Goal: Task Accomplishment & Management: Complete application form

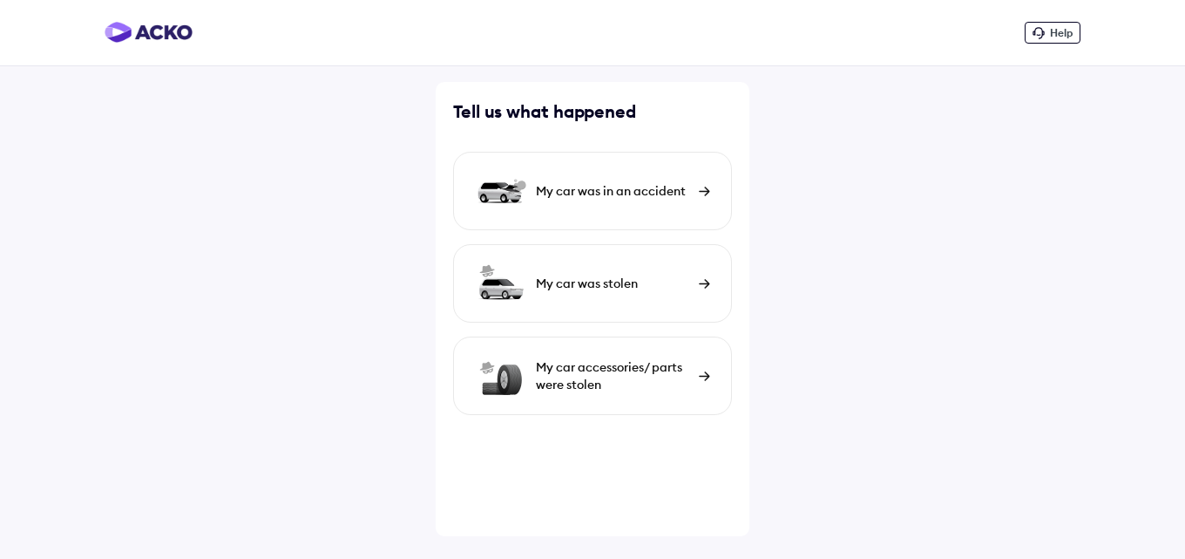
click at [607, 191] on div "My car was in an accident" at bounding box center [613, 190] width 154 height 17
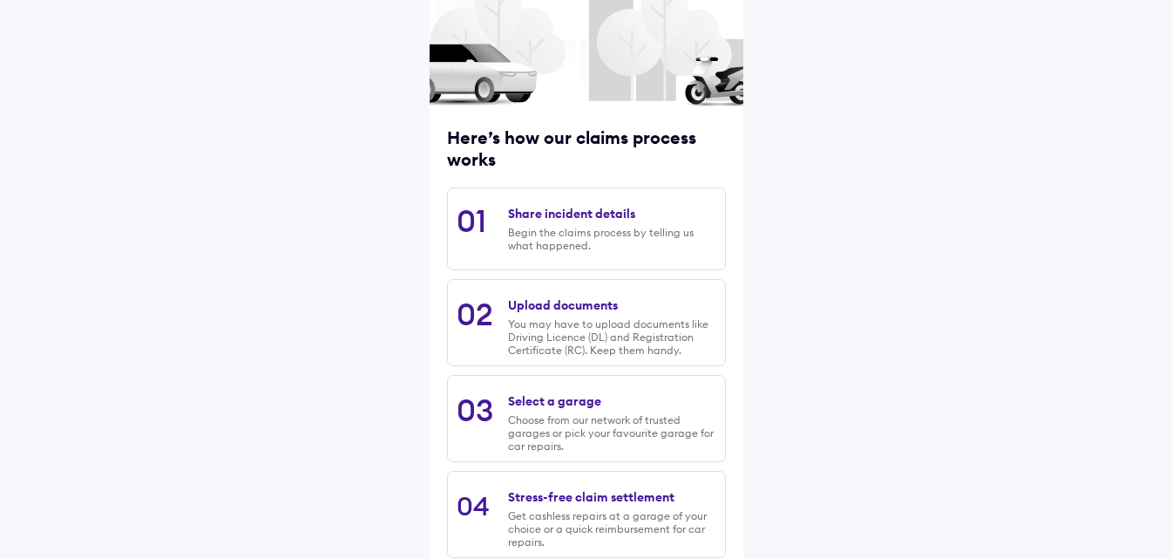
scroll to position [222, 0]
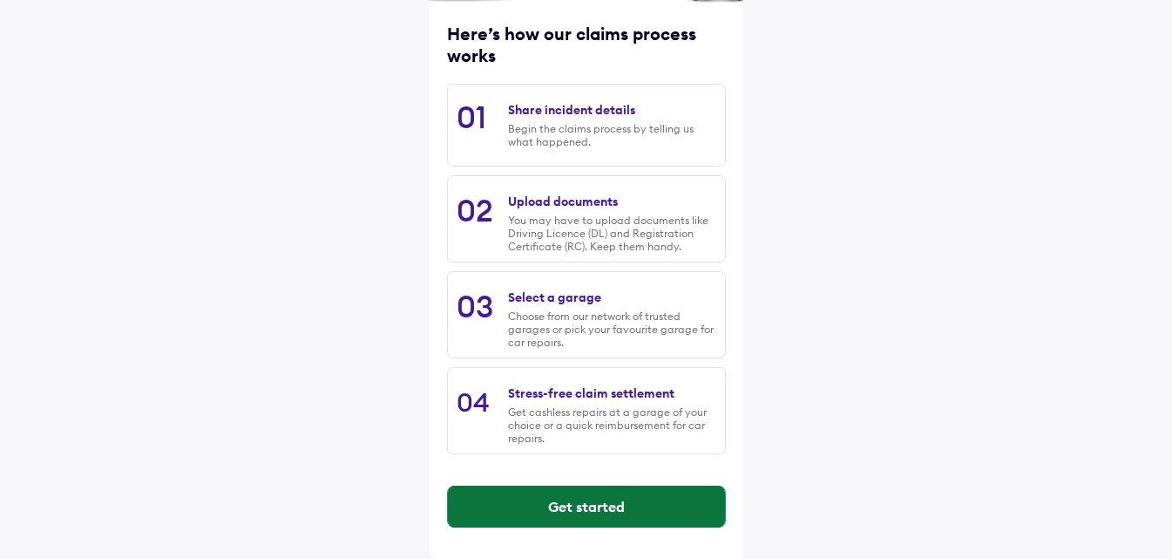
click at [583, 505] on button "Get started" at bounding box center [586, 506] width 277 height 42
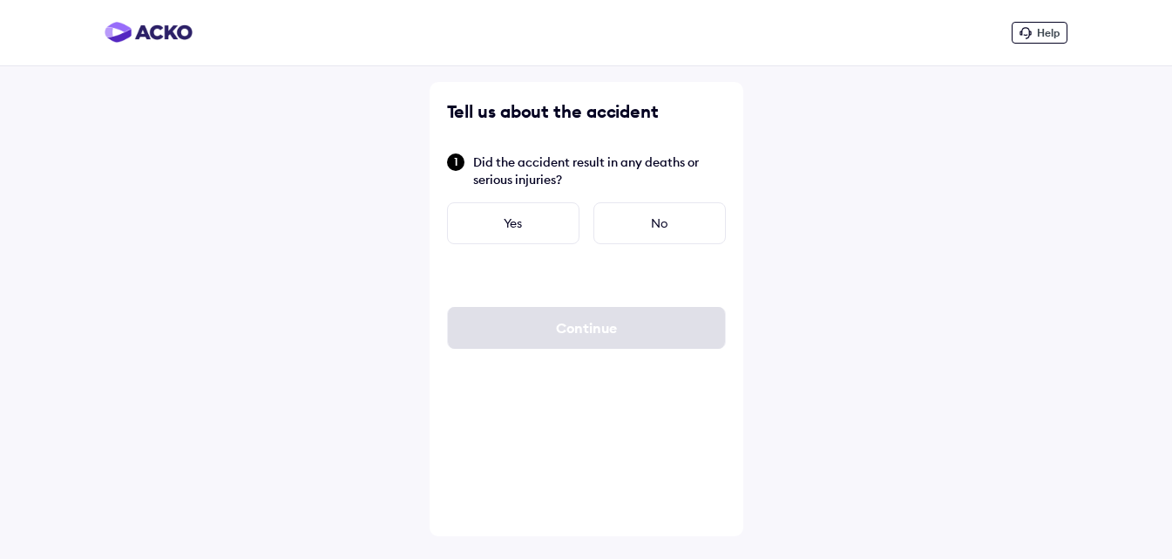
scroll to position [0, 0]
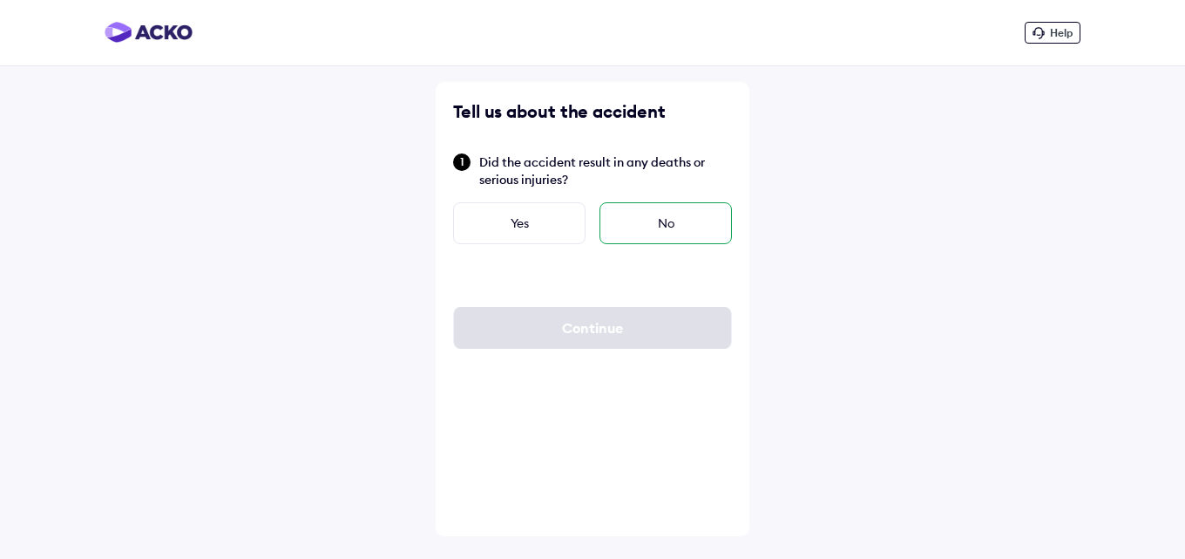
click at [657, 212] on div "No" at bounding box center [665, 223] width 132 height 42
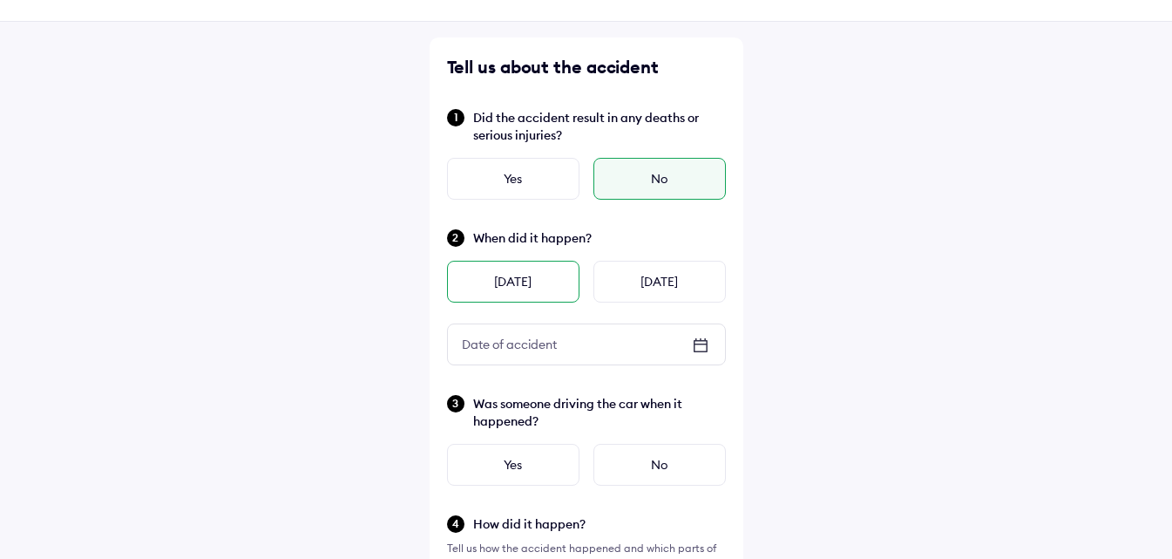
scroll to position [87, 0]
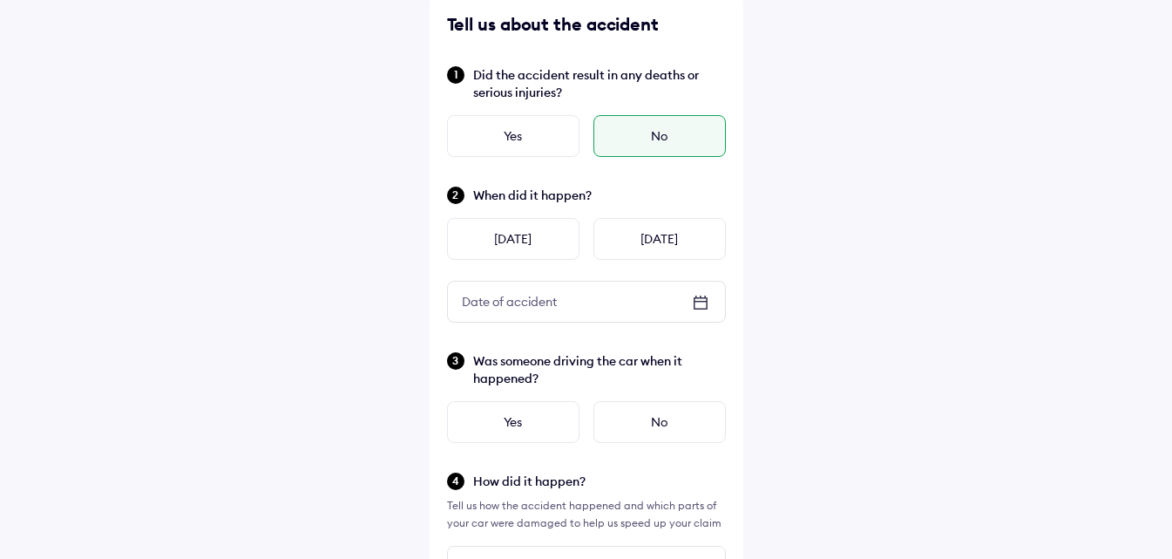
click at [698, 302] on icon at bounding box center [700, 302] width 21 height 21
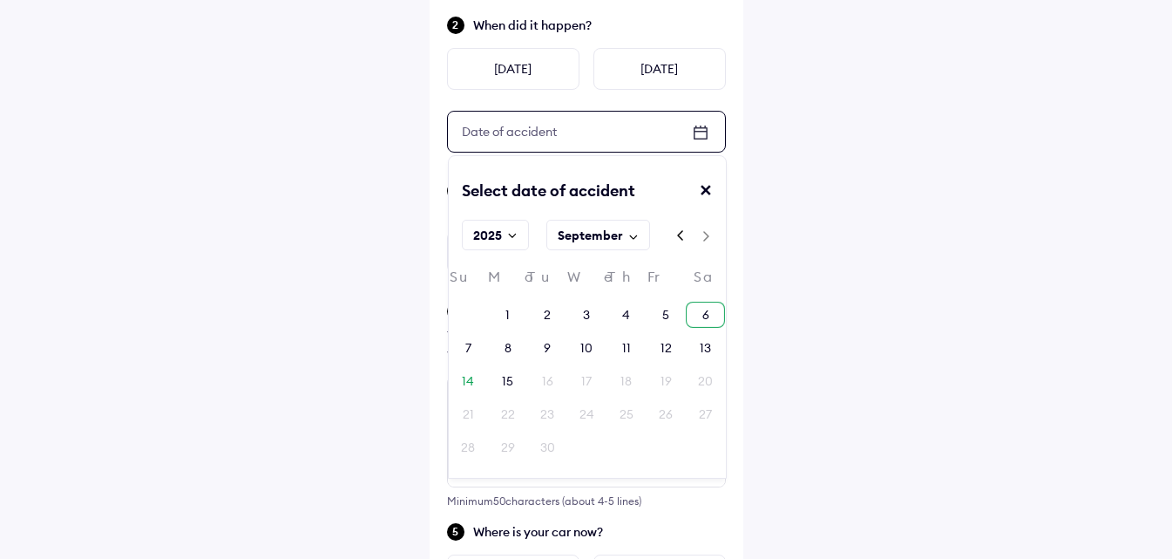
scroll to position [261, 0]
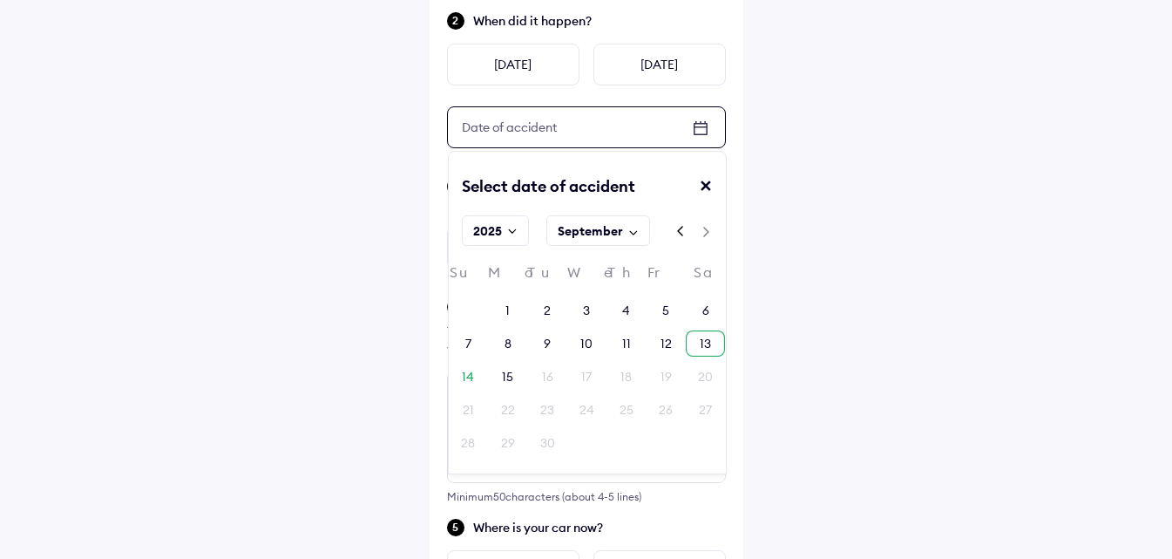
click at [690, 339] on div "13" at bounding box center [705, 343] width 39 height 26
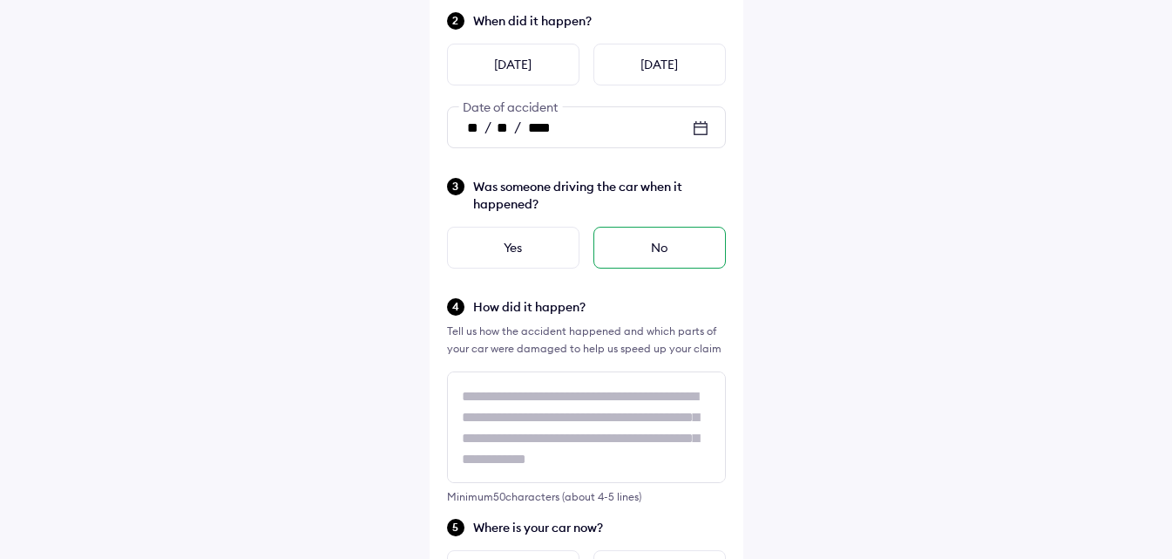
click at [637, 255] on div "No" at bounding box center [659, 248] width 132 height 42
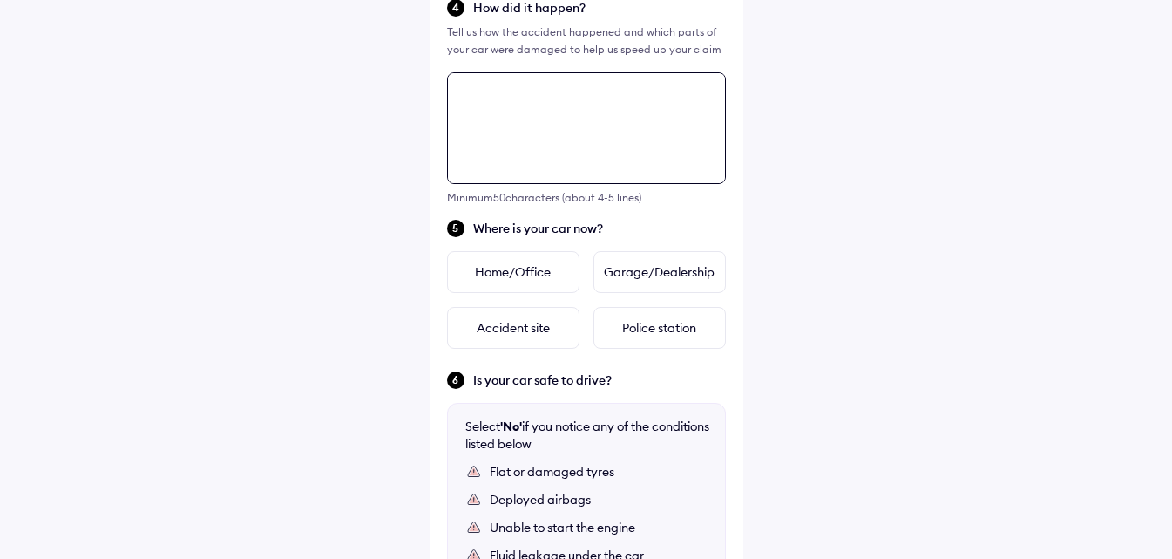
click at [532, 310] on div "Tell us about the accident Did the accident result in any deaths or serious inj…" at bounding box center [587, 184] width 314 height 1325
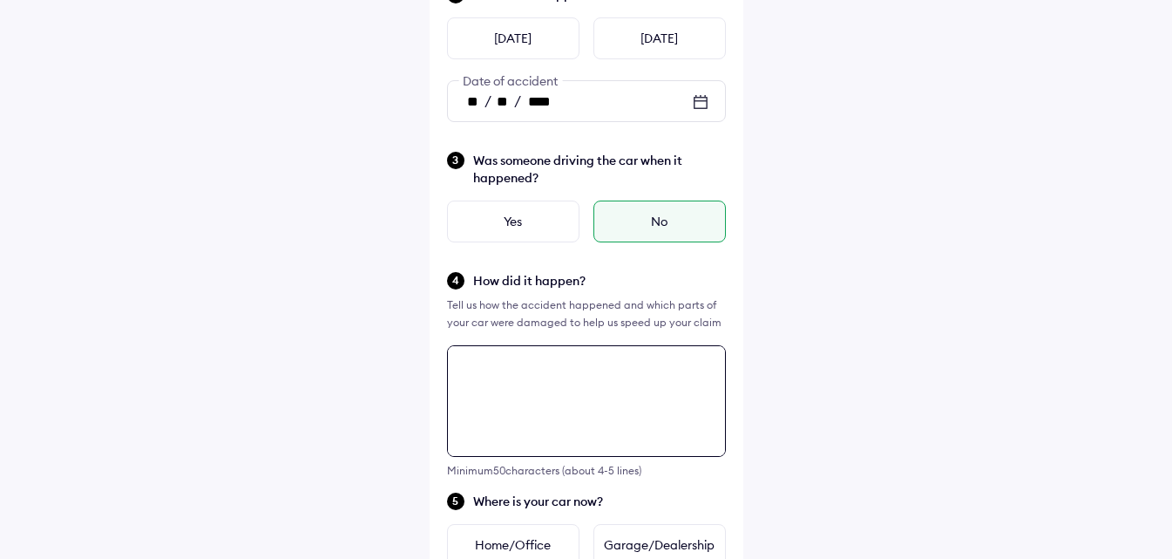
scroll to position [284, 0]
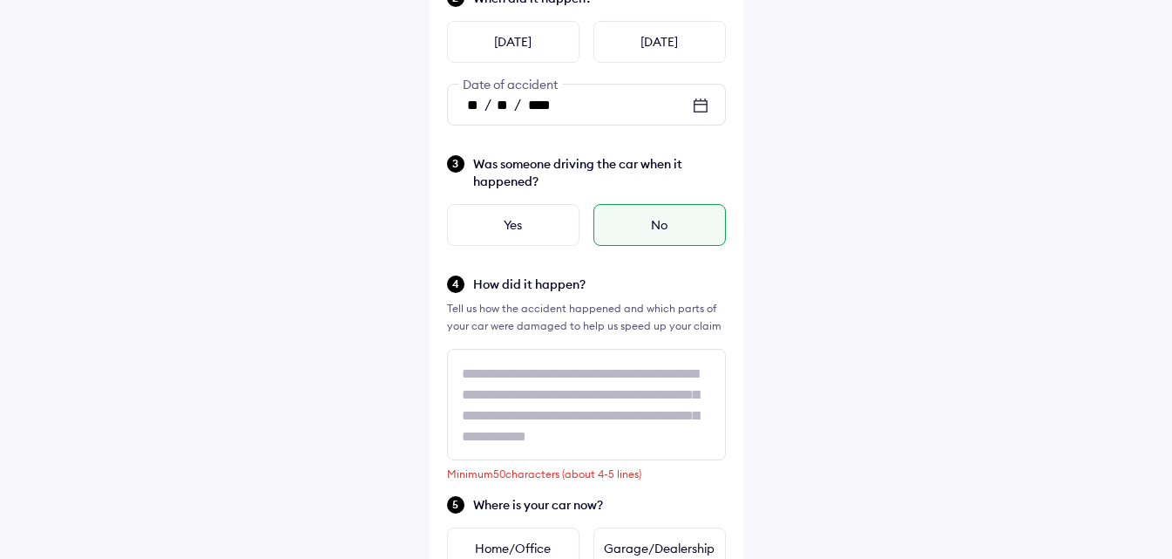
click at [513, 200] on div "Was someone driving the car when it happened? Yes No" at bounding box center [586, 199] width 279 height 92
click at [515, 221] on div "Yes" at bounding box center [513, 225] width 132 height 42
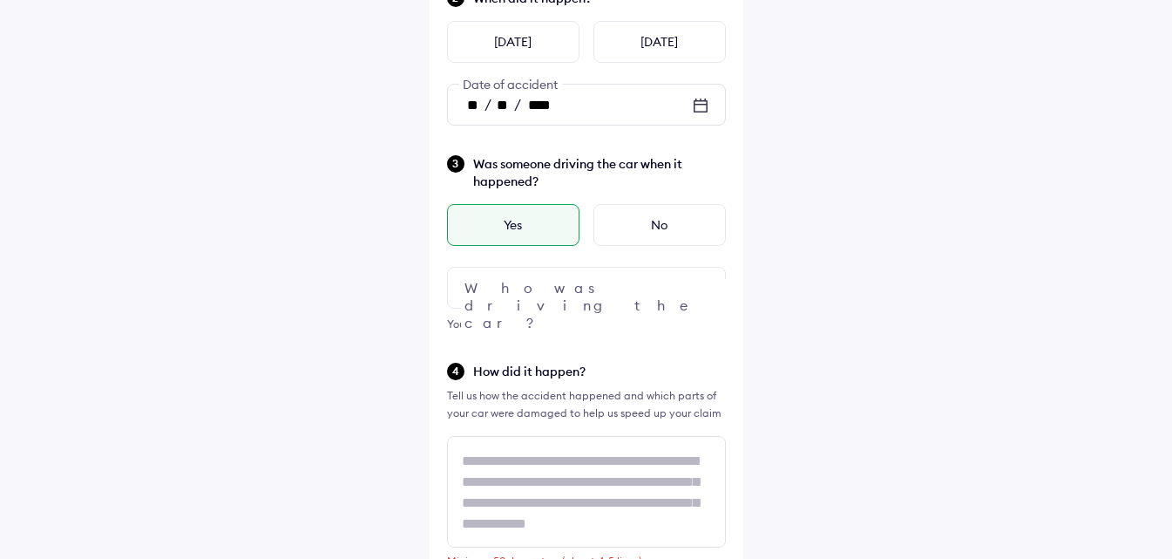
click at [631, 294] on div at bounding box center [586, 288] width 279 height 42
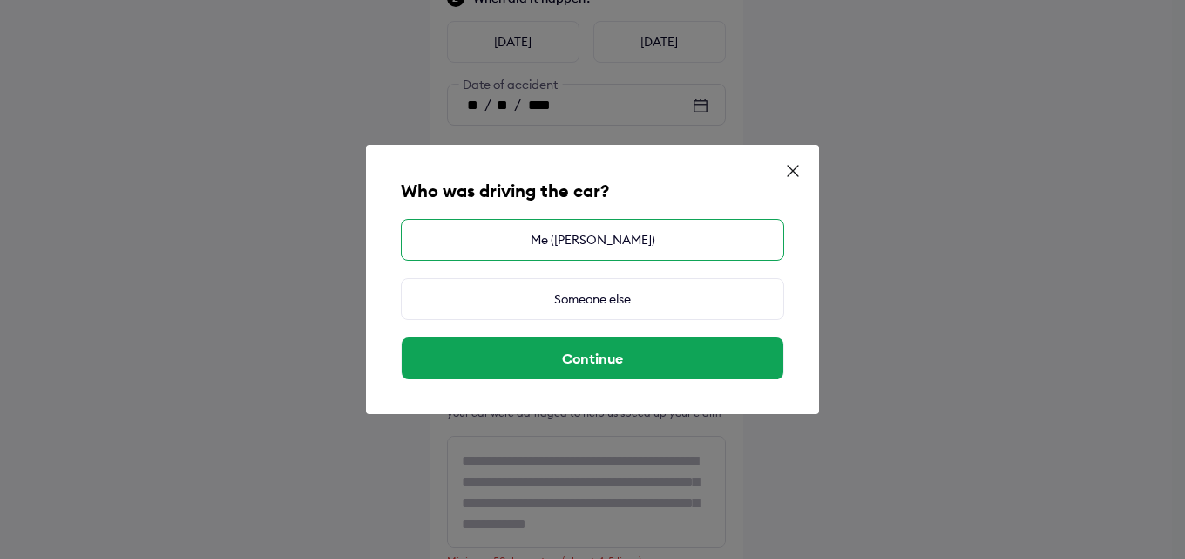
click at [616, 246] on div "Me (CHETAN K MISTRY)" at bounding box center [592, 240] width 383 height 42
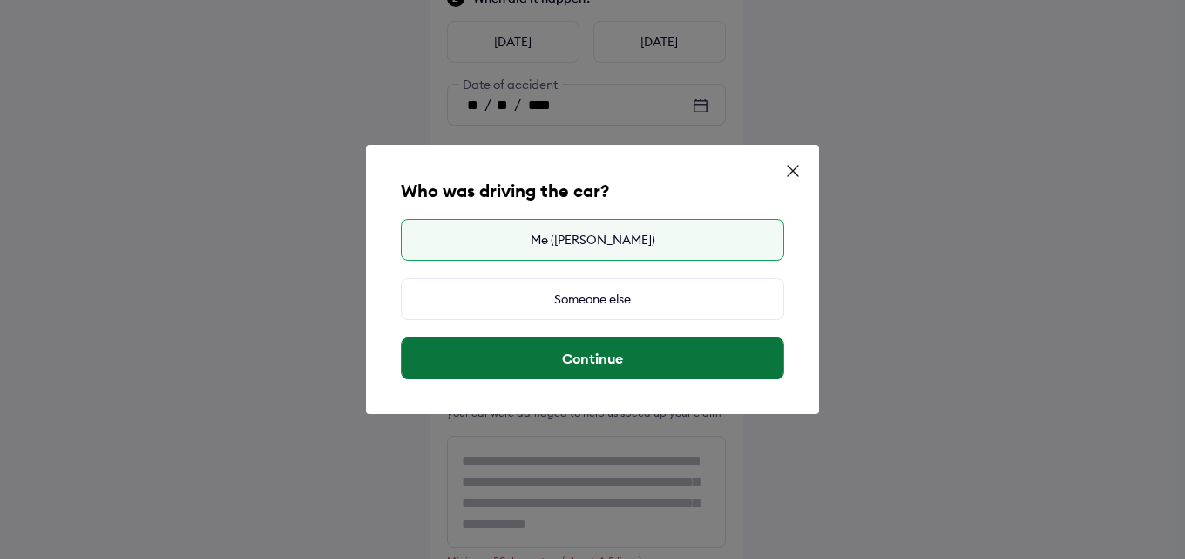
click at [592, 368] on button "Continue" at bounding box center [593, 358] width 382 height 42
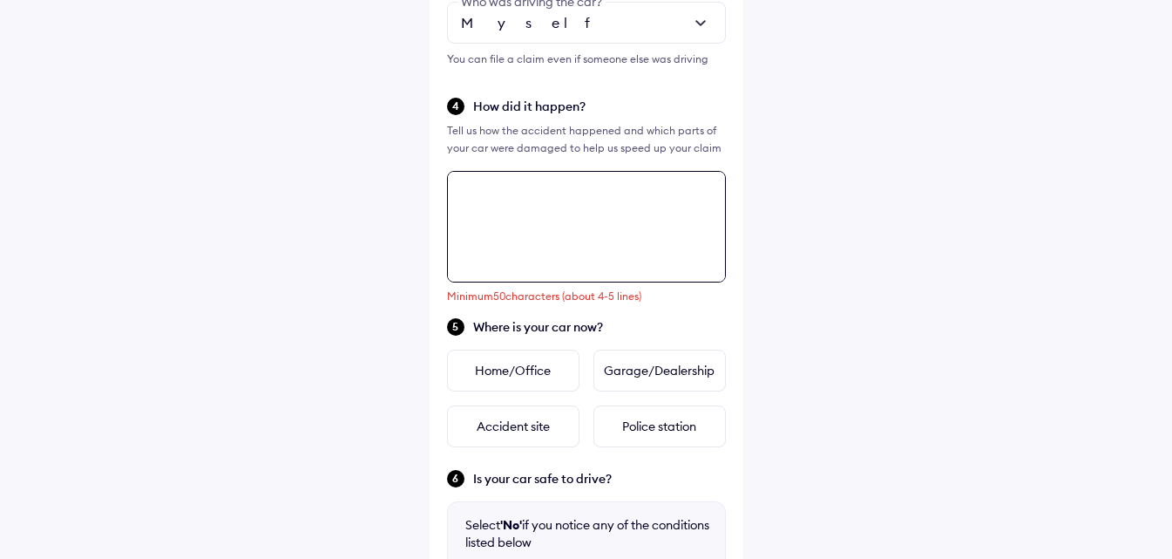
click at [533, 473] on div "Tell us about the accident Did the accident result in any deaths or serious inj…" at bounding box center [587, 239] width 314 height 1412
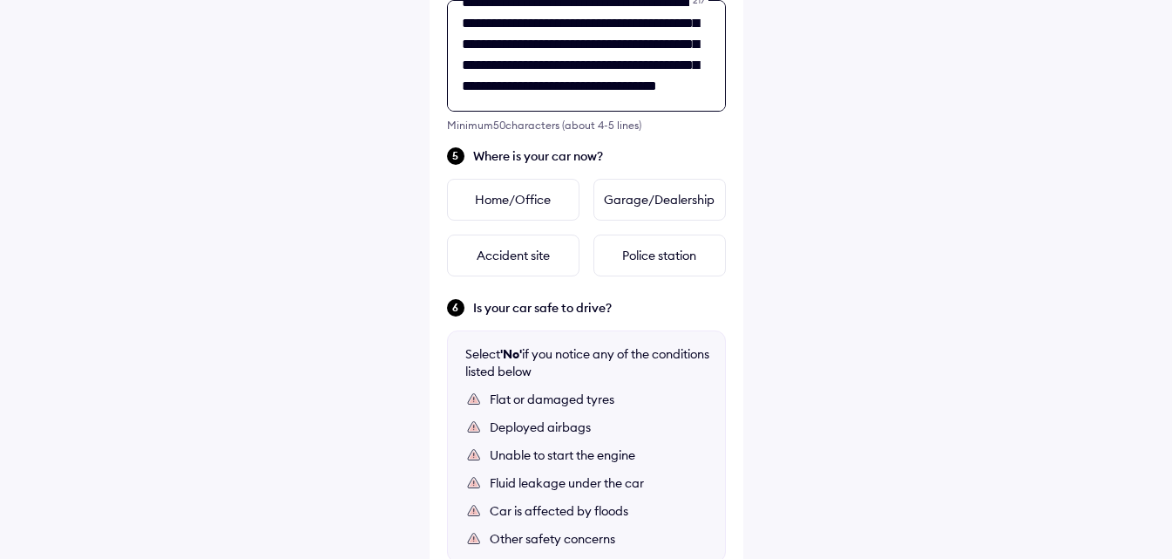
scroll to position [49, 0]
type textarea "**********"
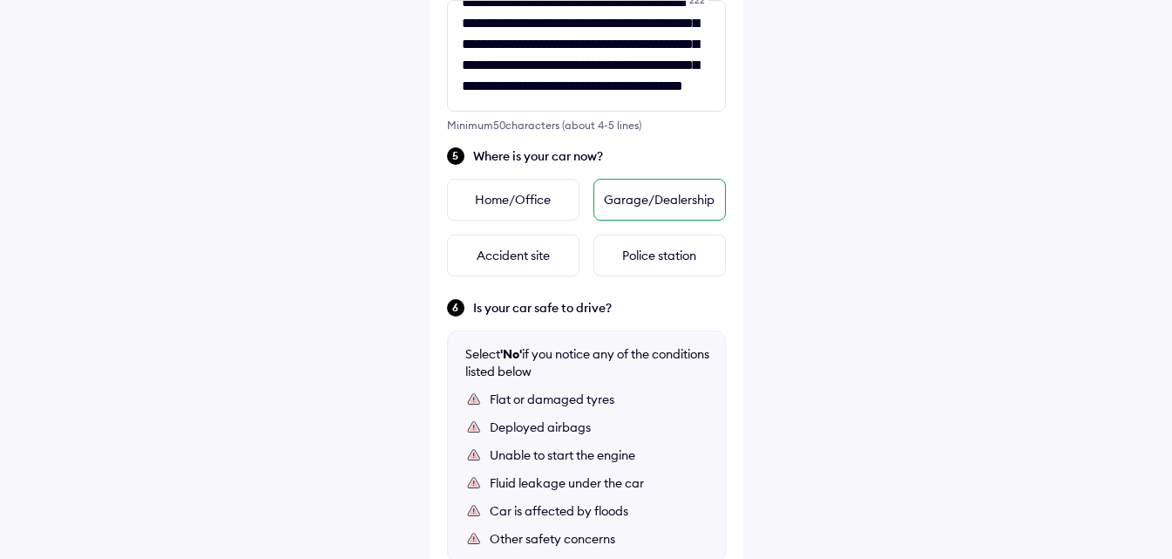
click at [649, 192] on div "Garage/Dealership" at bounding box center [659, 200] width 132 height 42
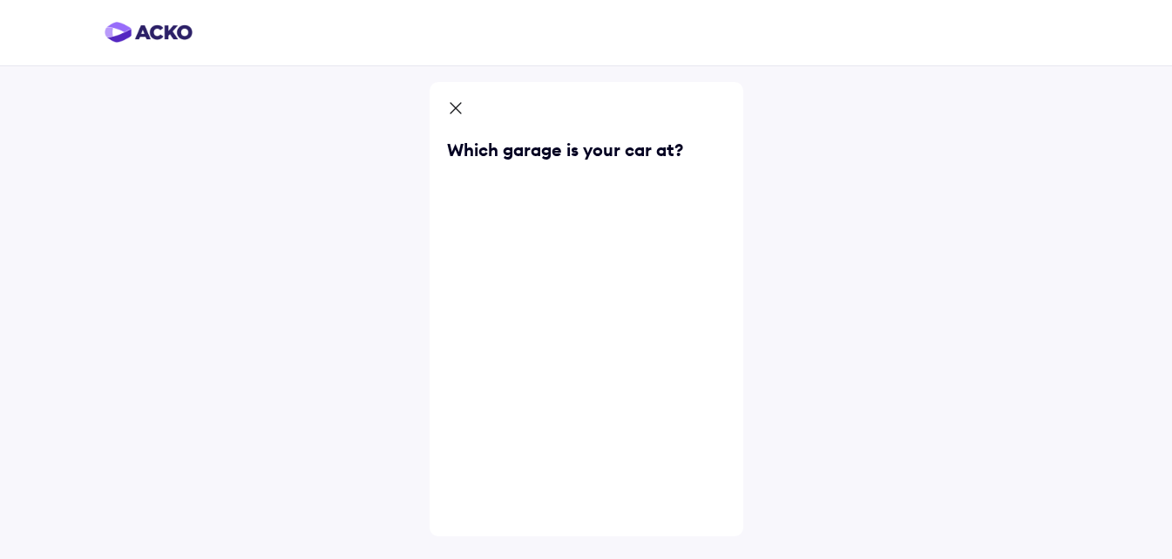
scroll to position [0, 0]
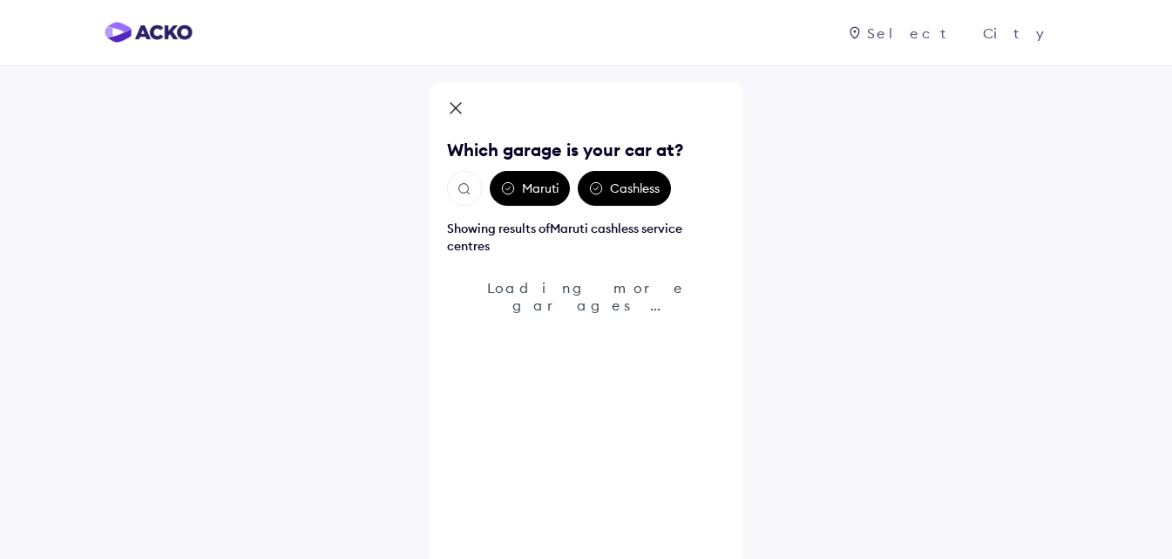
click at [527, 186] on div "Maruti" at bounding box center [530, 188] width 80 height 35
click at [504, 186] on icon at bounding box center [508, 188] width 14 height 14
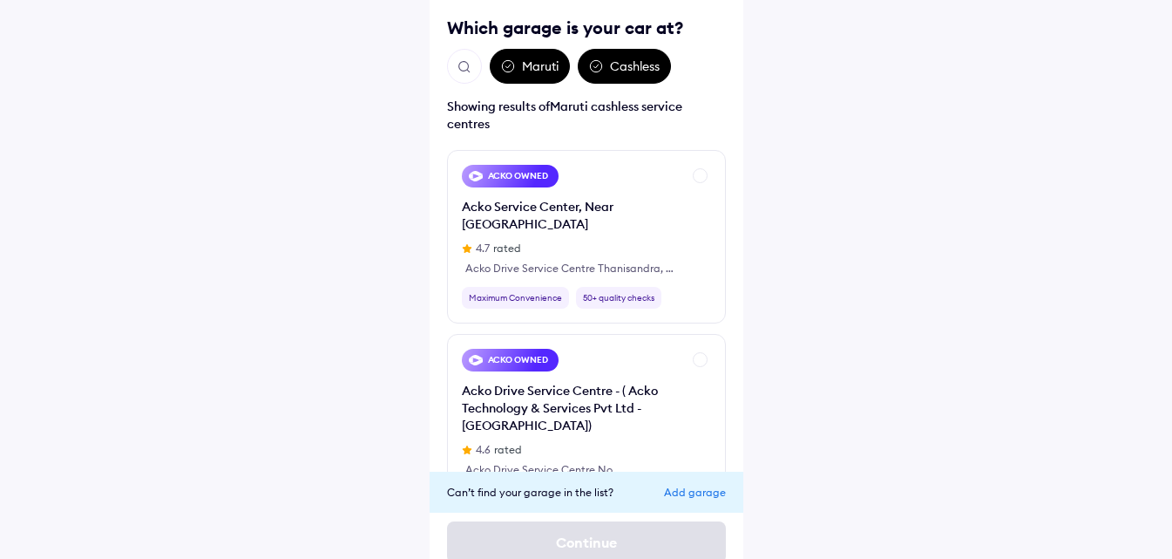
click at [681, 491] on div "Add garage" at bounding box center [695, 491] width 62 height 13
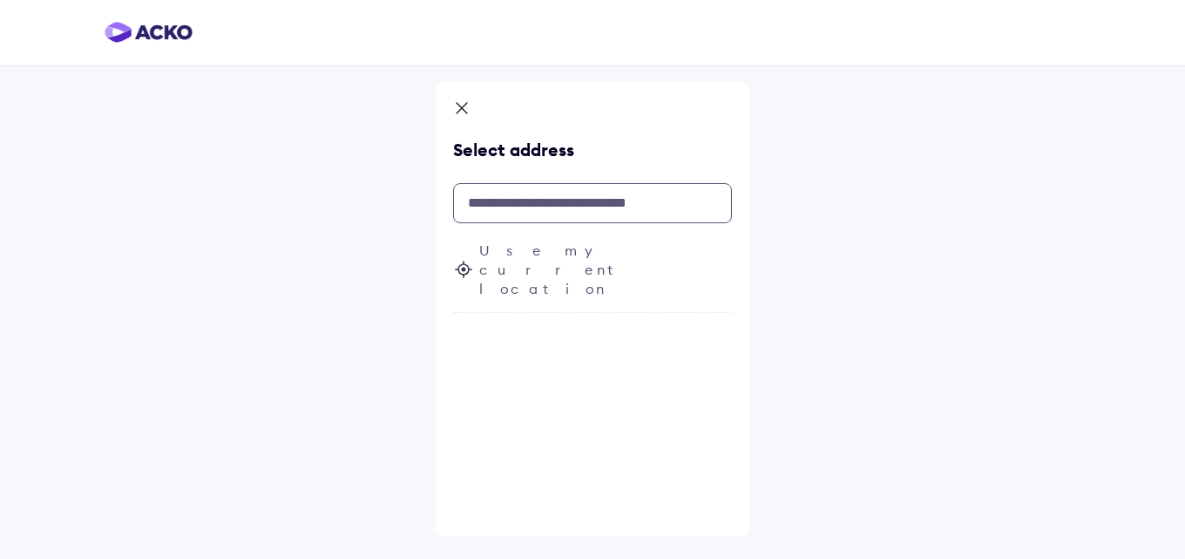
click at [547, 201] on input "text" at bounding box center [592, 203] width 279 height 40
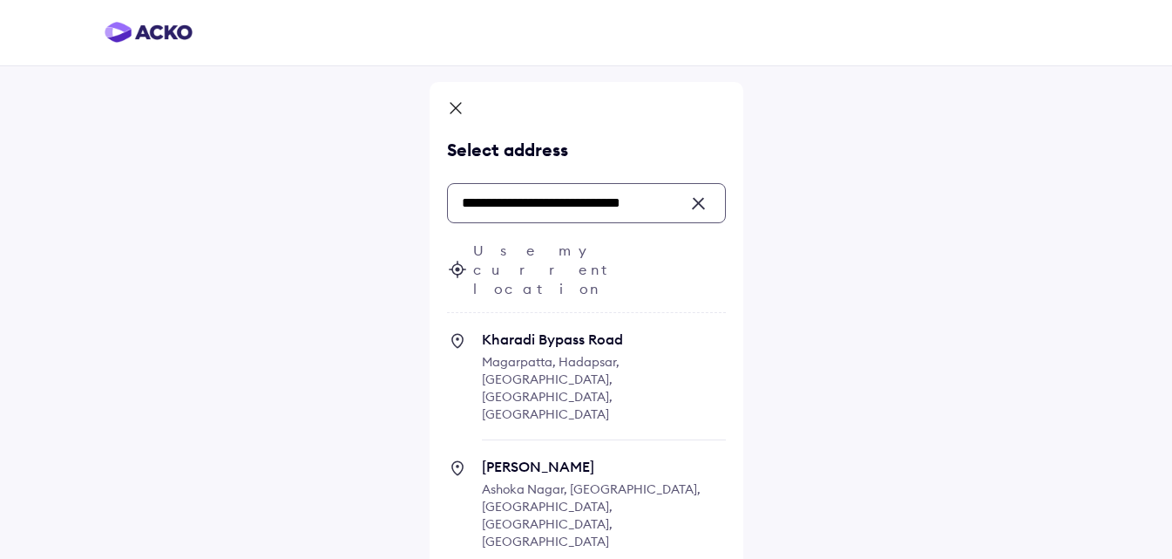
click at [554, 481] on span "Ashoka Nagar, Kharadi, Pune, Maharashtra, India" at bounding box center [591, 515] width 219 height 68
type input "**********"
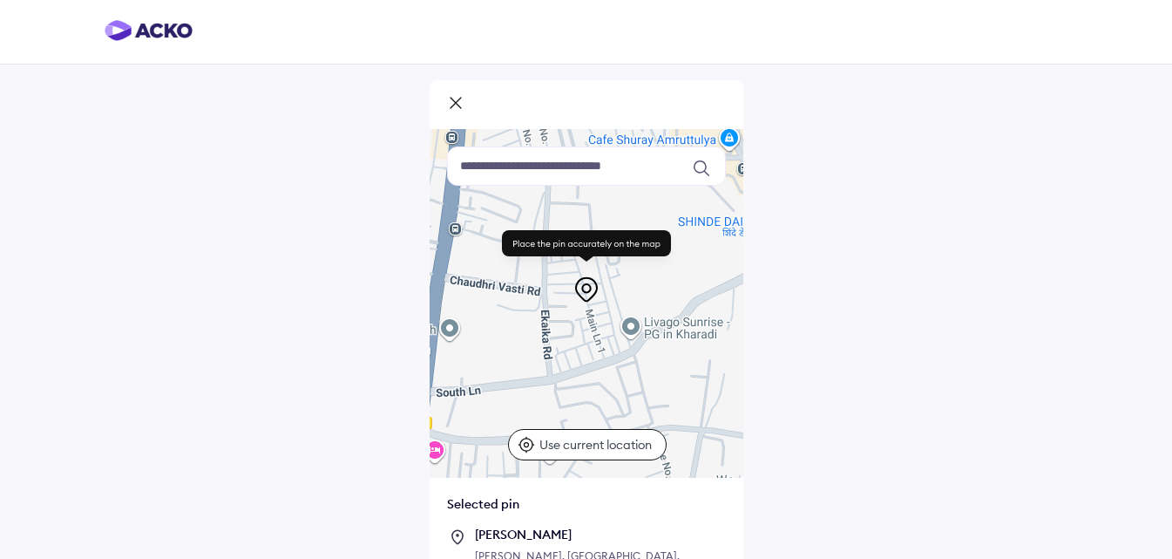
scroll to position [119, 0]
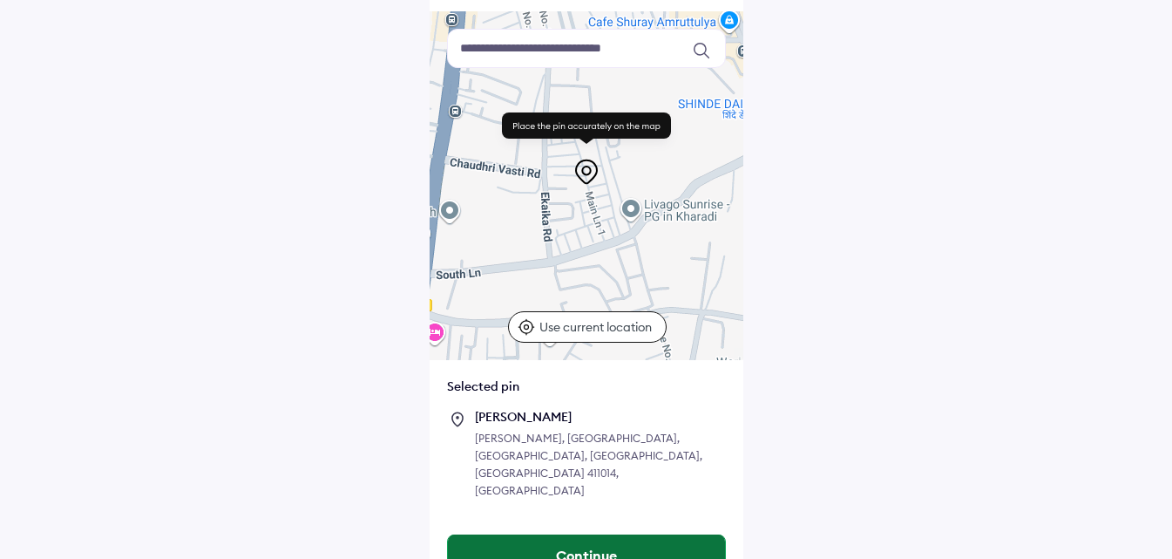
click at [625, 534] on button "Continue" at bounding box center [586, 555] width 277 height 42
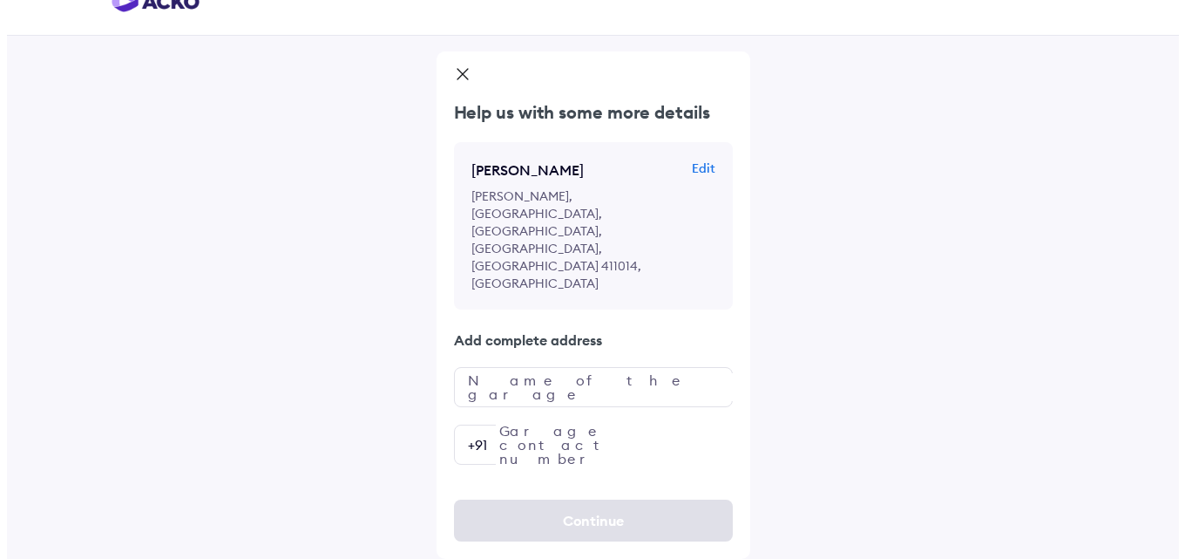
scroll to position [0, 0]
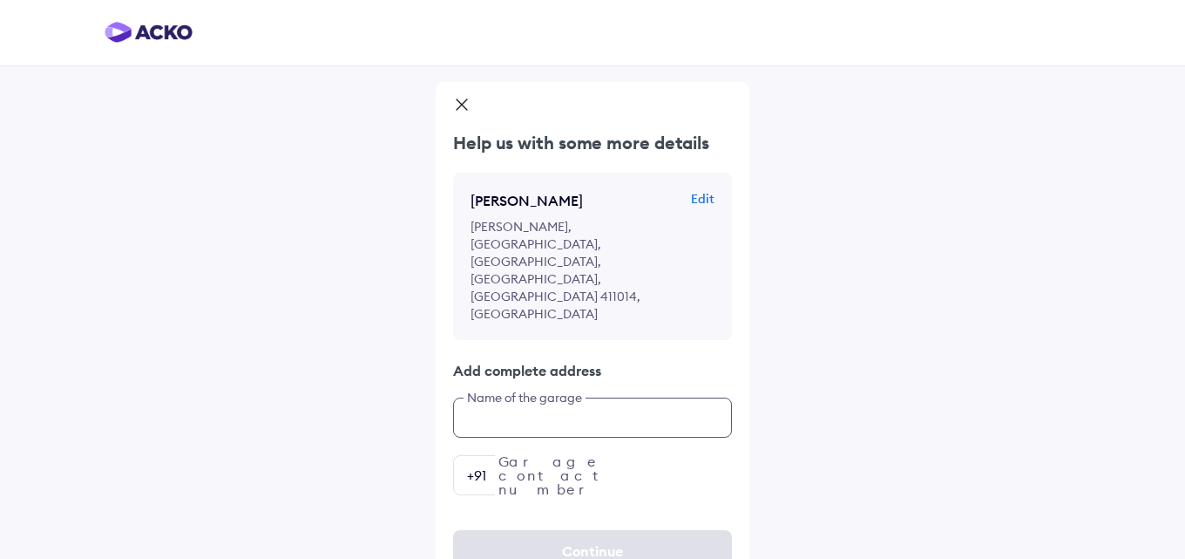
click at [551, 397] on input "text" at bounding box center [592, 417] width 279 height 40
type input "**********"
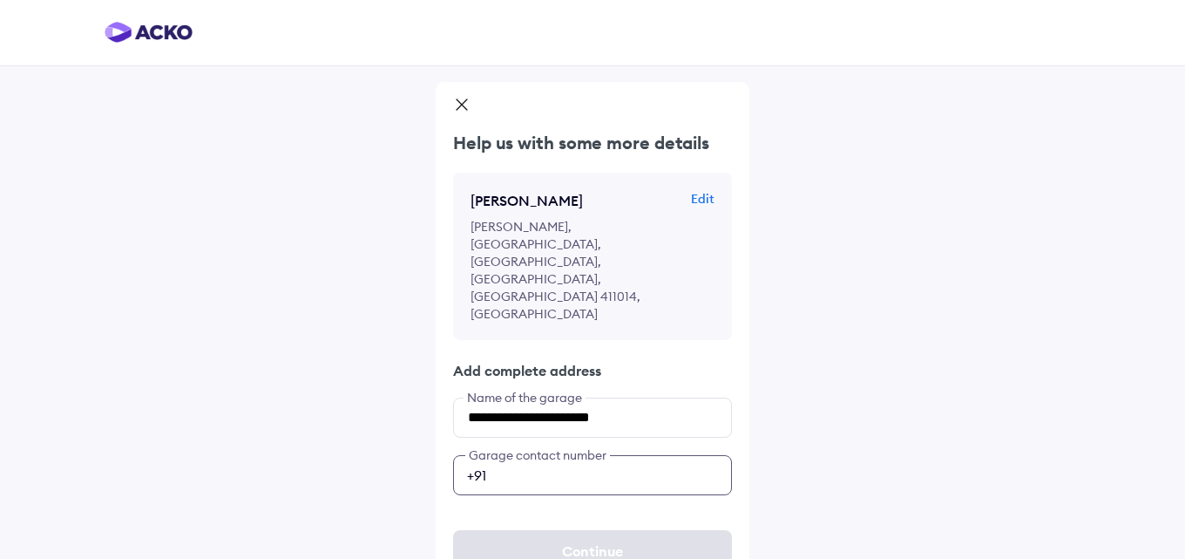
click at [620, 455] on input "number" at bounding box center [592, 475] width 279 height 40
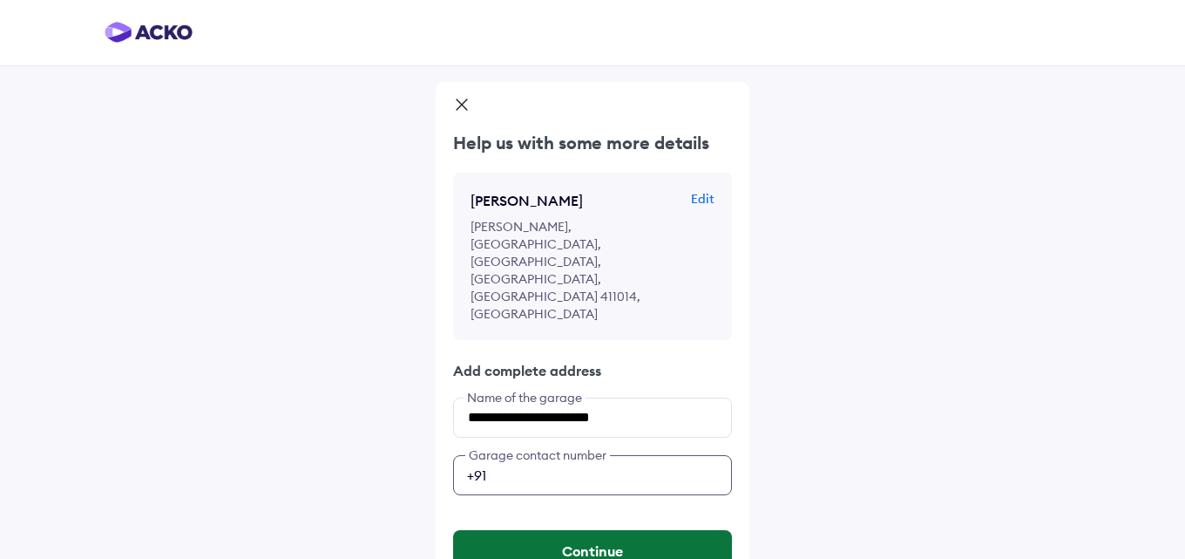
type input "**********"
click at [572, 530] on button "Continue" at bounding box center [592, 551] width 279 height 42
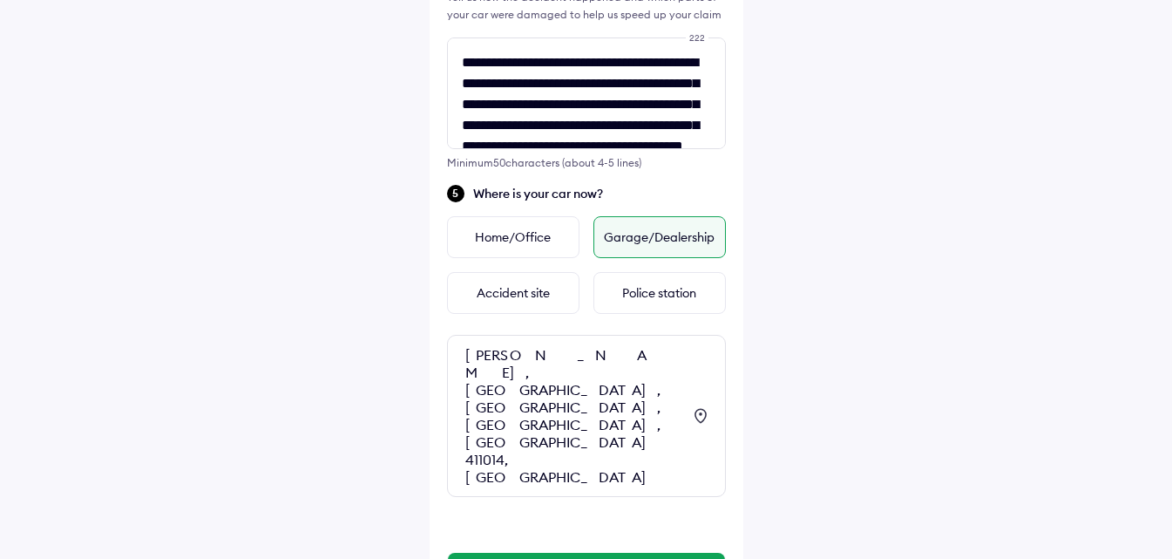
scroll to position [683, 0]
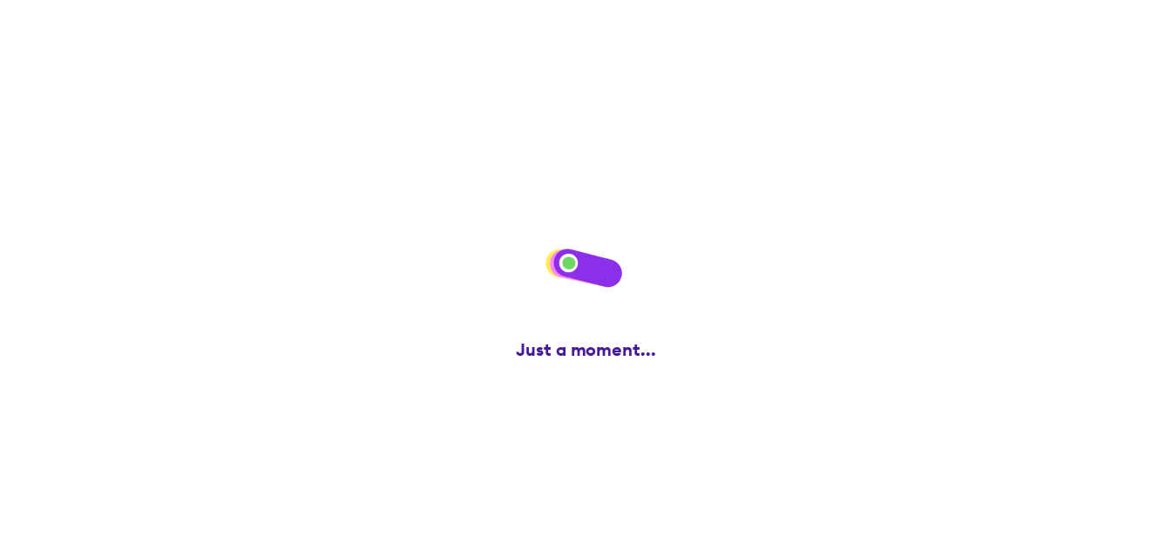
scroll to position [0, 0]
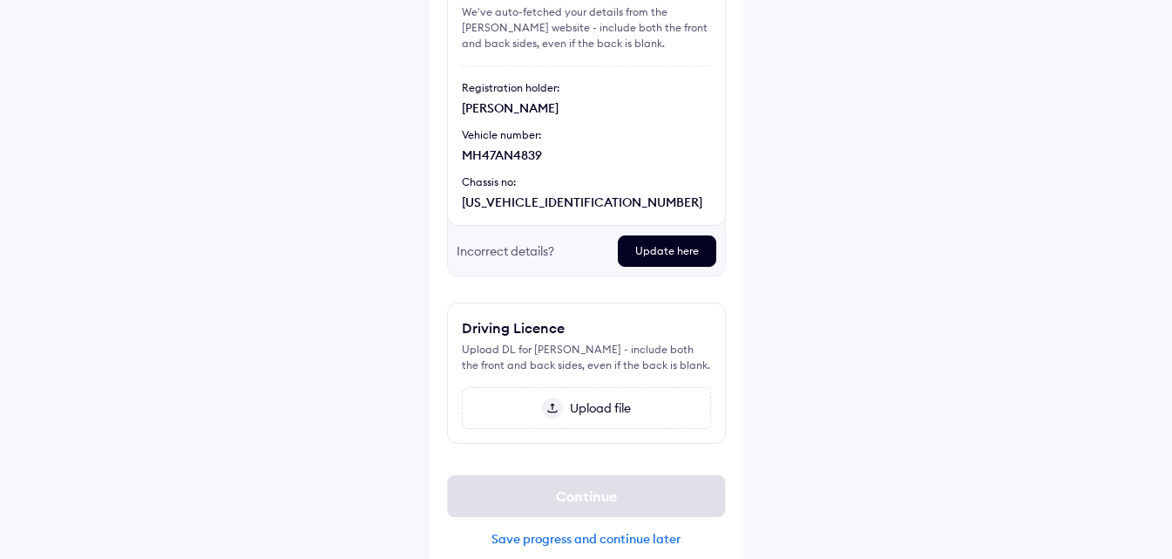
scroll to position [206, 0]
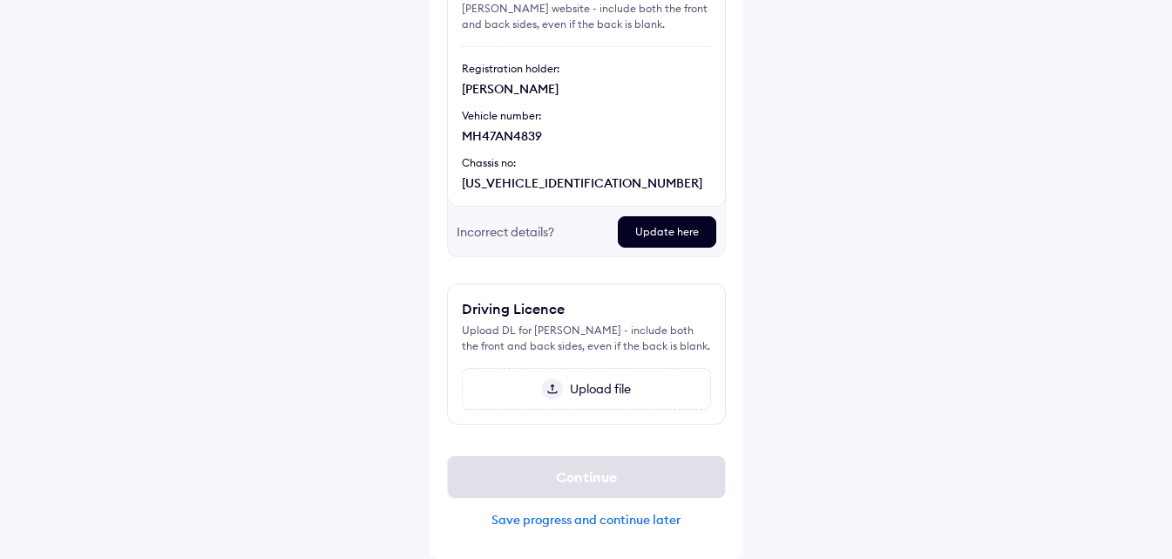
click at [637, 234] on div "Update here" at bounding box center [667, 231] width 98 height 31
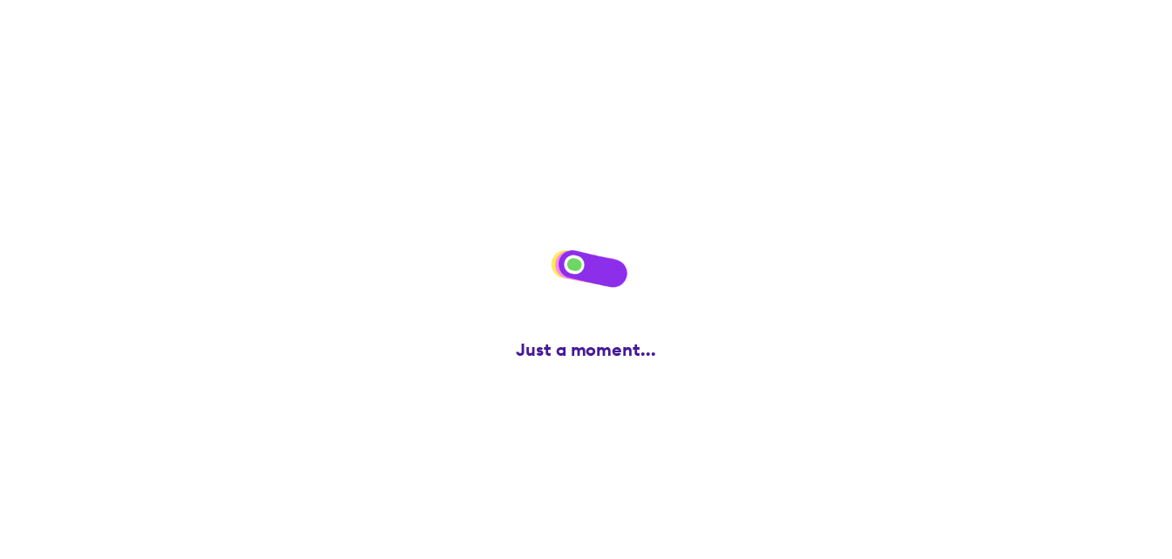
scroll to position [0, 0]
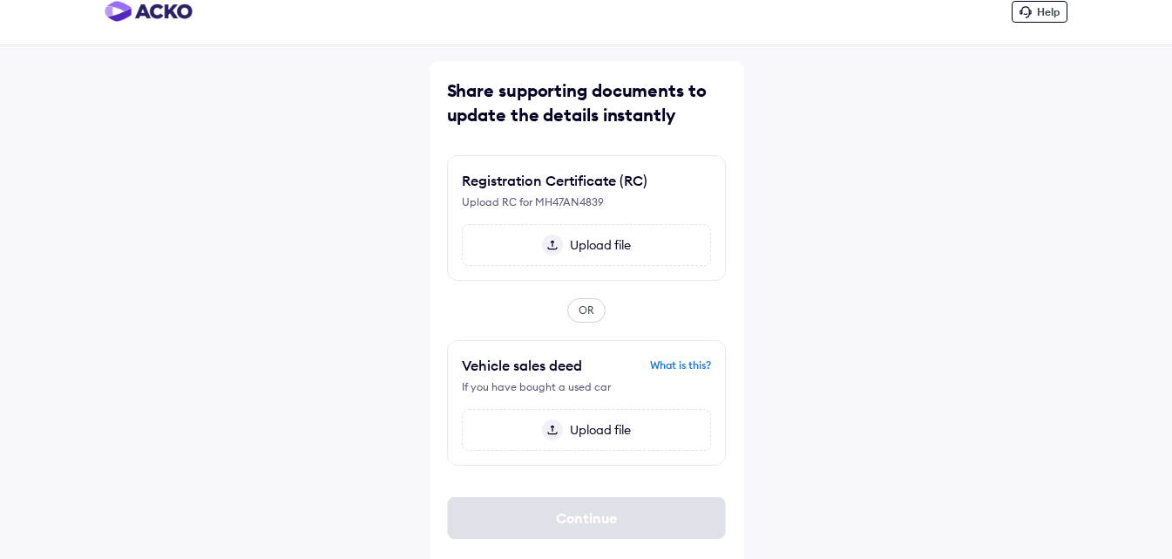
scroll to position [32, 0]
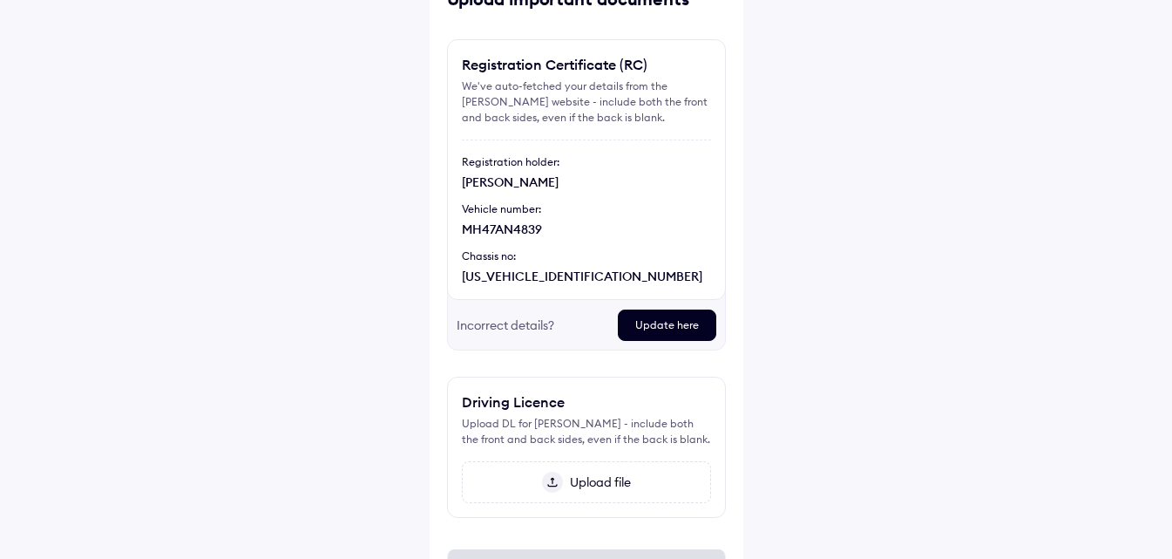
scroll to position [206, 0]
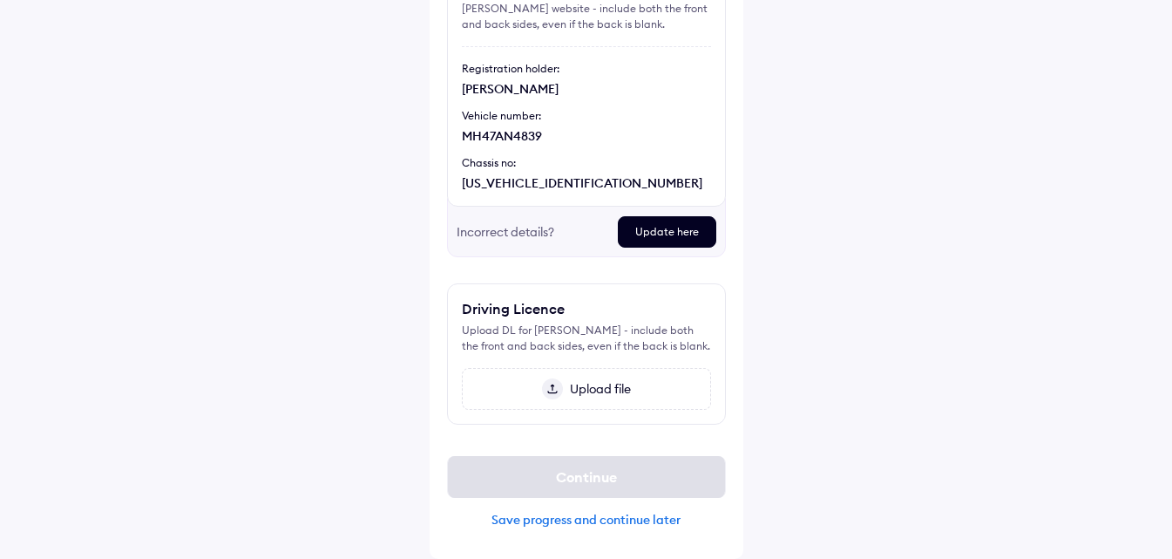
click at [566, 393] on span "Upload file" at bounding box center [597, 389] width 68 height 16
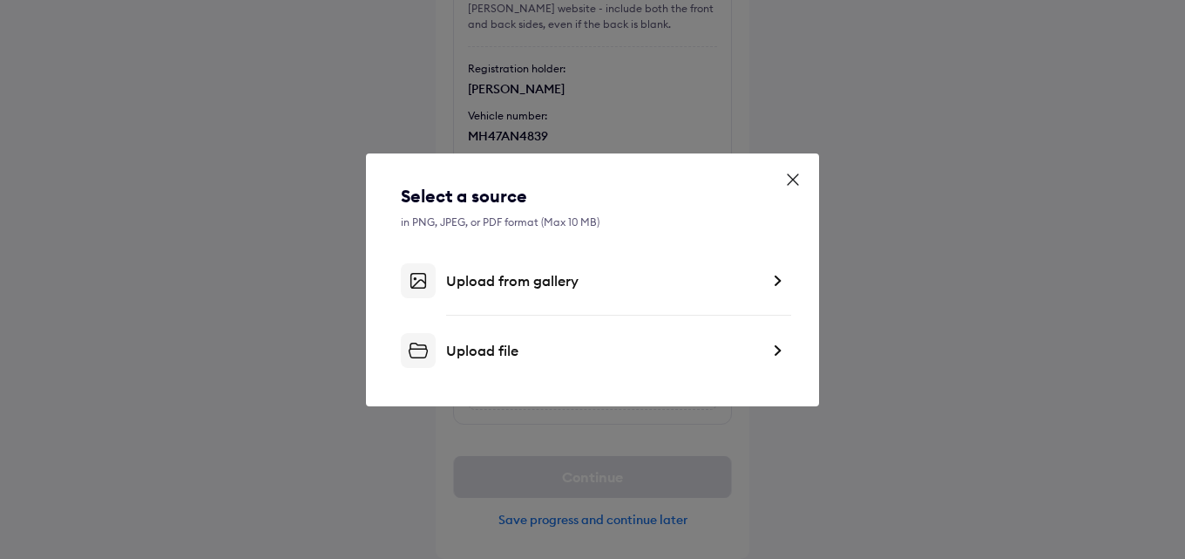
click at [533, 288] on div "Upload from gallery" at bounding box center [603, 280] width 314 height 17
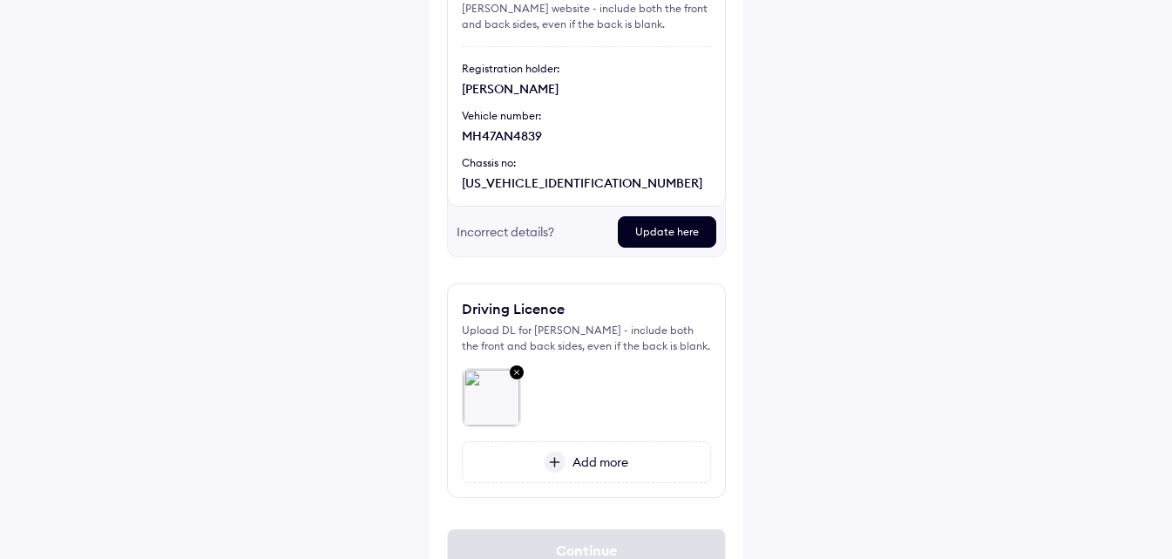
scroll to position [279, 0]
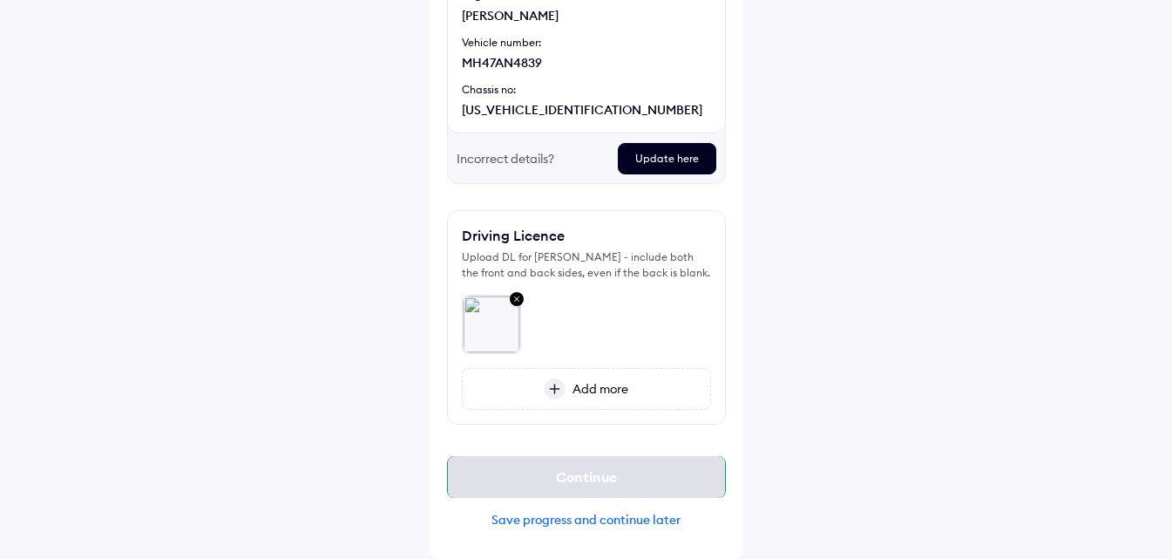
click at [588, 470] on div "Continue" at bounding box center [586, 477] width 279 height 42
click at [620, 458] on div "Continue" at bounding box center [586, 477] width 279 height 42
click at [658, 155] on div "Update here" at bounding box center [667, 158] width 98 height 31
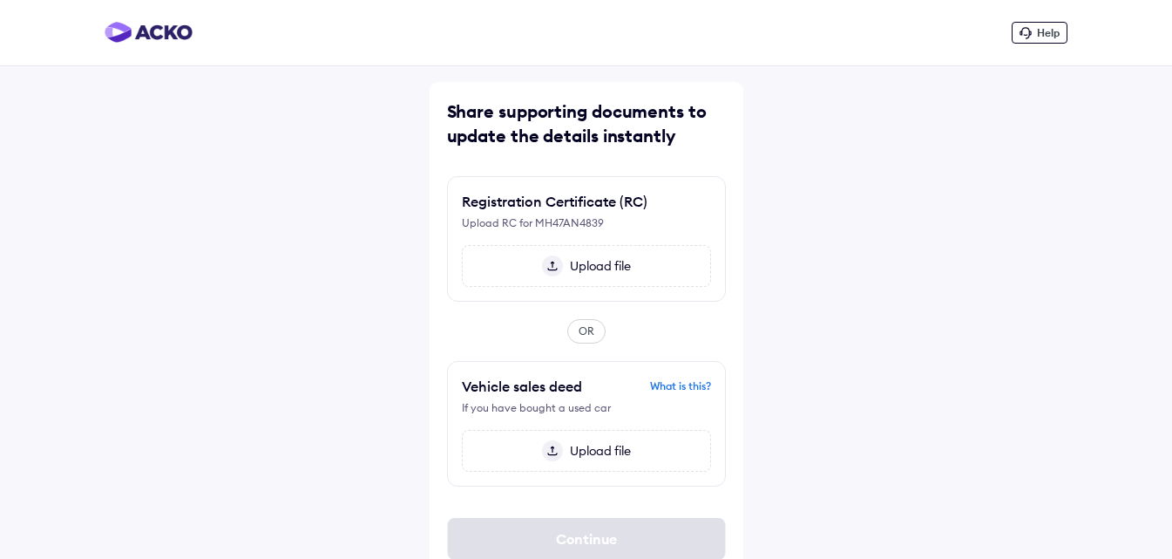
click at [581, 268] on span "Upload file" at bounding box center [597, 266] width 68 height 16
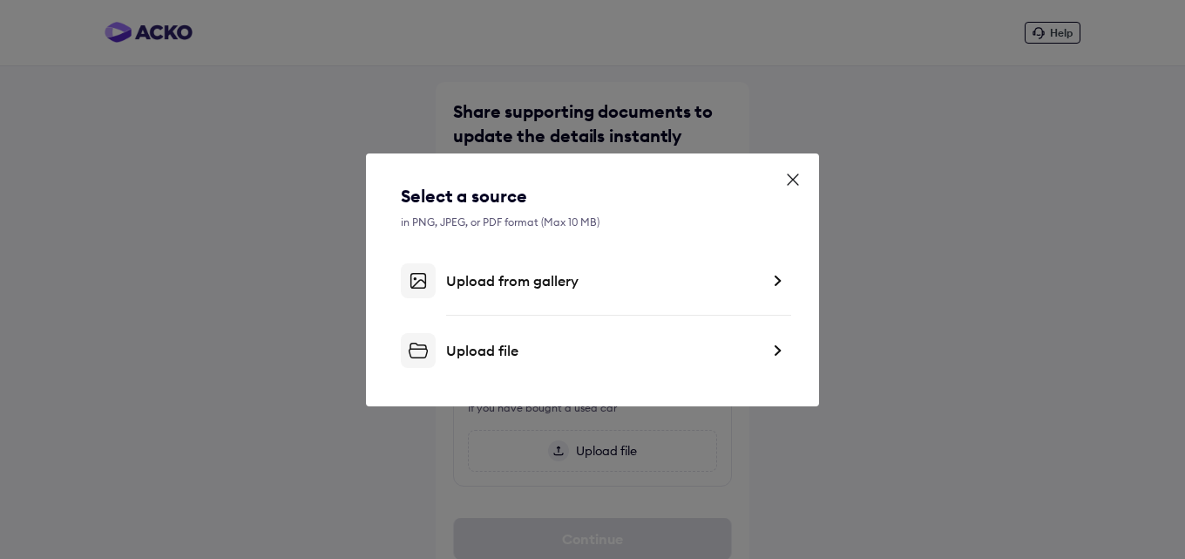
click at [536, 276] on div "Upload from gallery" at bounding box center [603, 280] width 314 height 17
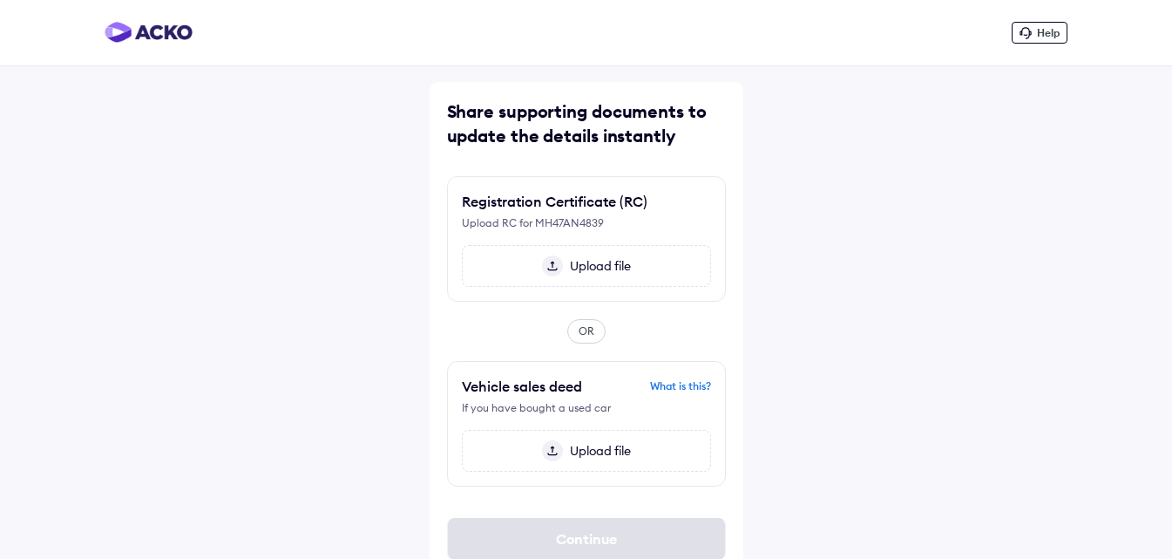
click at [623, 269] on span "Upload file" at bounding box center [597, 266] width 68 height 16
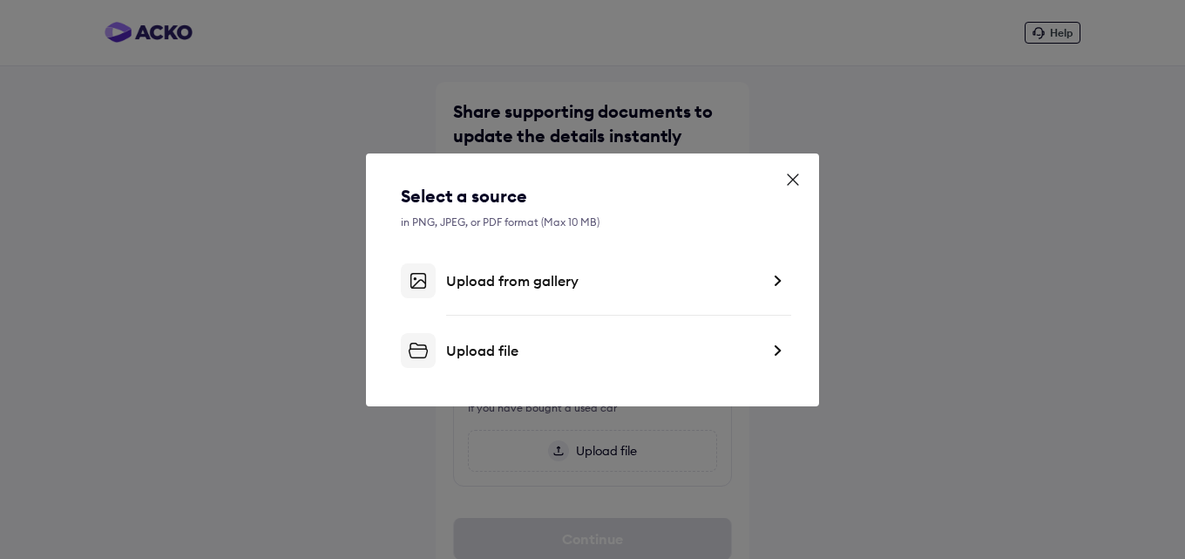
click at [573, 285] on div "Upload from gallery" at bounding box center [603, 280] width 314 height 17
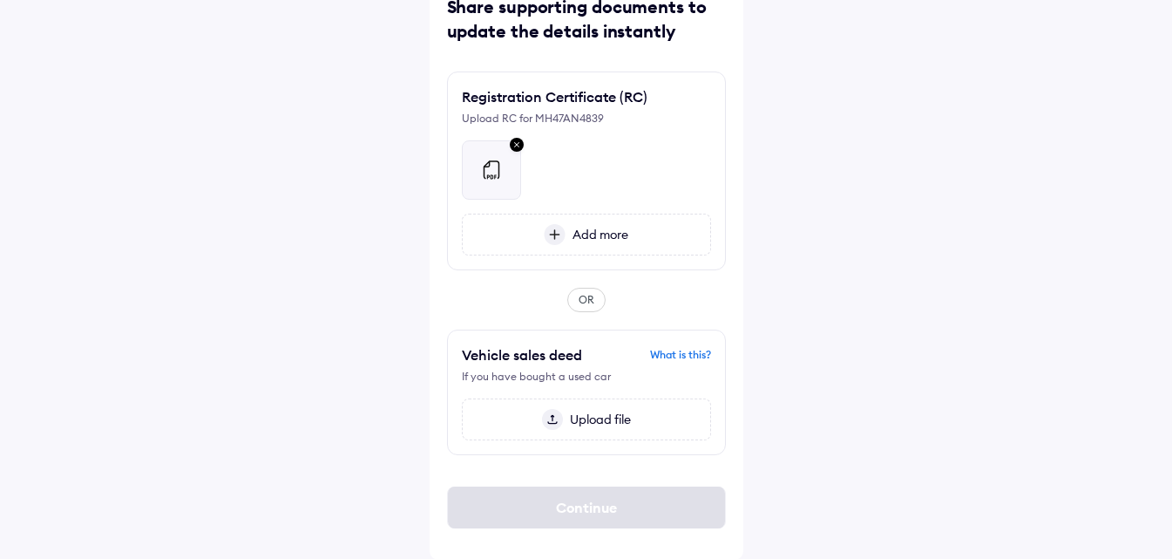
scroll to position [105, 0]
click at [675, 358] on div "What is this?" at bounding box center [680, 354] width 61 height 16
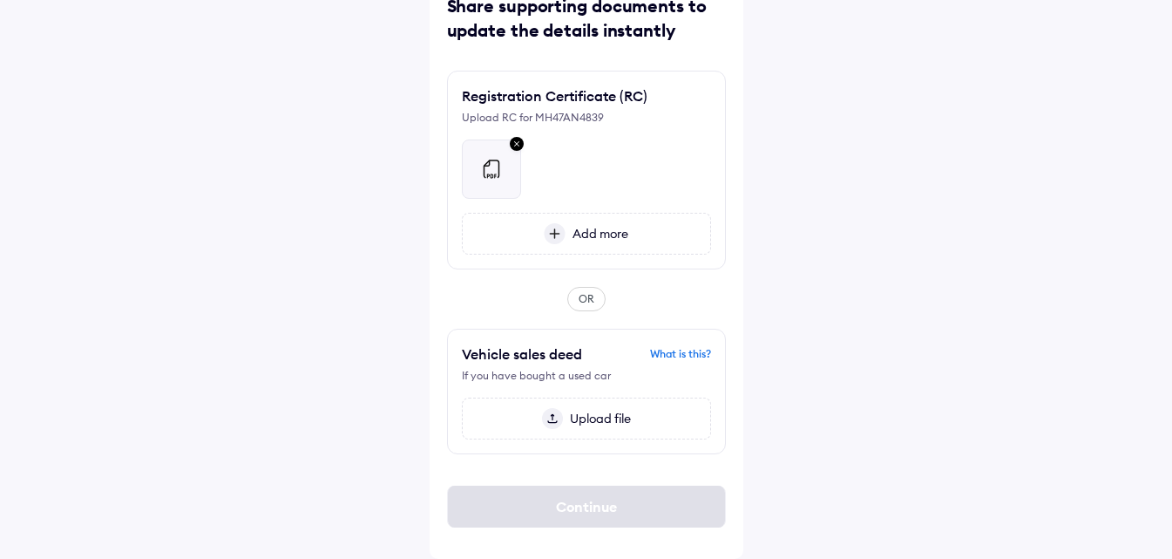
click at [583, 303] on div "OR" at bounding box center [586, 299] width 38 height 24
click at [588, 300] on div "OR" at bounding box center [586, 299] width 38 height 24
click at [598, 294] on div "OR" at bounding box center [586, 299] width 38 height 24
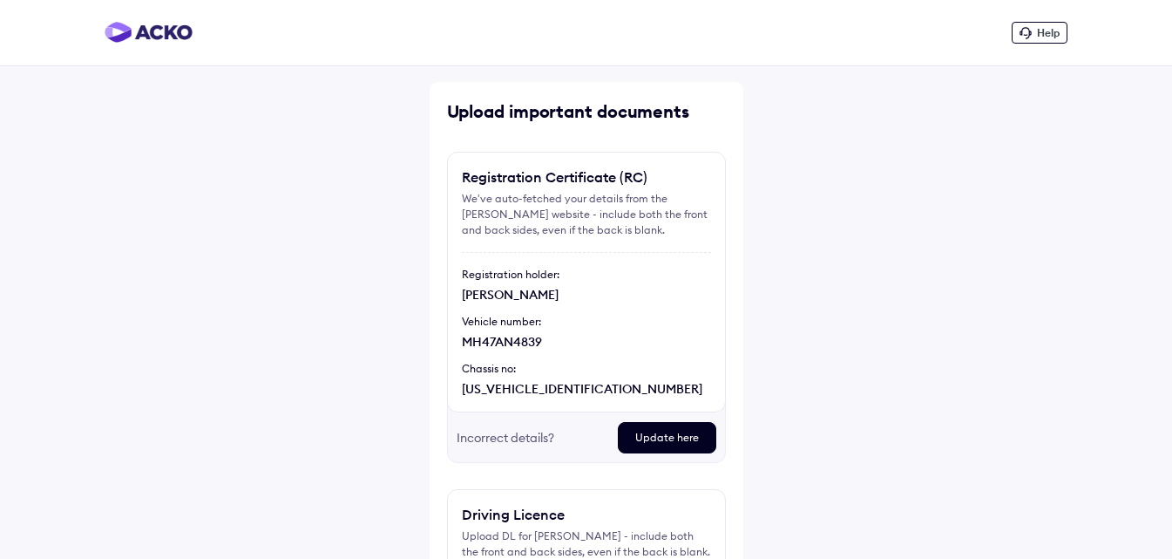
scroll to position [279, 0]
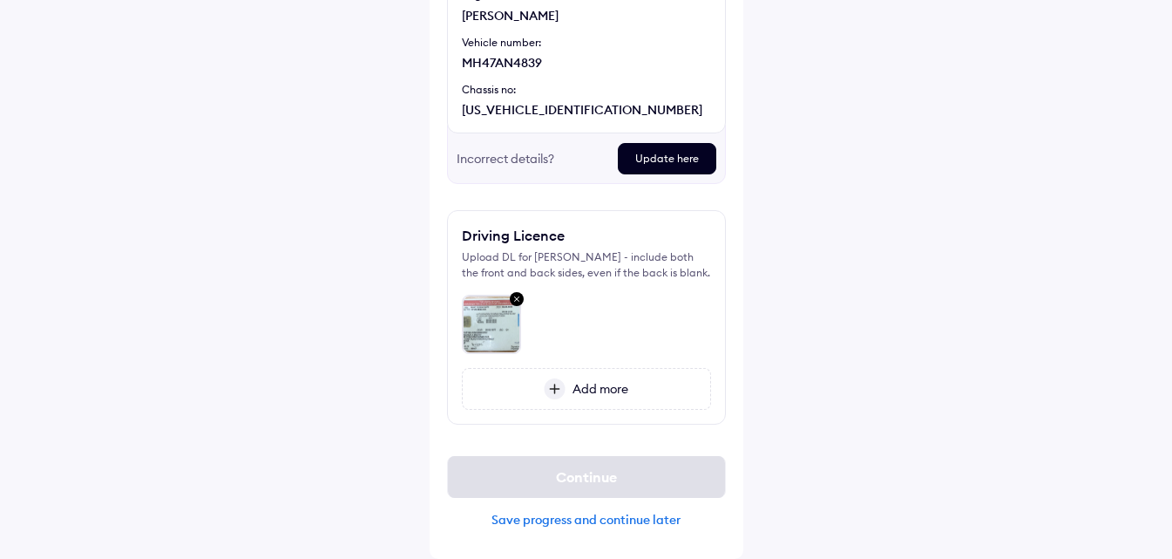
click at [582, 523] on div "Save progress and continue later" at bounding box center [586, 519] width 279 height 16
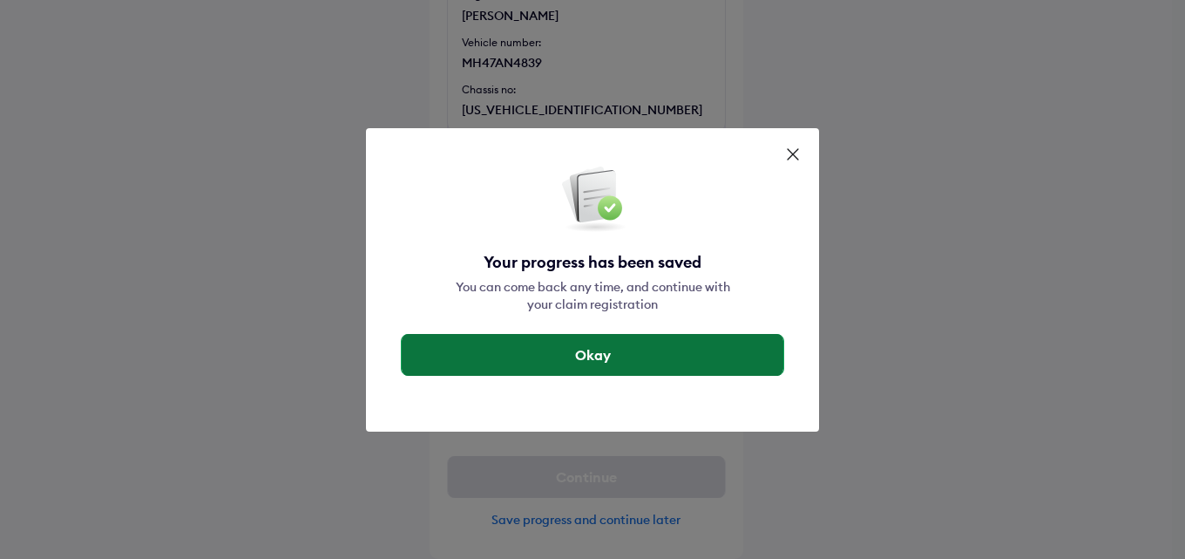
click at [625, 342] on button "Okay" at bounding box center [593, 355] width 382 height 42
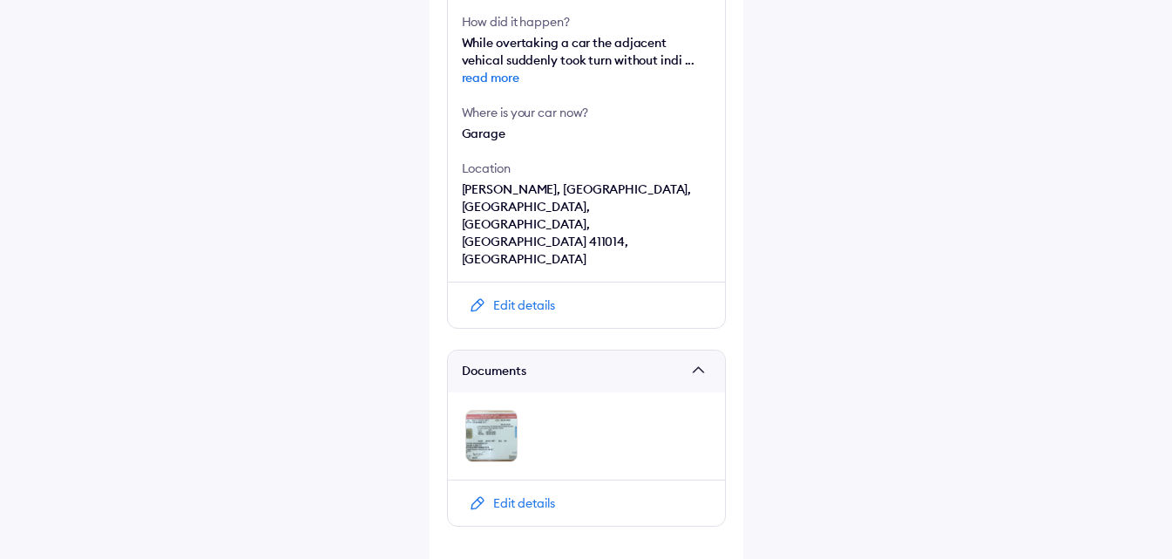
scroll to position [678, 0]
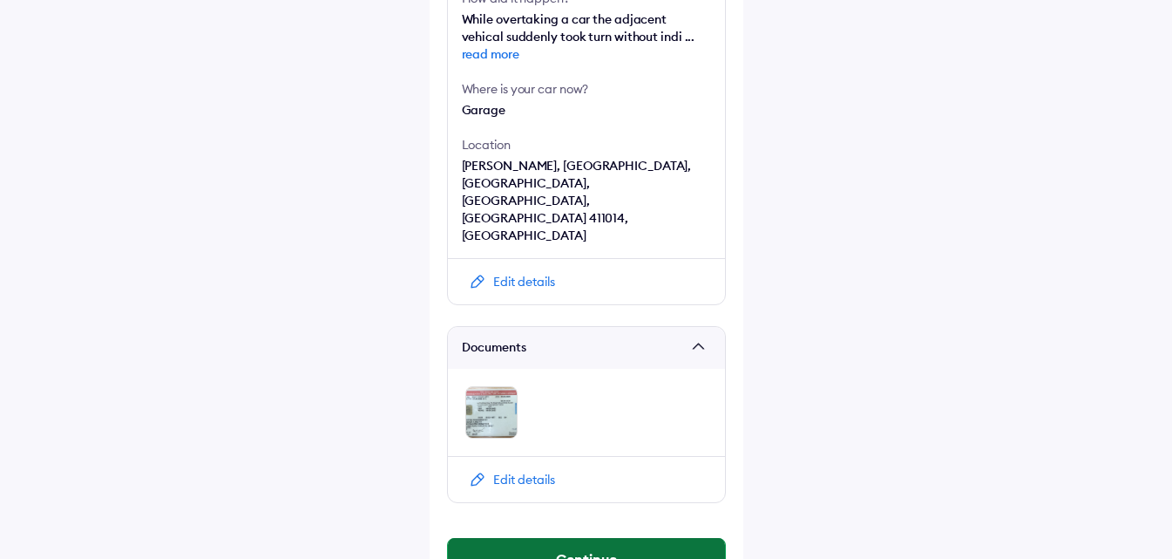
click at [593, 538] on button "Continue" at bounding box center [586, 559] width 277 height 42
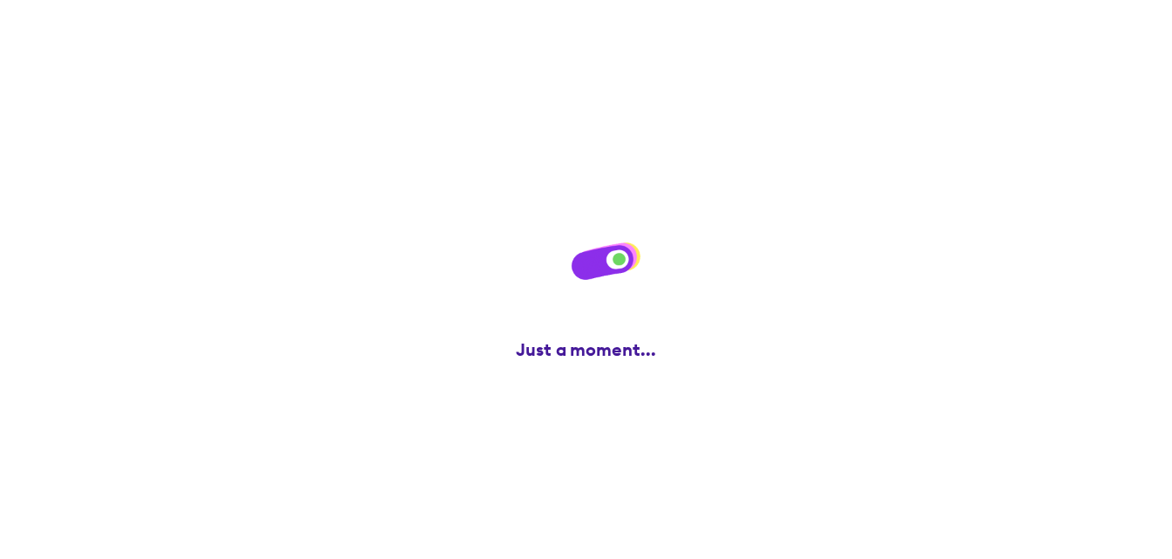
scroll to position [0, 0]
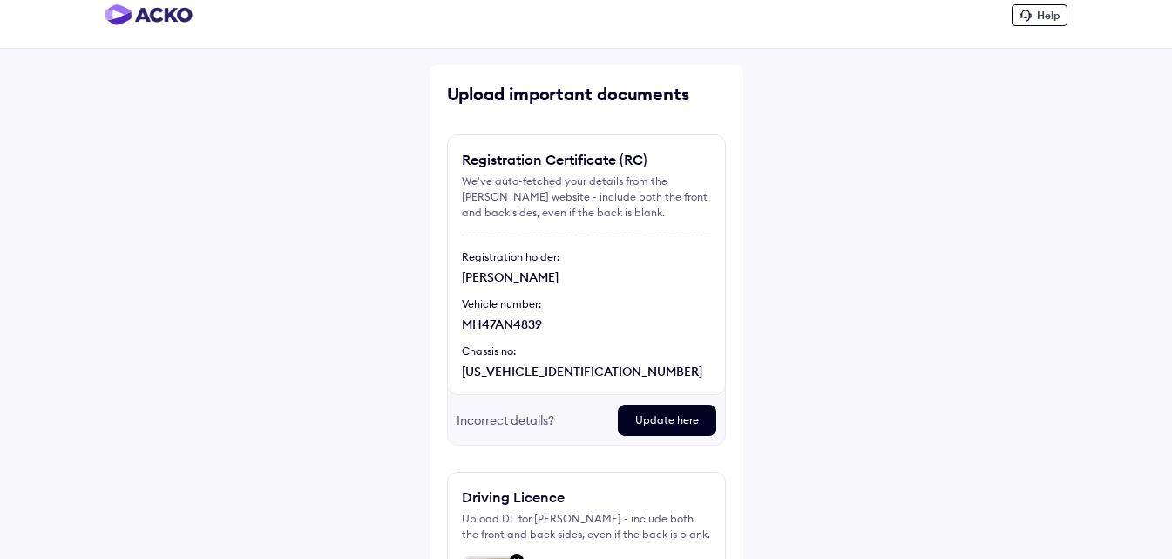
scroll to position [279, 0]
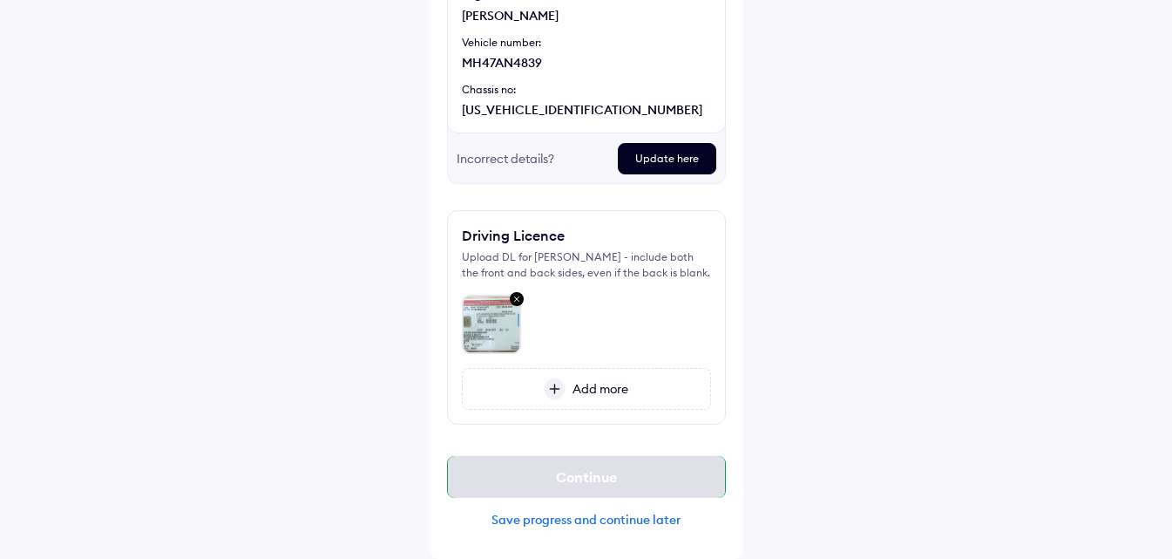
click at [609, 477] on div "Continue" at bounding box center [586, 477] width 279 height 42
click at [615, 476] on div "Continue" at bounding box center [586, 477] width 279 height 42
click at [689, 146] on div "Update here" at bounding box center [667, 158] width 98 height 31
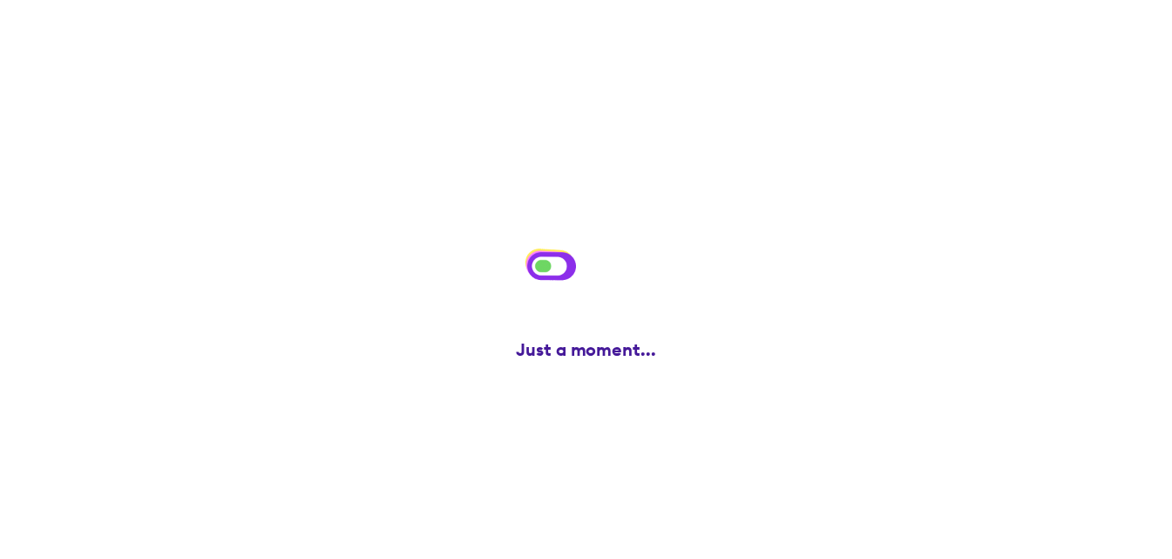
scroll to position [0, 0]
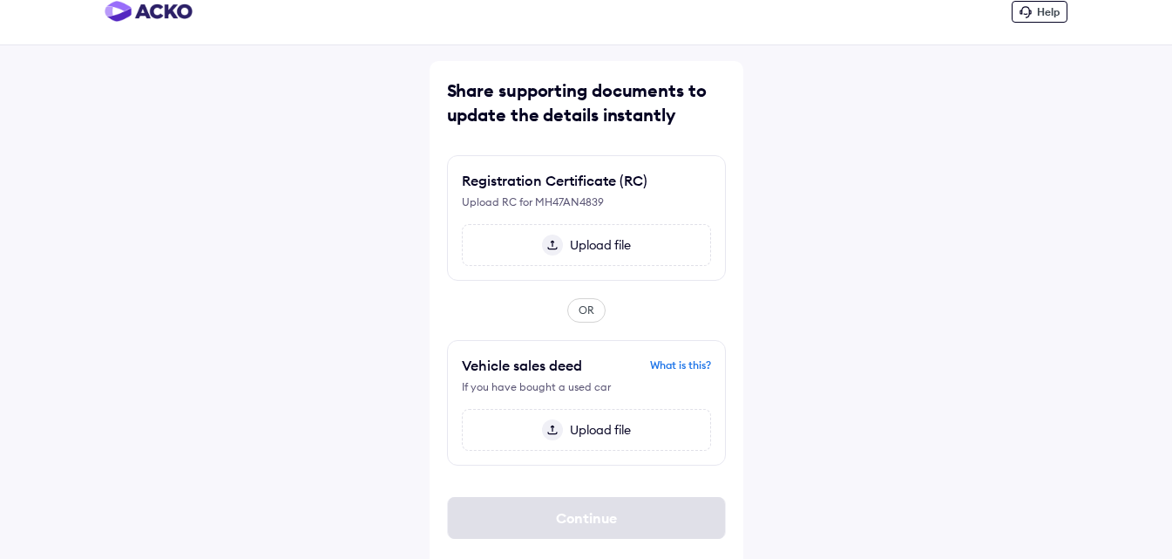
scroll to position [32, 0]
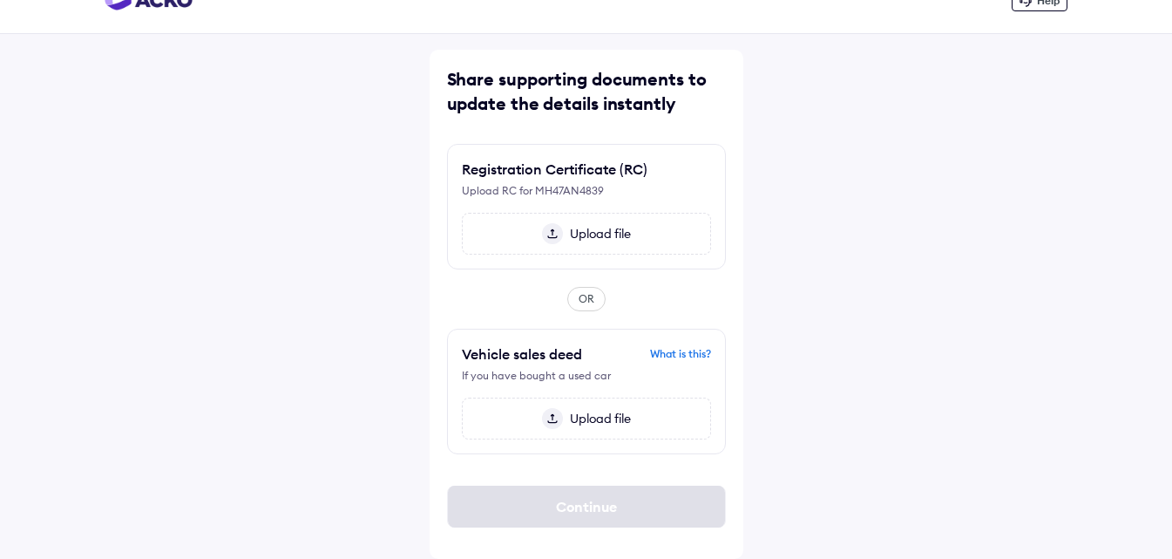
click at [577, 231] on span "Upload file" at bounding box center [597, 234] width 68 height 16
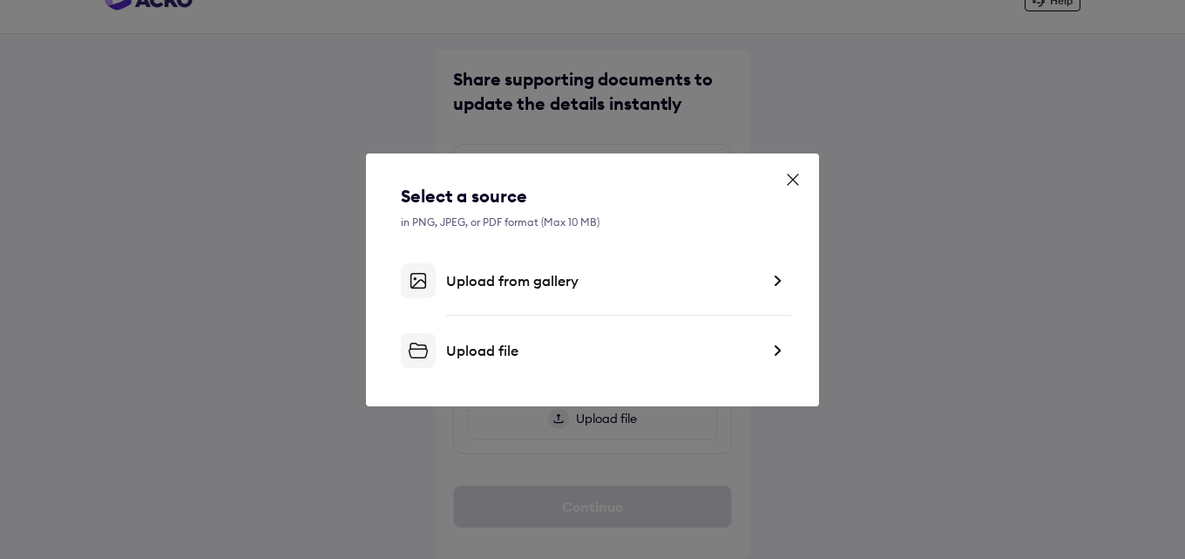
click at [507, 272] on div "Upload from gallery" at bounding box center [603, 280] width 314 height 17
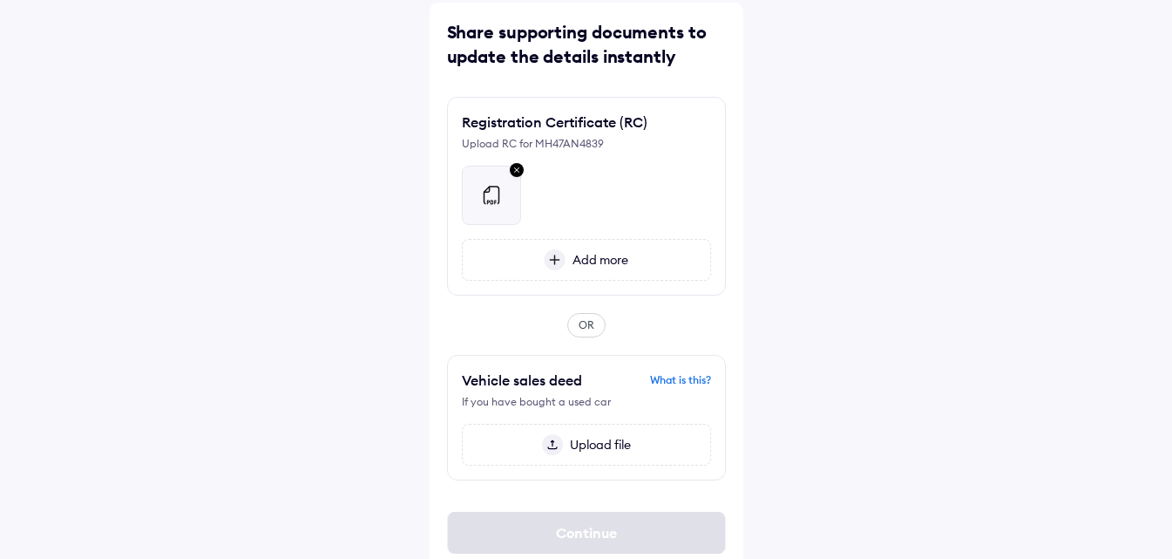
scroll to position [105, 0]
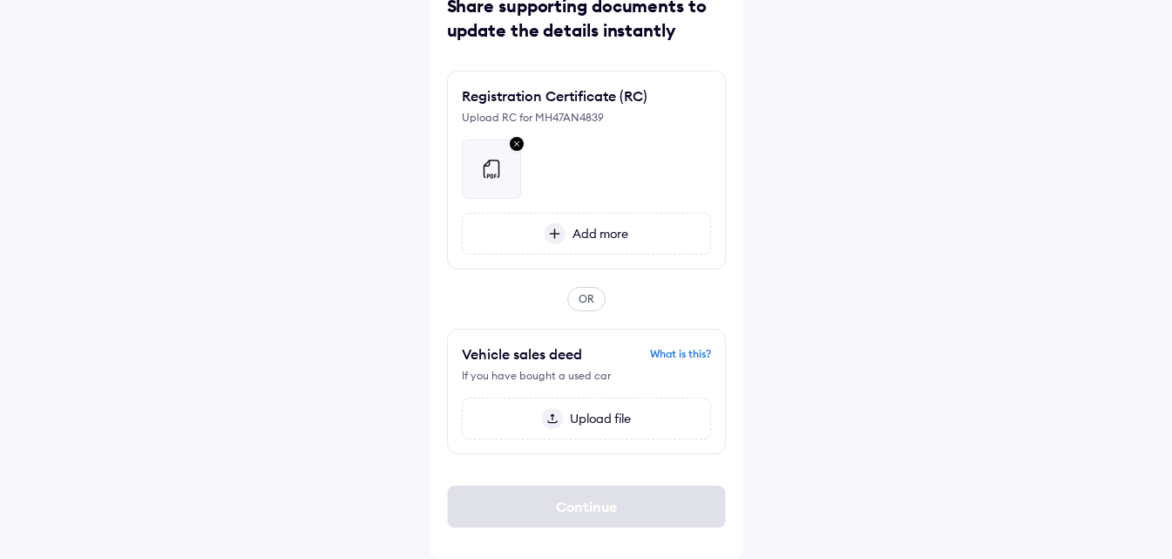
click at [590, 420] on span "Upload file" at bounding box center [597, 418] width 68 height 16
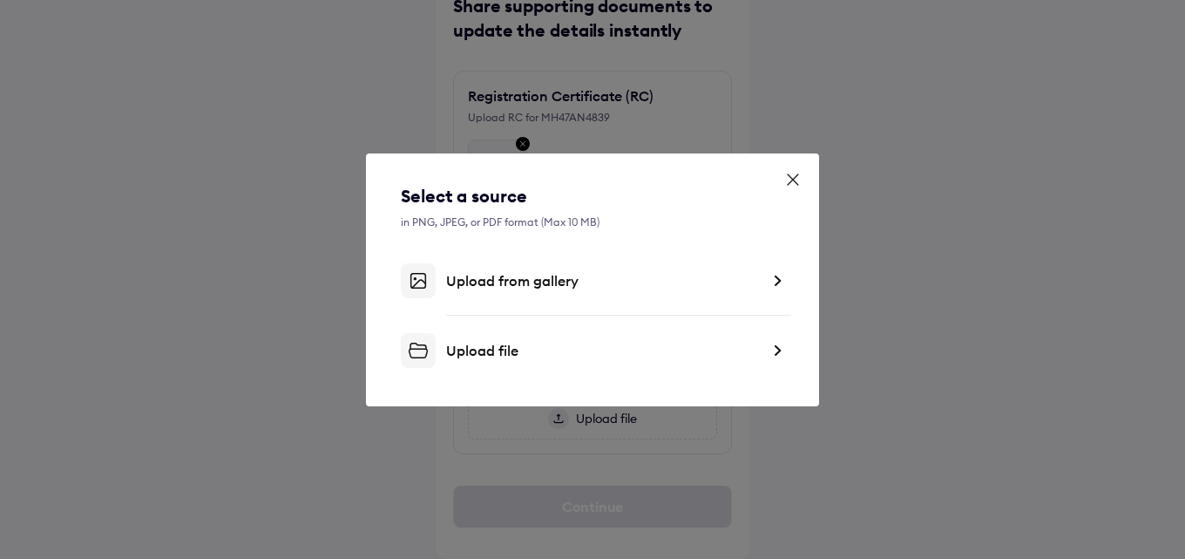
click at [549, 295] on div "Upload from gallery" at bounding box center [592, 280] width 383 height 35
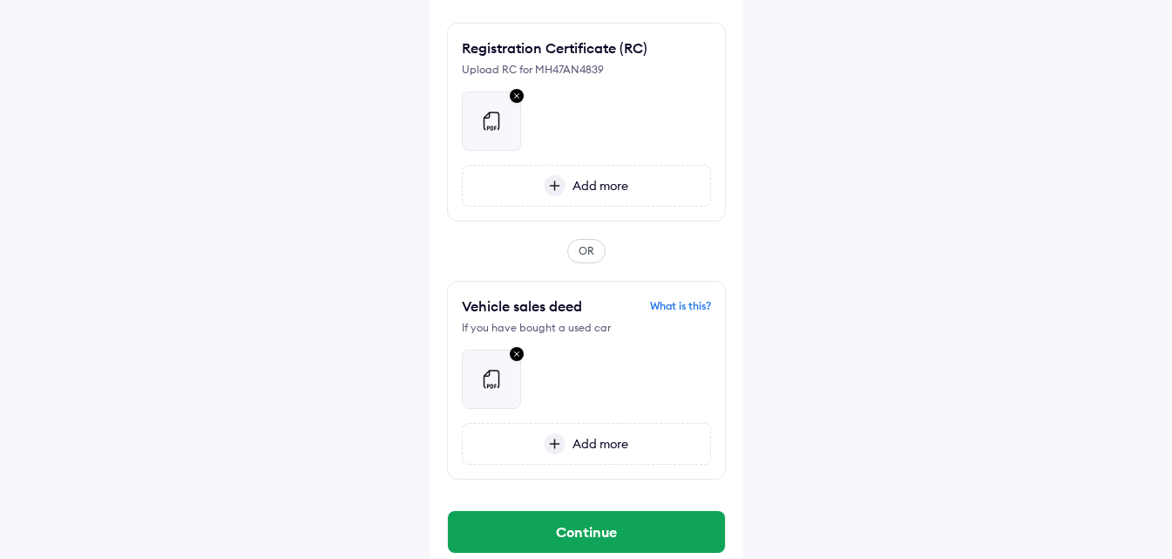
scroll to position [179, 0]
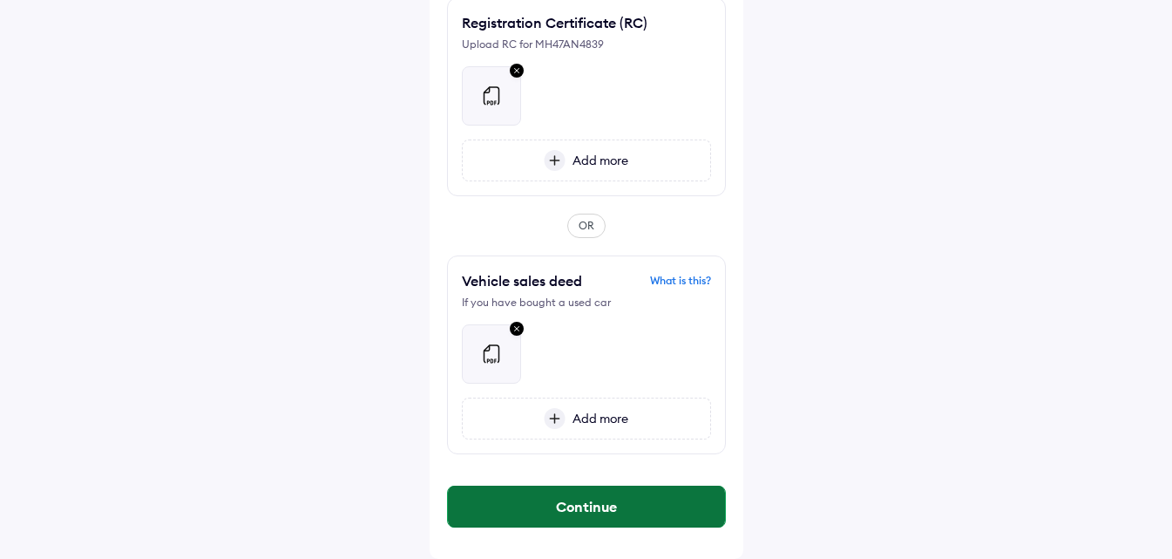
click at [607, 499] on button "Continue" at bounding box center [586, 506] width 277 height 42
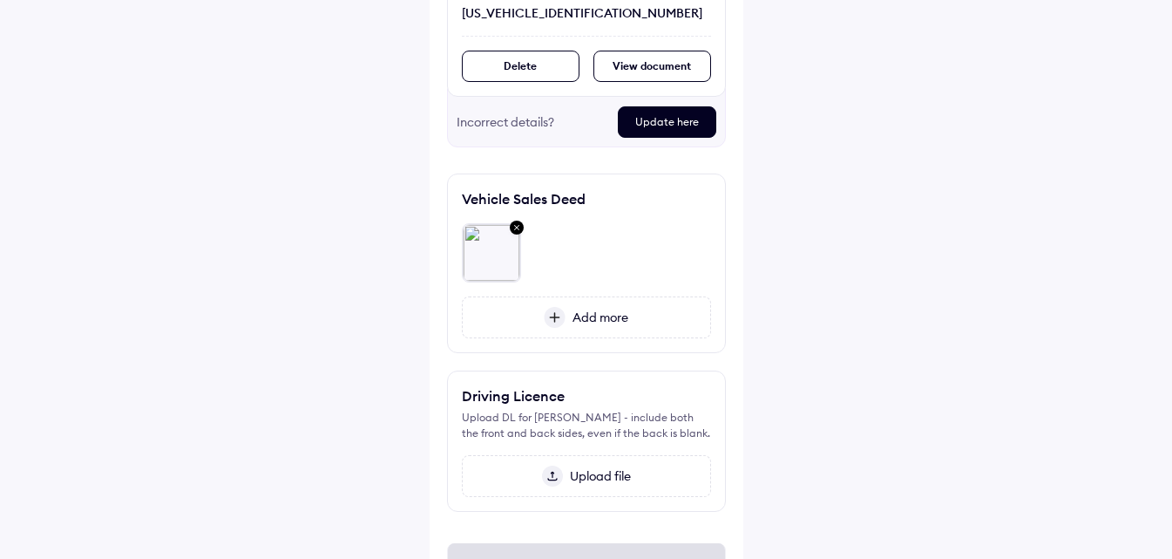
scroll to position [463, 0]
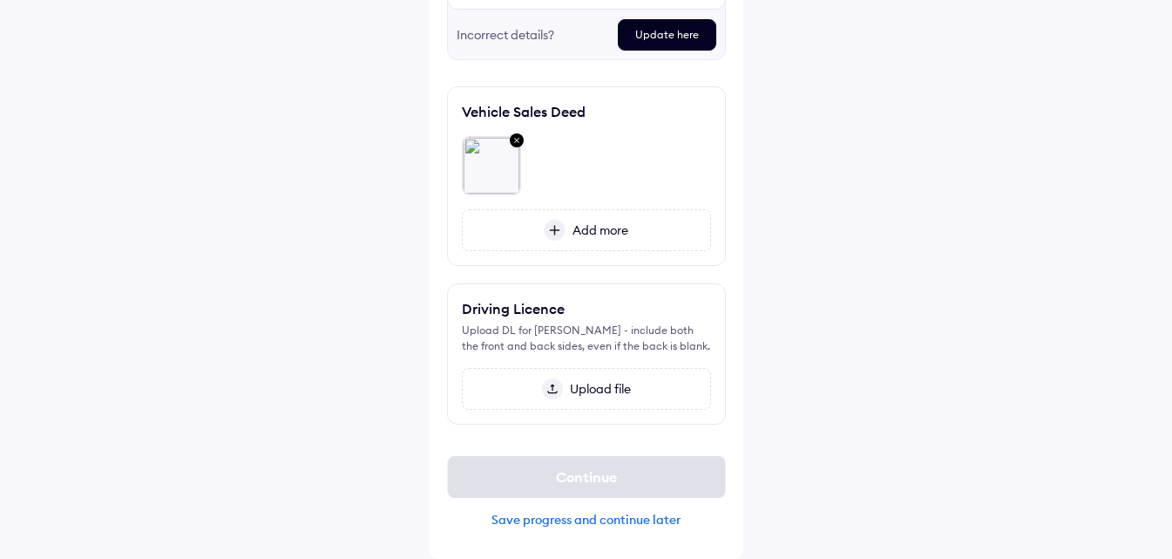
click at [591, 390] on span "Upload file" at bounding box center [597, 389] width 68 height 16
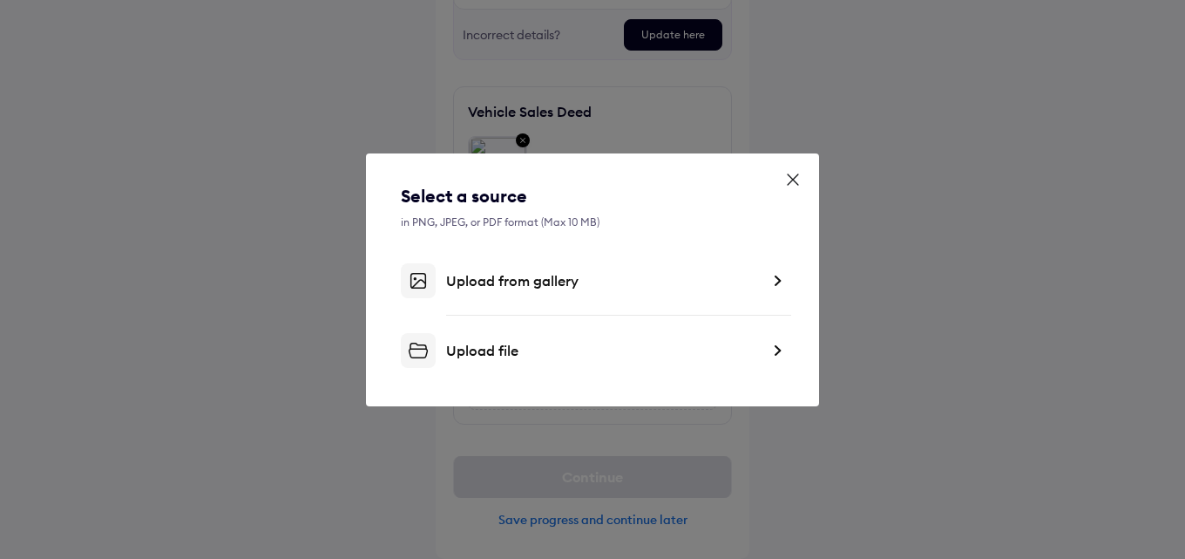
click at [574, 287] on div "Upload from gallery" at bounding box center [603, 280] width 314 height 17
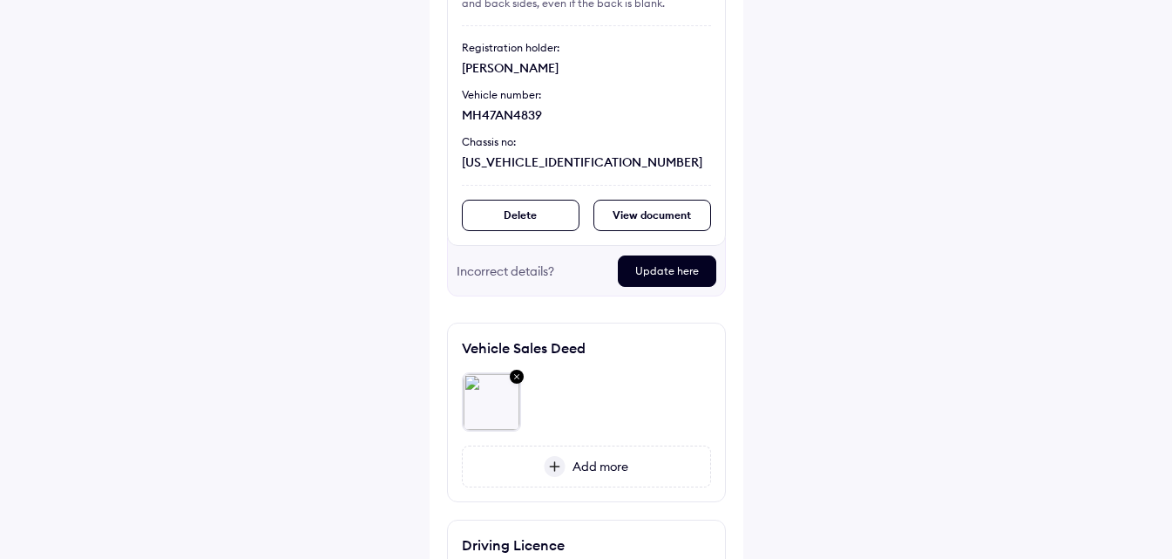
scroll to position [187, 0]
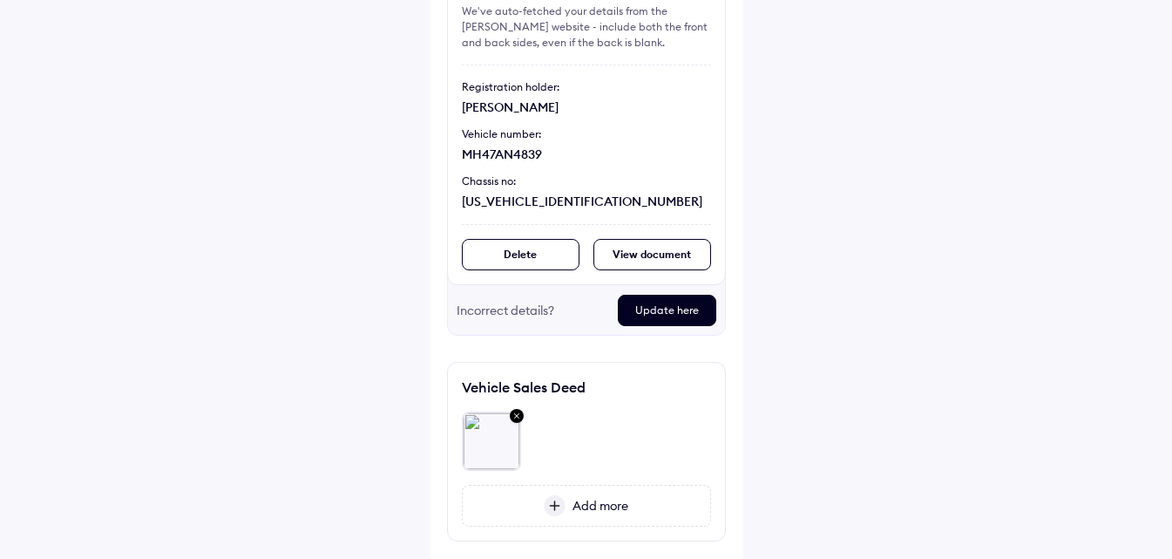
click at [639, 260] on div "View document" at bounding box center [652, 254] width 118 height 31
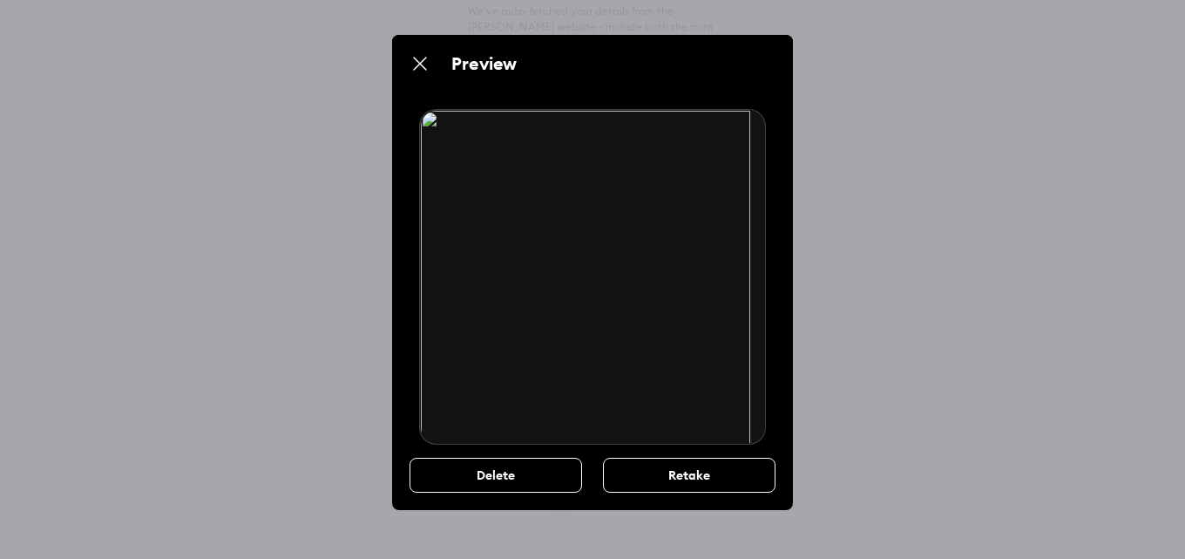
click at [653, 482] on div "Retake" at bounding box center [689, 474] width 173 height 35
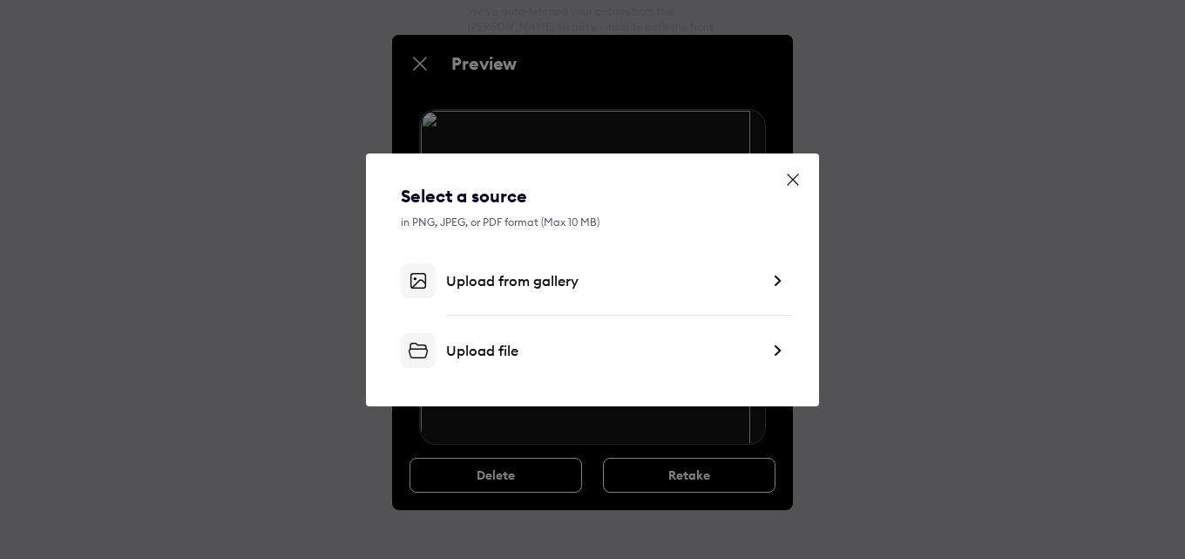
click at [581, 277] on div "Upload from gallery" at bounding box center [603, 280] width 314 height 17
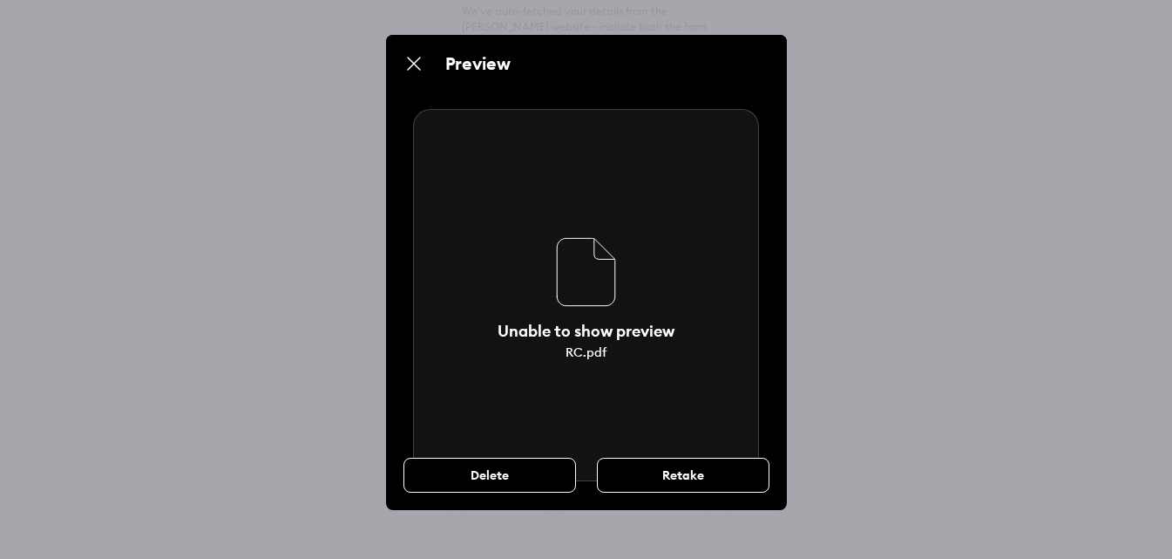
click at [657, 477] on div "Retake" at bounding box center [683, 474] width 173 height 35
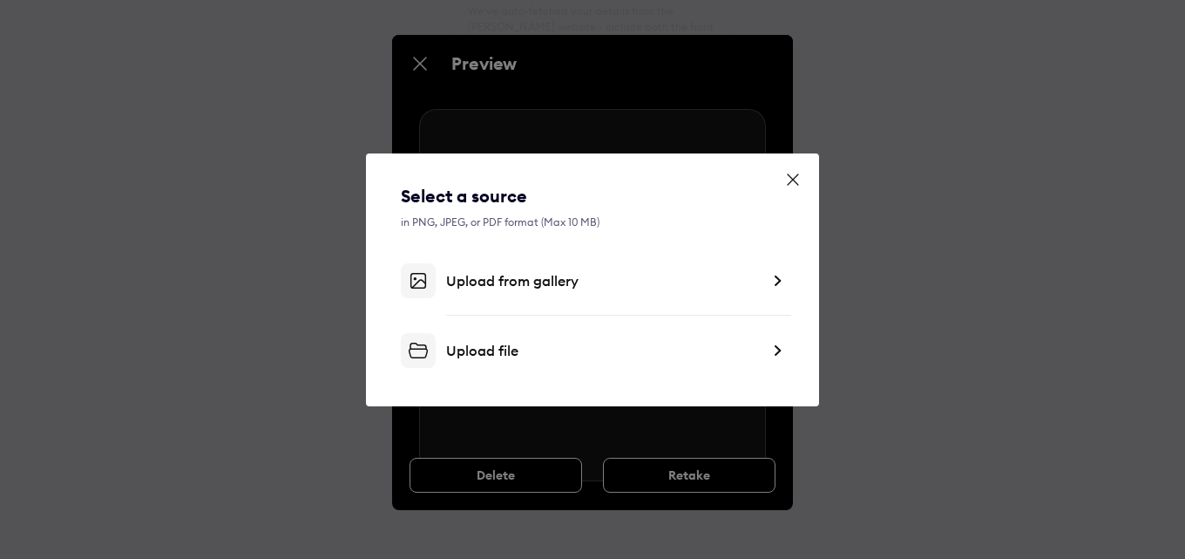
click at [555, 276] on div "Upload from gallery" at bounding box center [603, 280] width 314 height 17
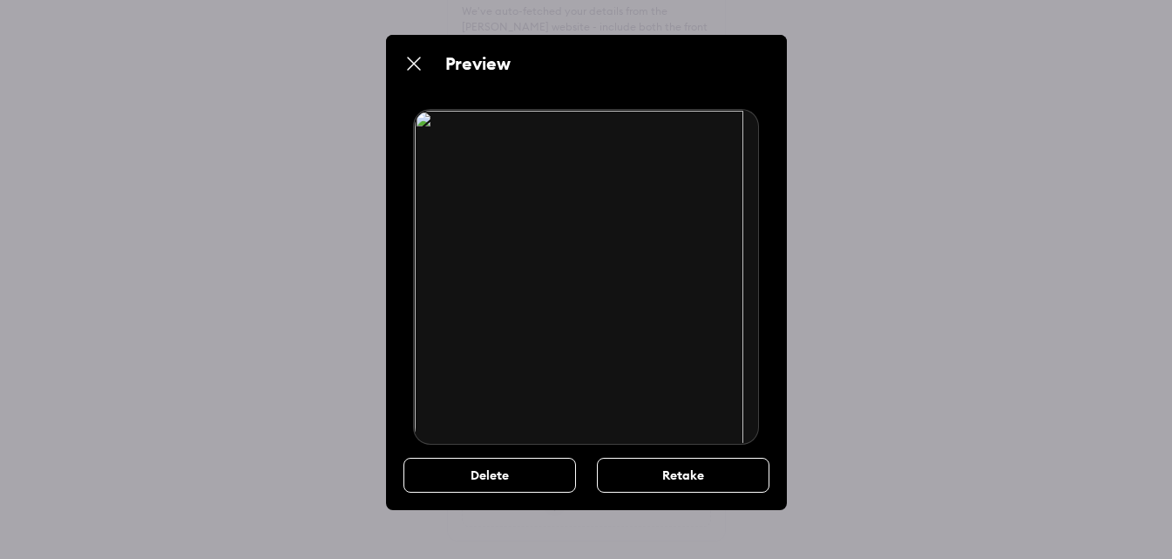
click at [884, 327] on div "Preview Delete Retake" at bounding box center [586, 279] width 1172 height 559
click at [409, 68] on img at bounding box center [413, 63] width 21 height 21
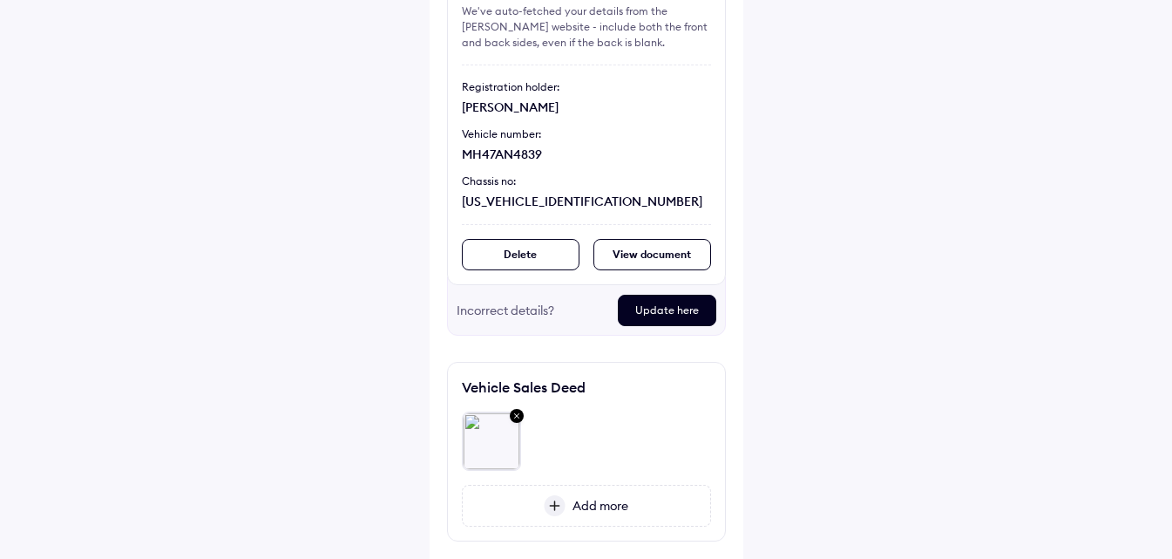
click at [526, 255] on div "Delete" at bounding box center [521, 254] width 118 height 31
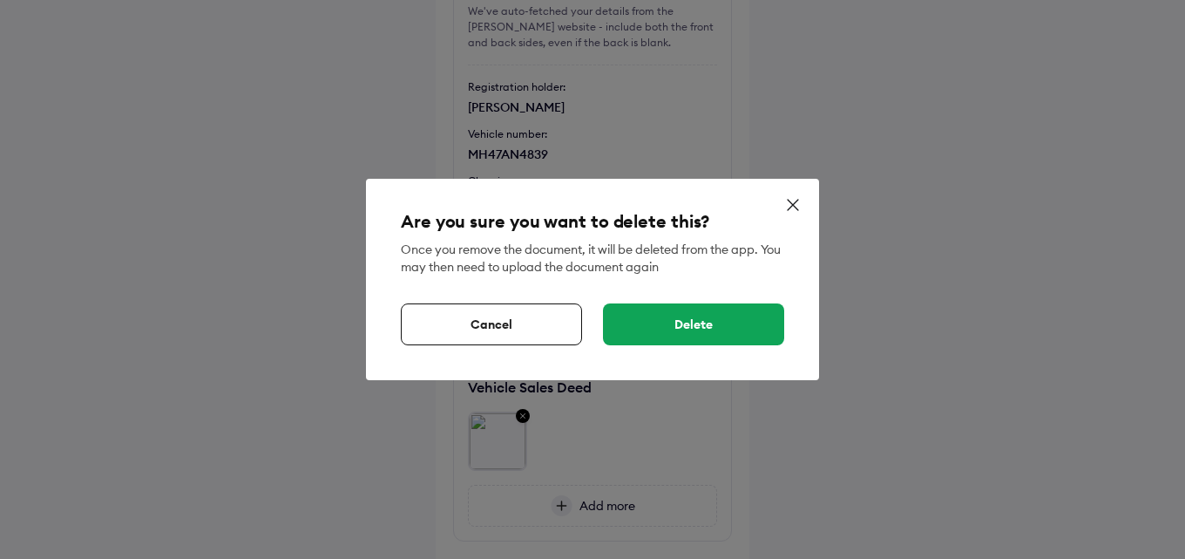
click at [680, 319] on div "Delete" at bounding box center [693, 324] width 181 height 42
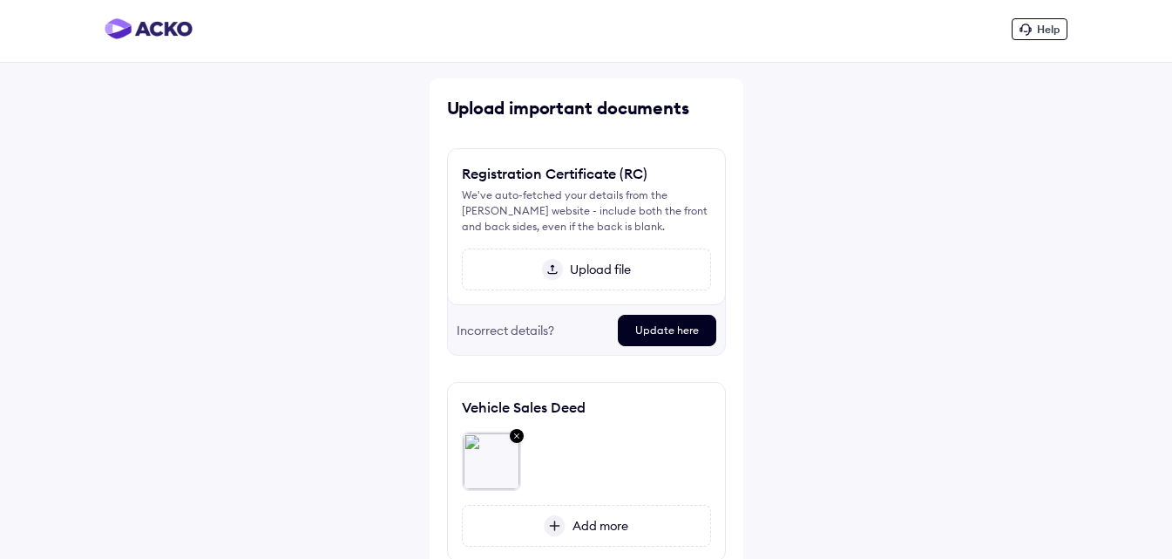
scroll to position [0, 0]
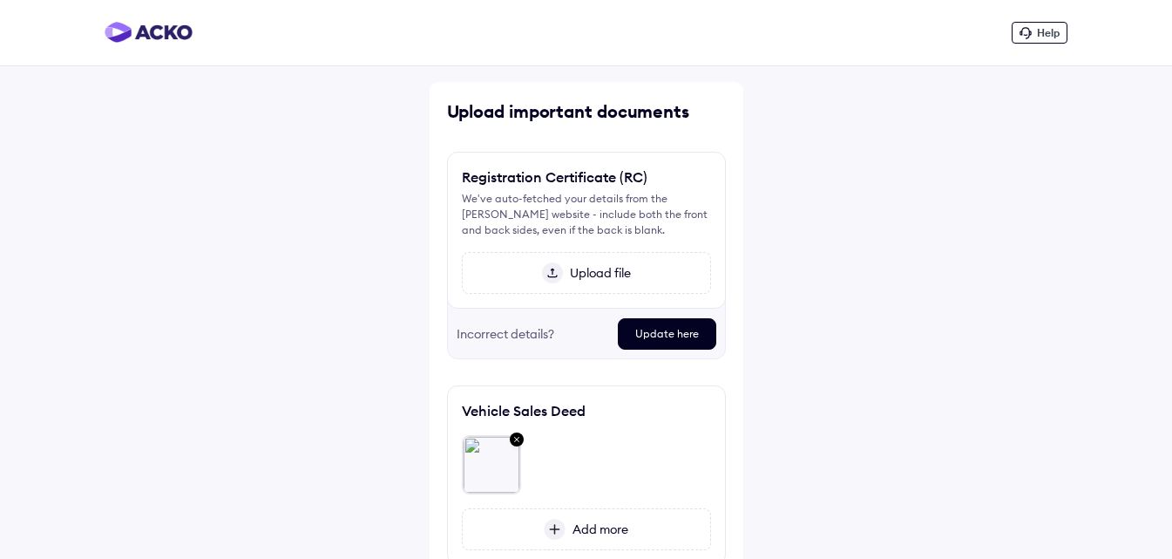
click at [595, 273] on span "Upload file" at bounding box center [597, 273] width 68 height 16
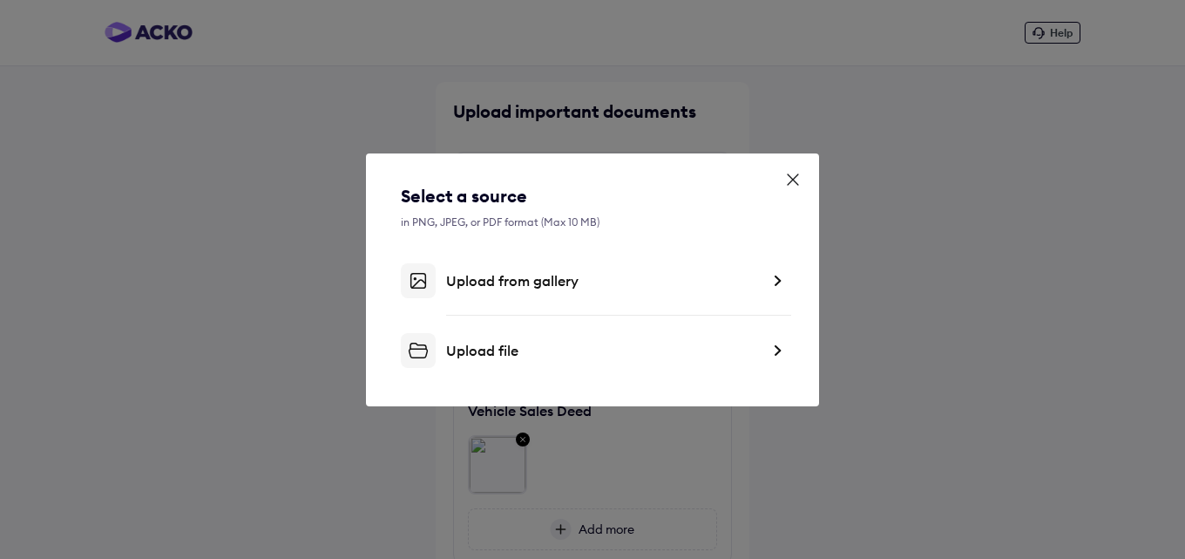
click at [550, 286] on div "Upload from gallery" at bounding box center [603, 280] width 314 height 17
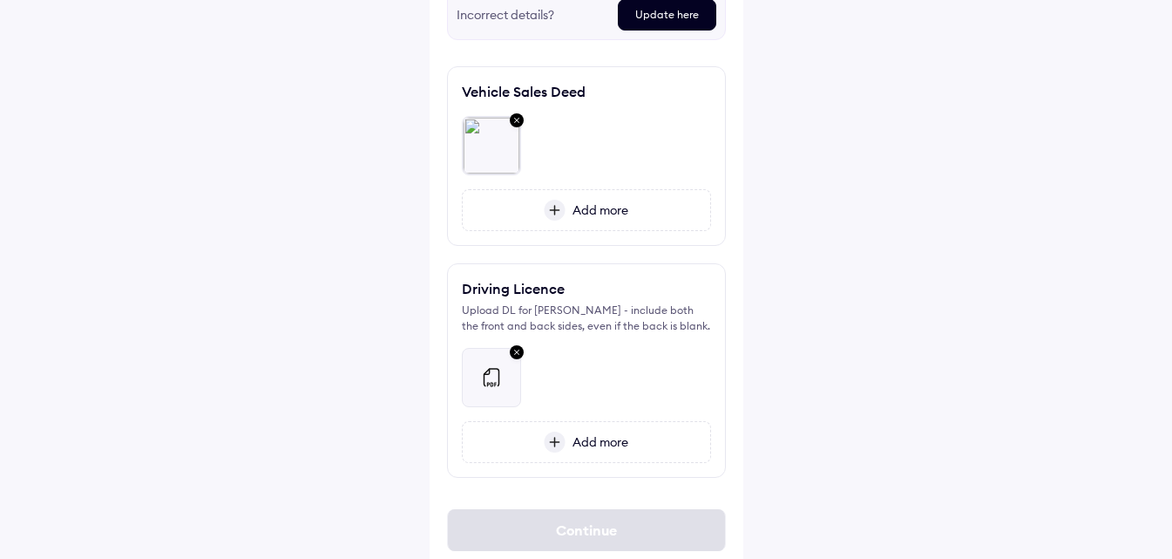
scroll to position [445, 0]
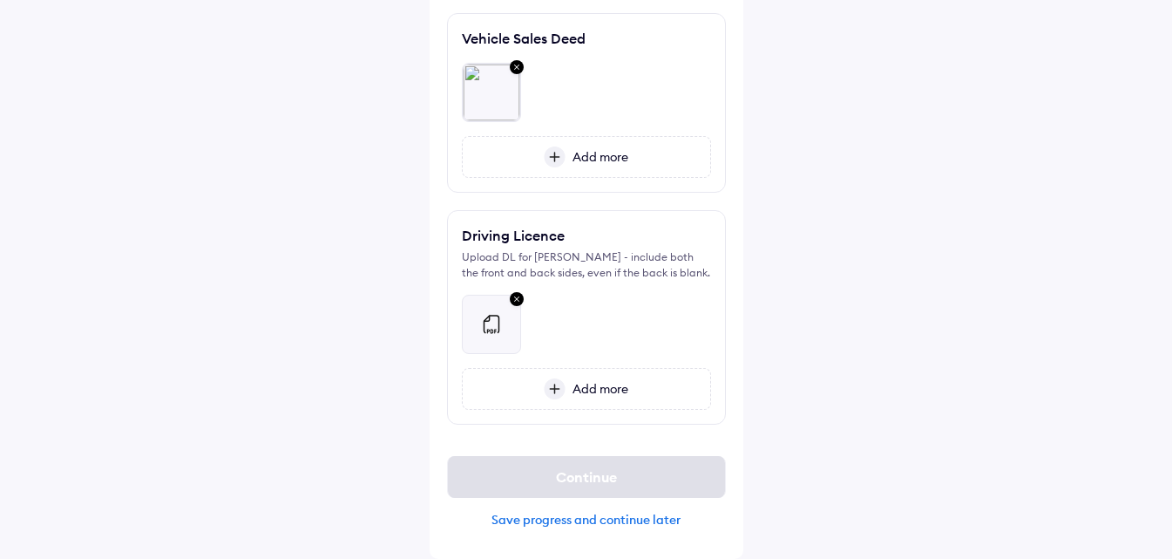
click at [599, 518] on div "Save progress and continue later" at bounding box center [586, 519] width 279 height 16
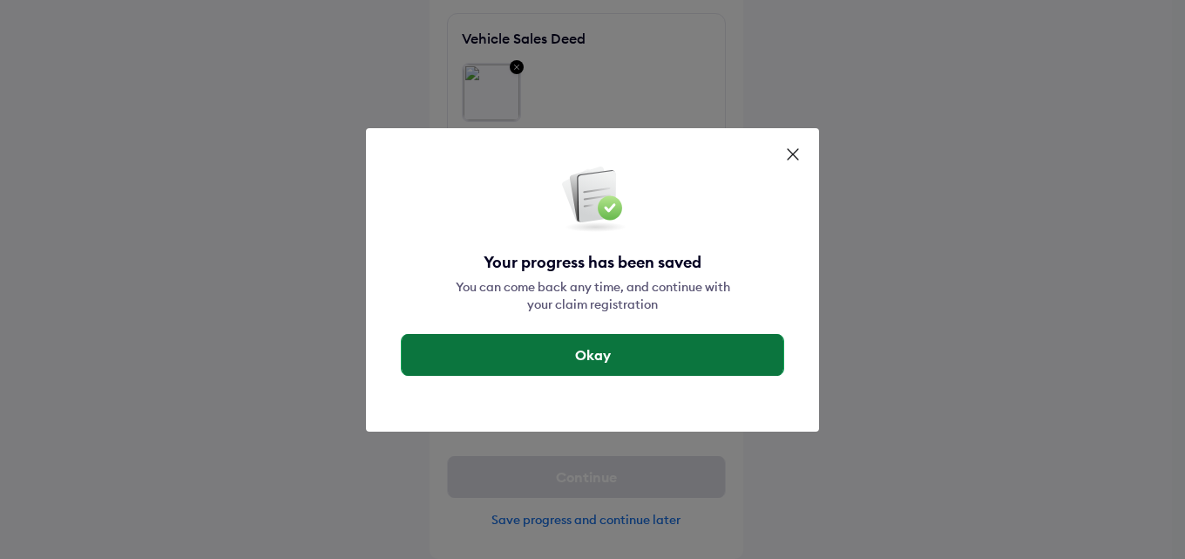
click at [606, 355] on button "Okay" at bounding box center [593, 355] width 382 height 42
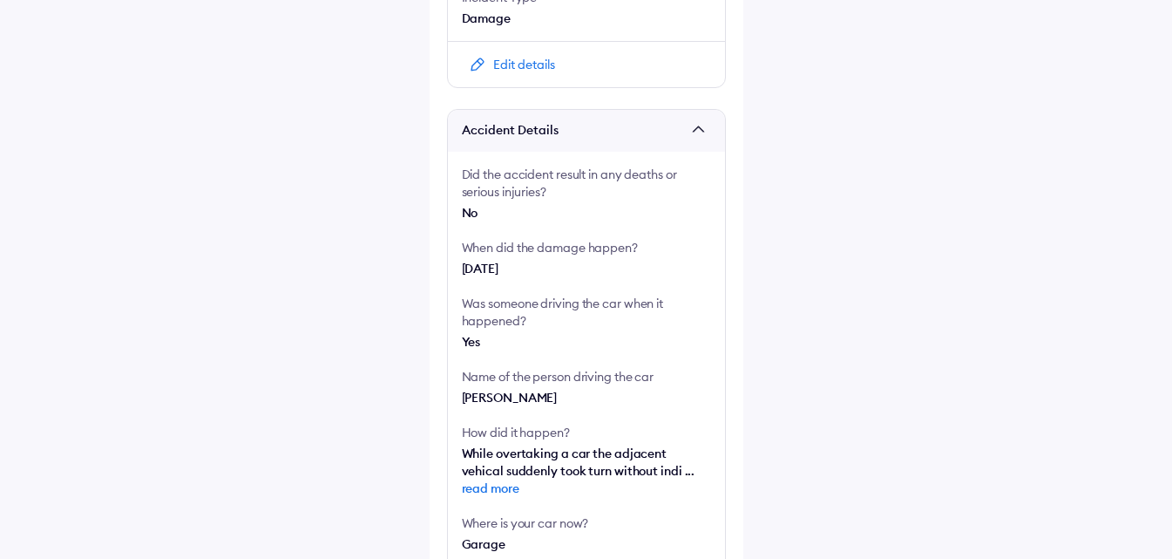
scroll to position [261, 0]
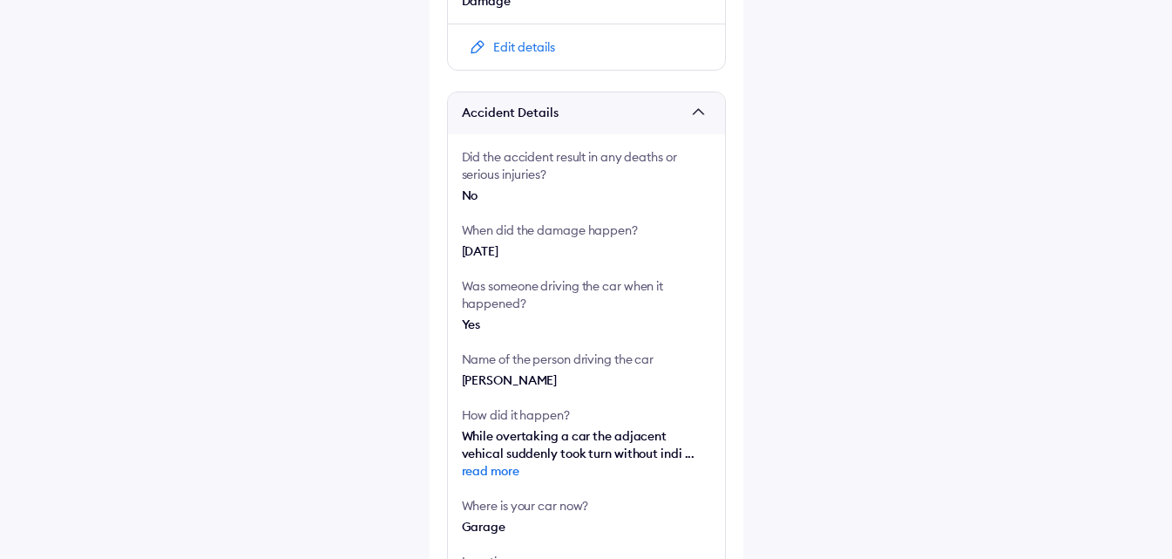
click at [705, 114] on span at bounding box center [702, 113] width 17 height 17
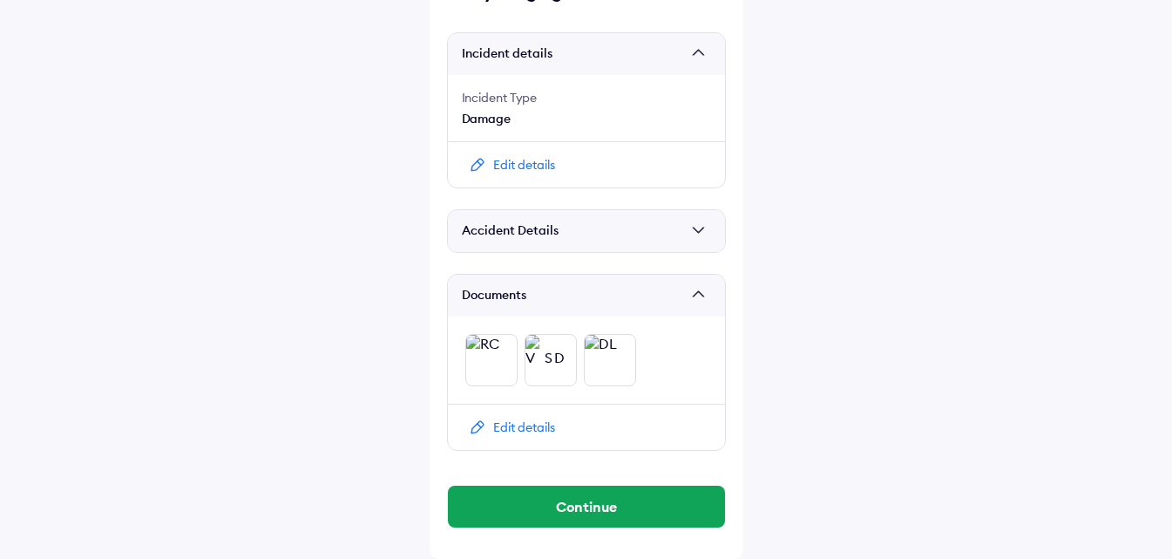
scroll to position [144, 0]
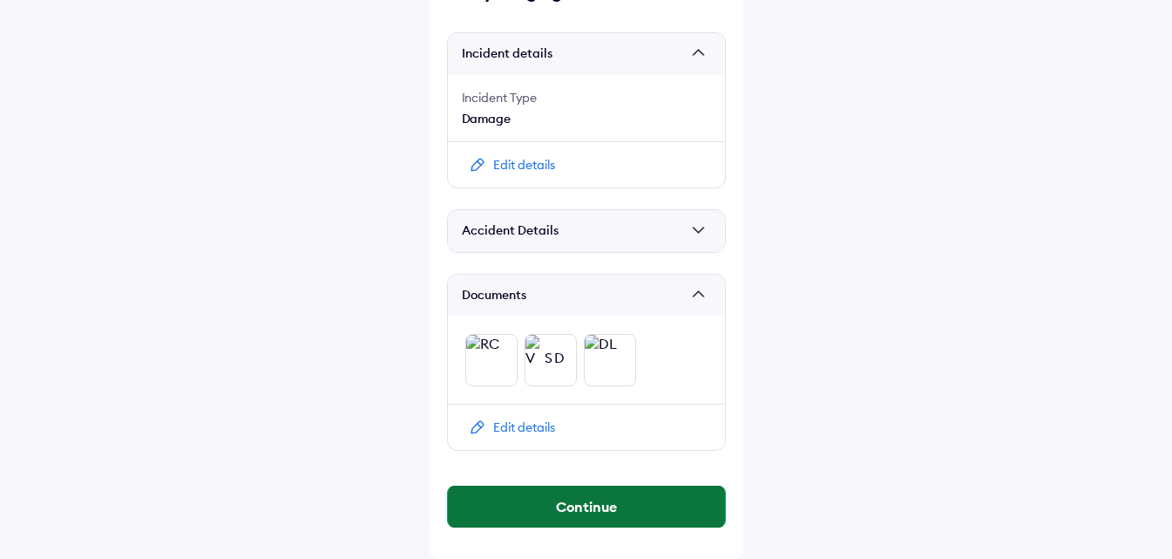
click at [637, 501] on button "Continue" at bounding box center [586, 506] width 277 height 42
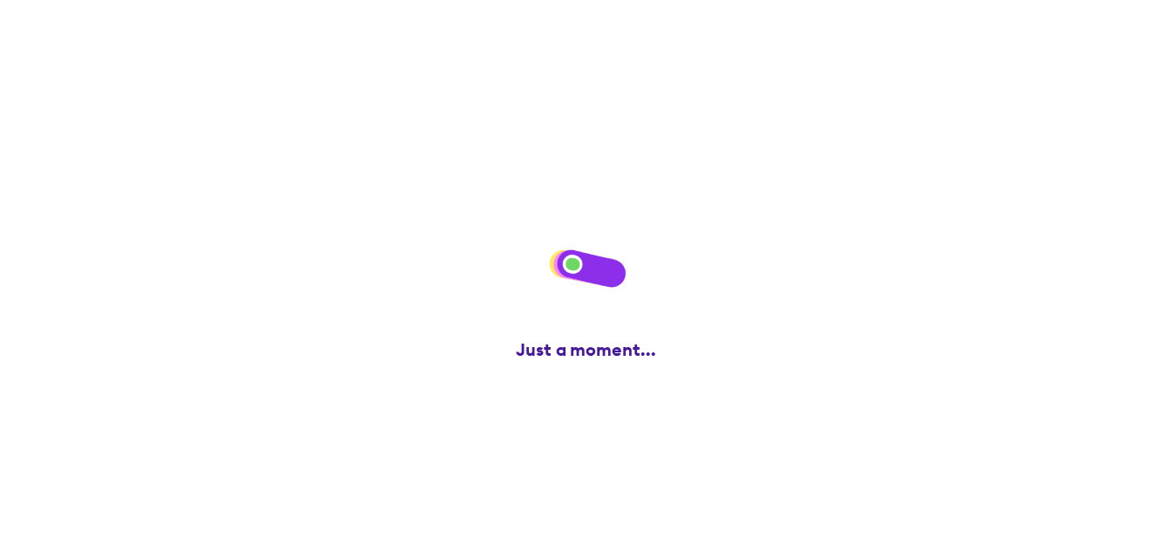
scroll to position [0, 0]
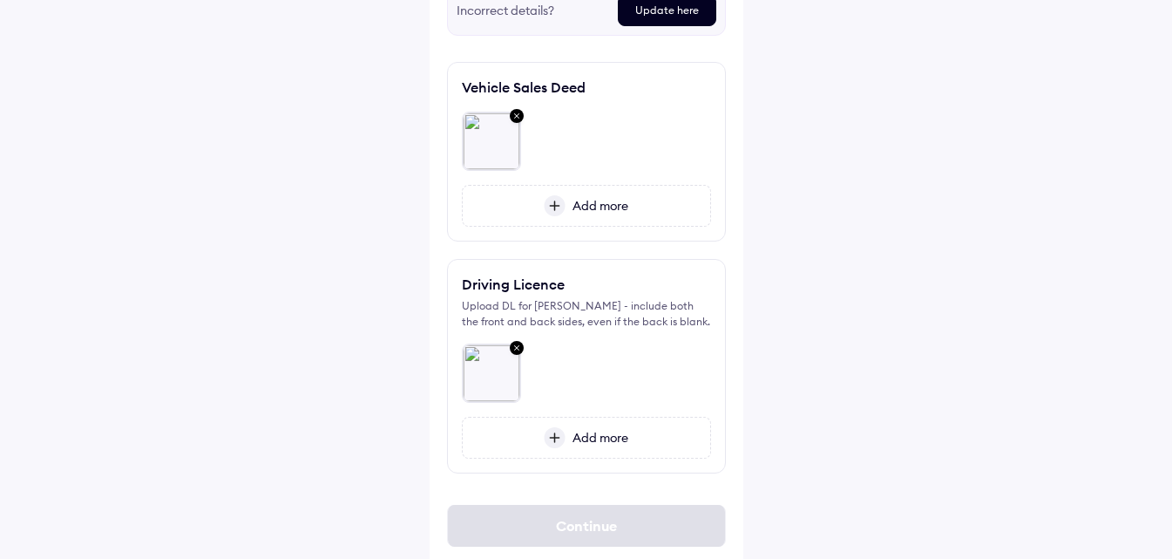
scroll to position [536, 0]
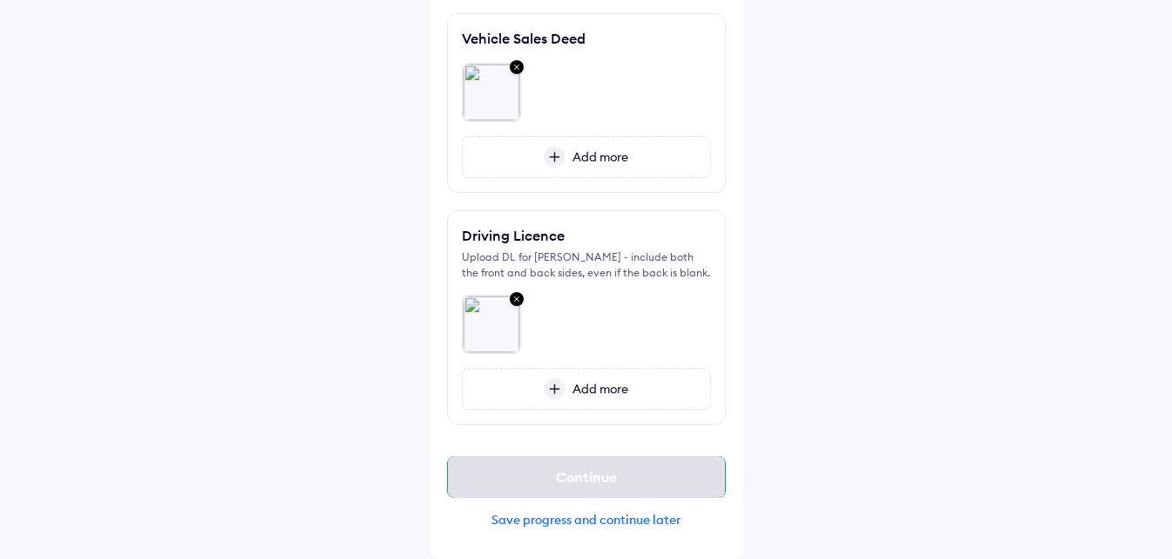
click at [624, 484] on div "Continue" at bounding box center [586, 477] width 279 height 42
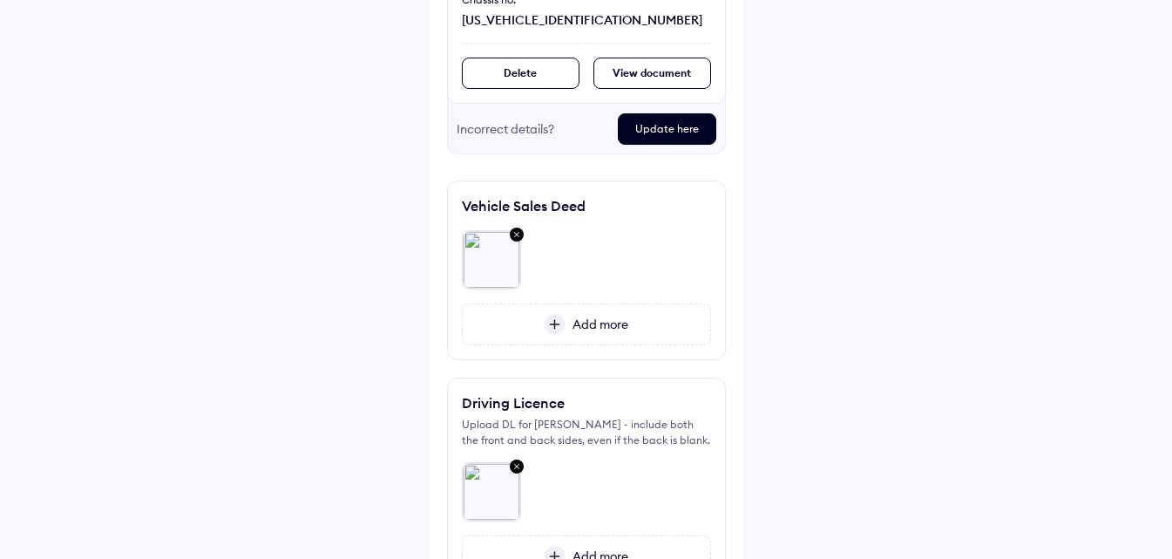
scroll to position [187, 0]
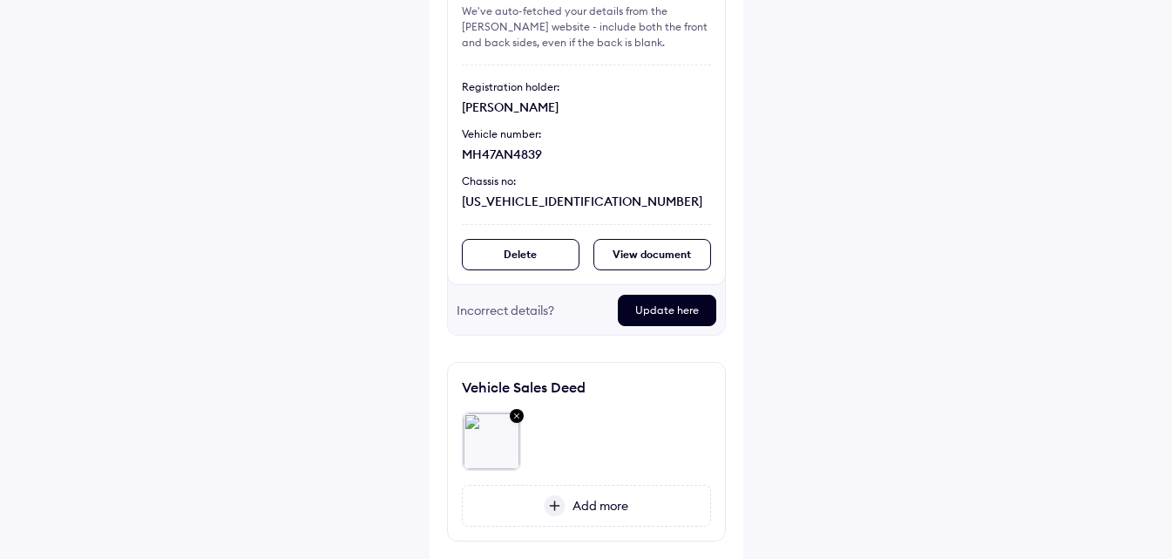
click at [662, 303] on div "Update here" at bounding box center [667, 310] width 98 height 31
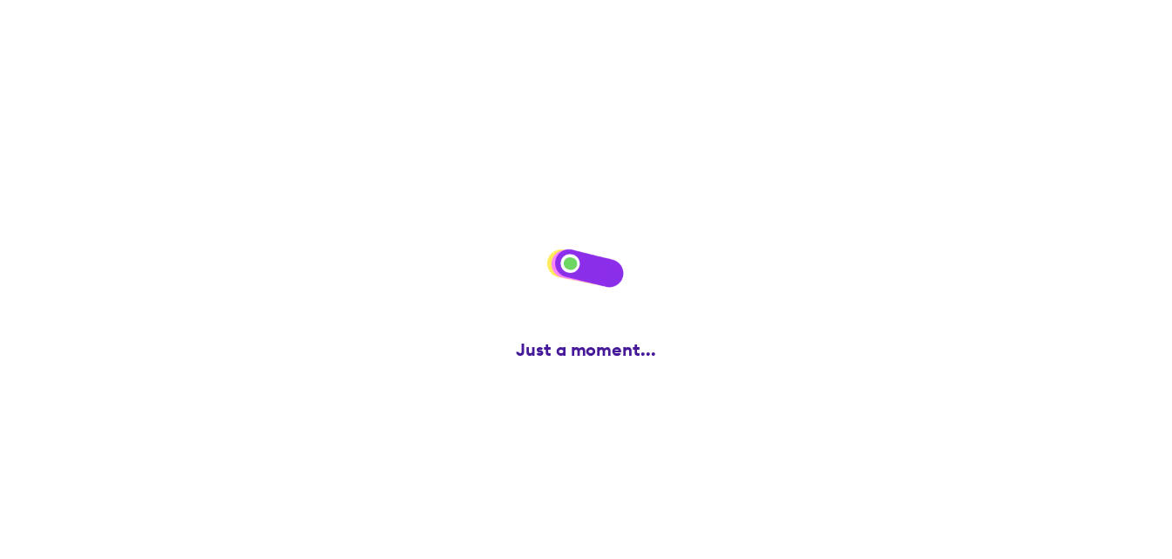
scroll to position [0, 0]
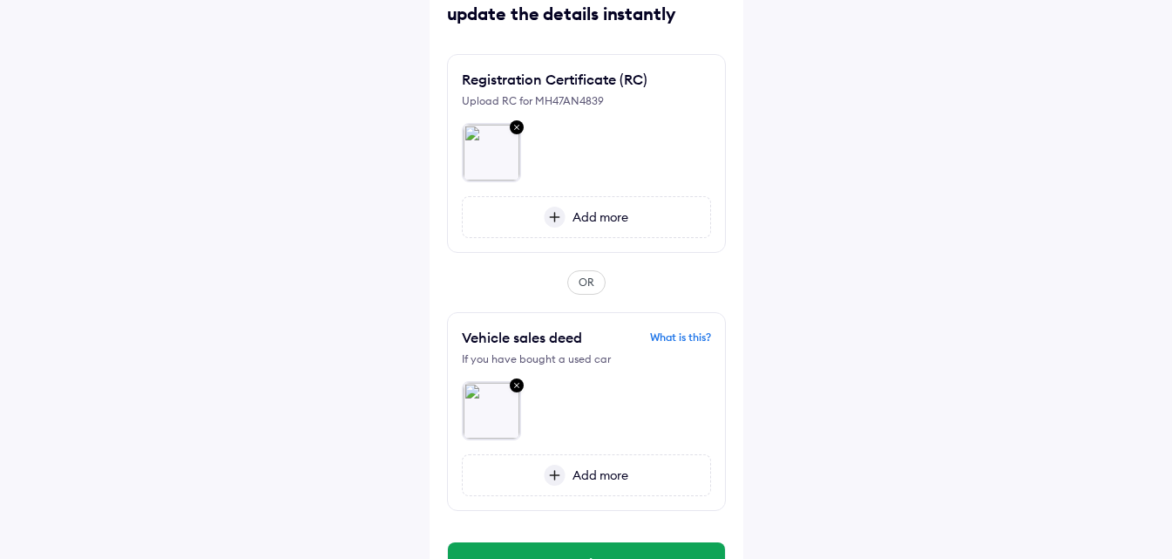
scroll to position [179, 0]
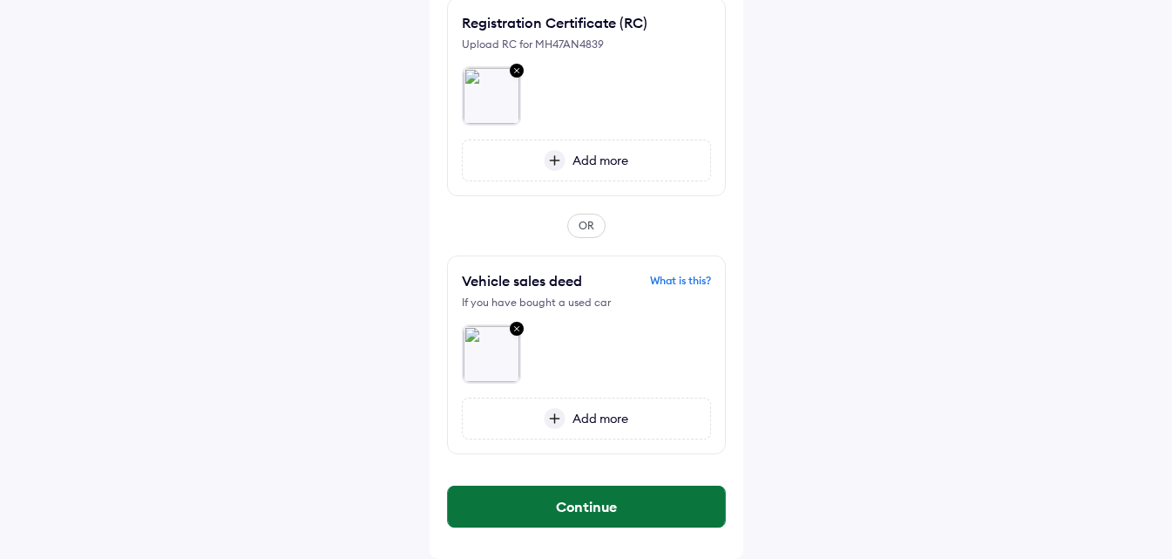
click at [604, 494] on button "Continue" at bounding box center [586, 506] width 277 height 42
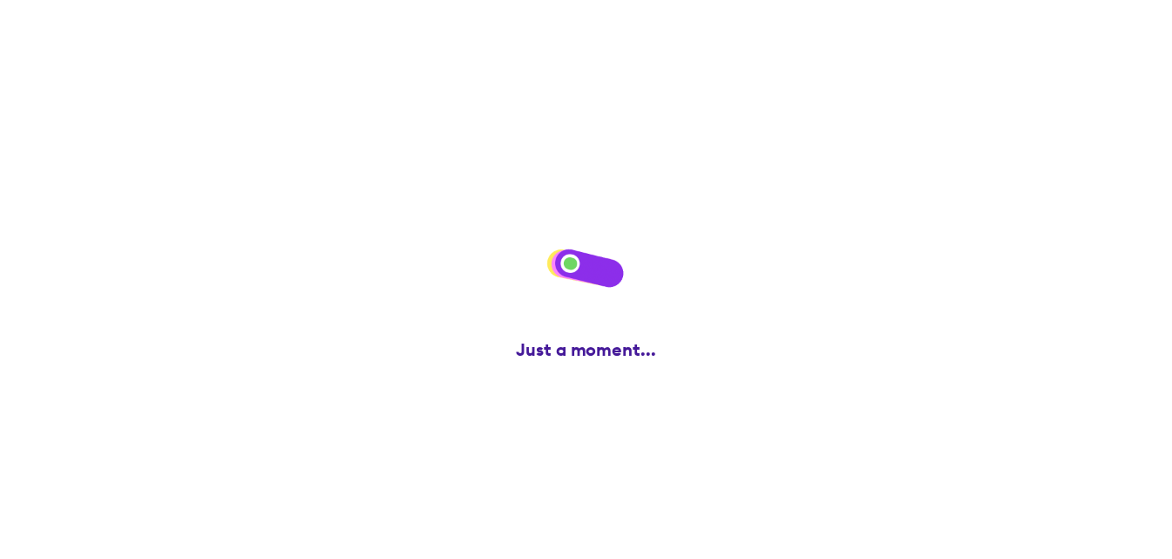
scroll to position [0, 0]
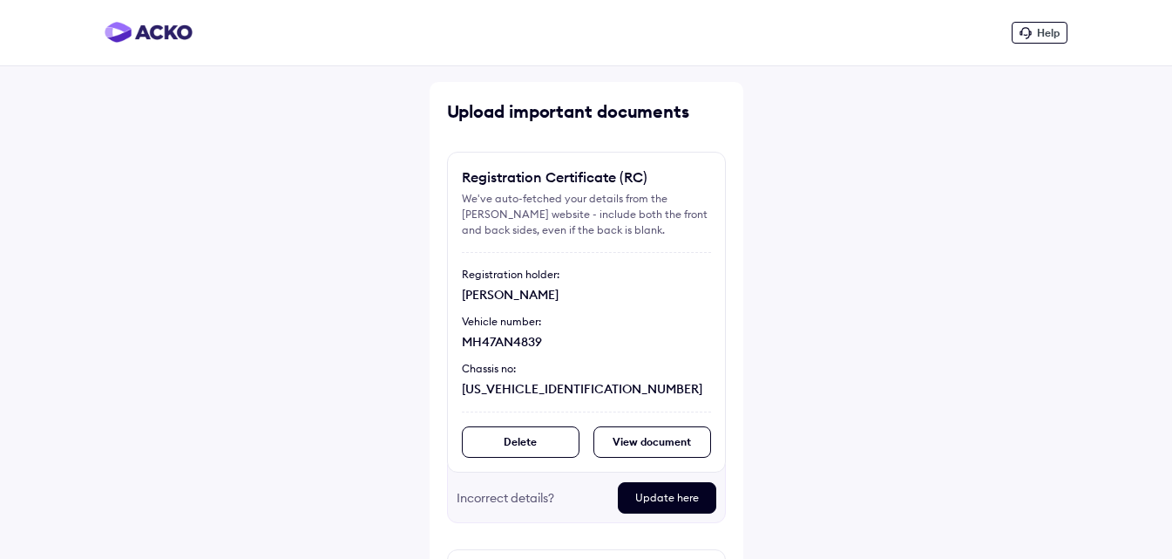
click at [606, 439] on div "View document" at bounding box center [652, 441] width 118 height 31
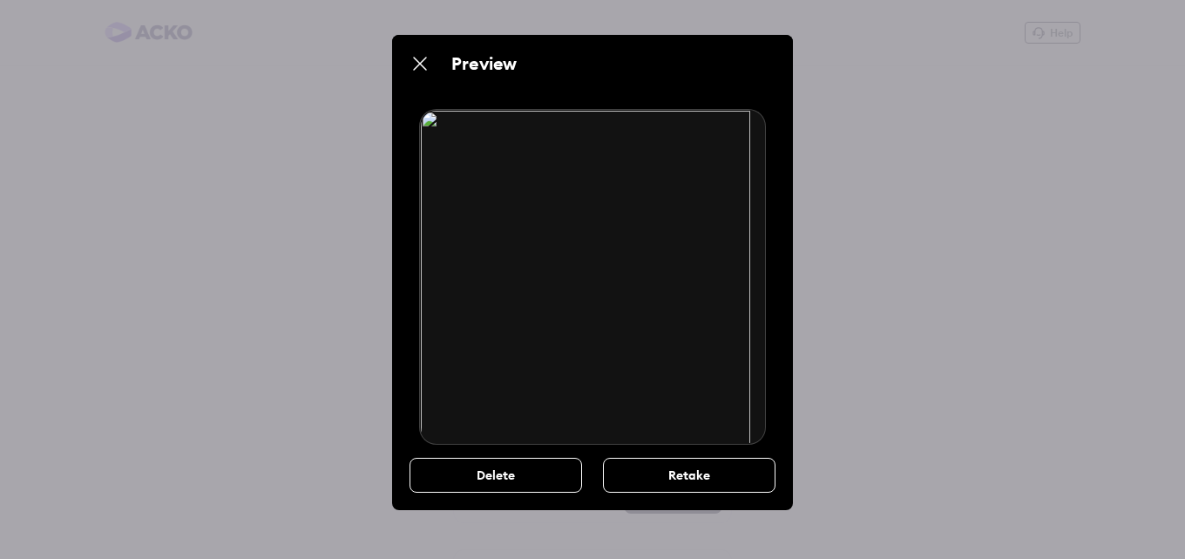
click at [525, 482] on div "Delete" at bounding box center [496, 474] width 173 height 35
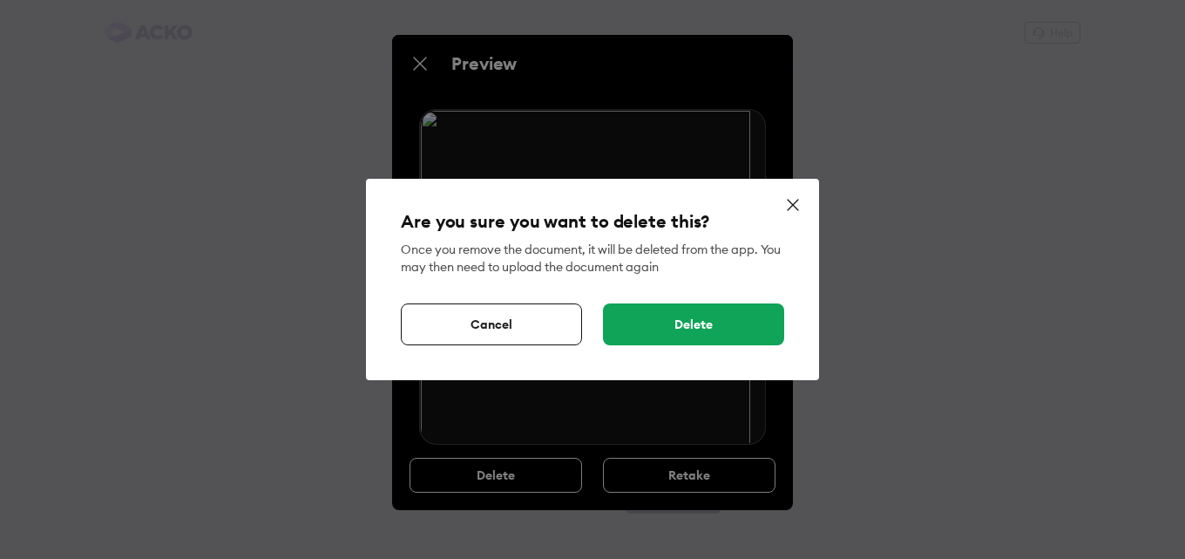
click at [660, 324] on div "Delete" at bounding box center [693, 324] width 181 height 42
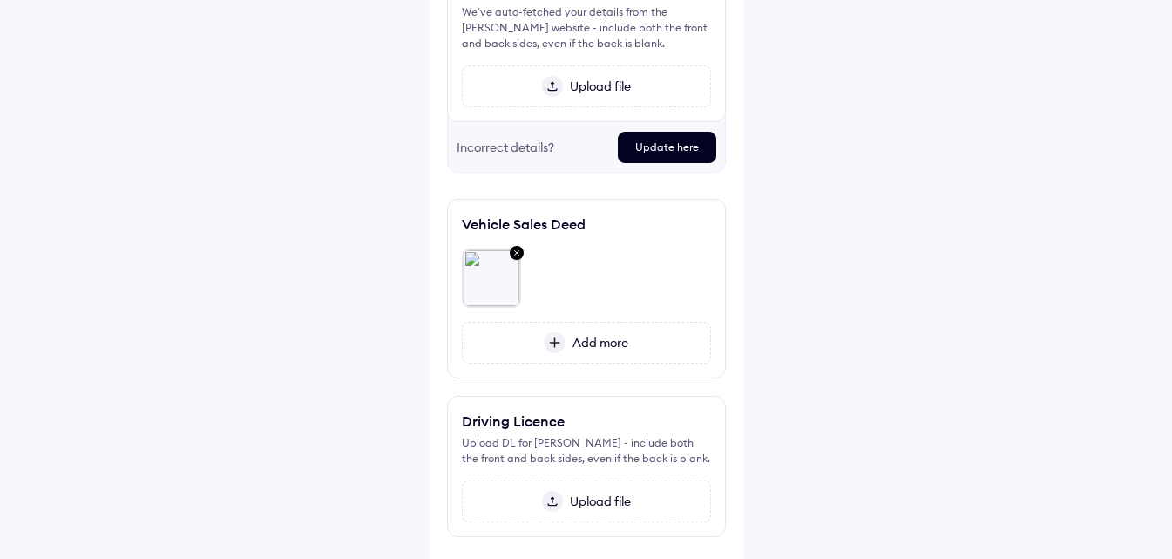
scroll to position [78, 0]
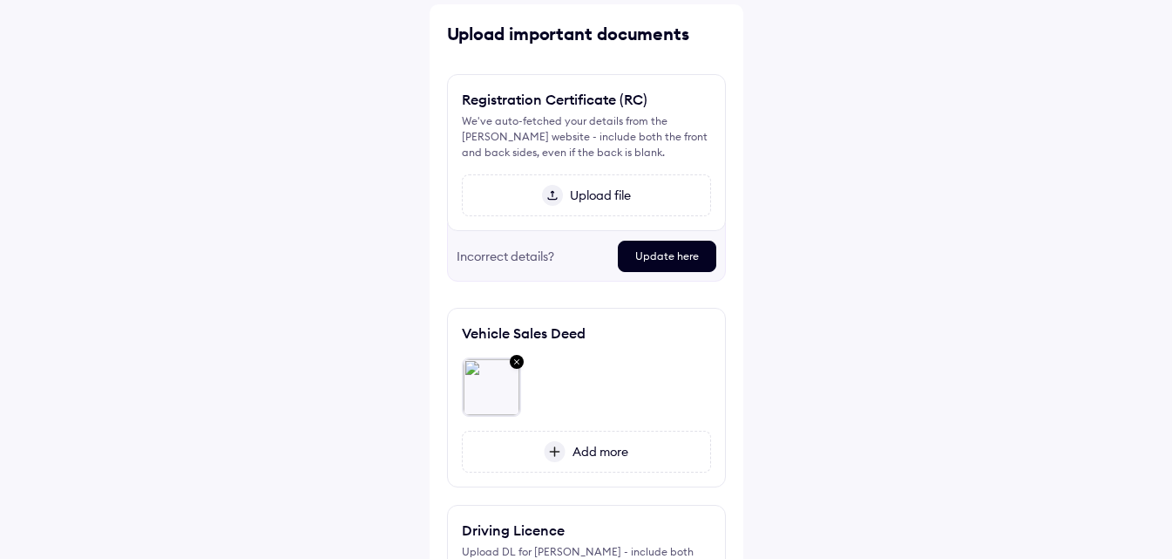
click at [575, 207] on div "Upload file" at bounding box center [586, 195] width 249 height 42
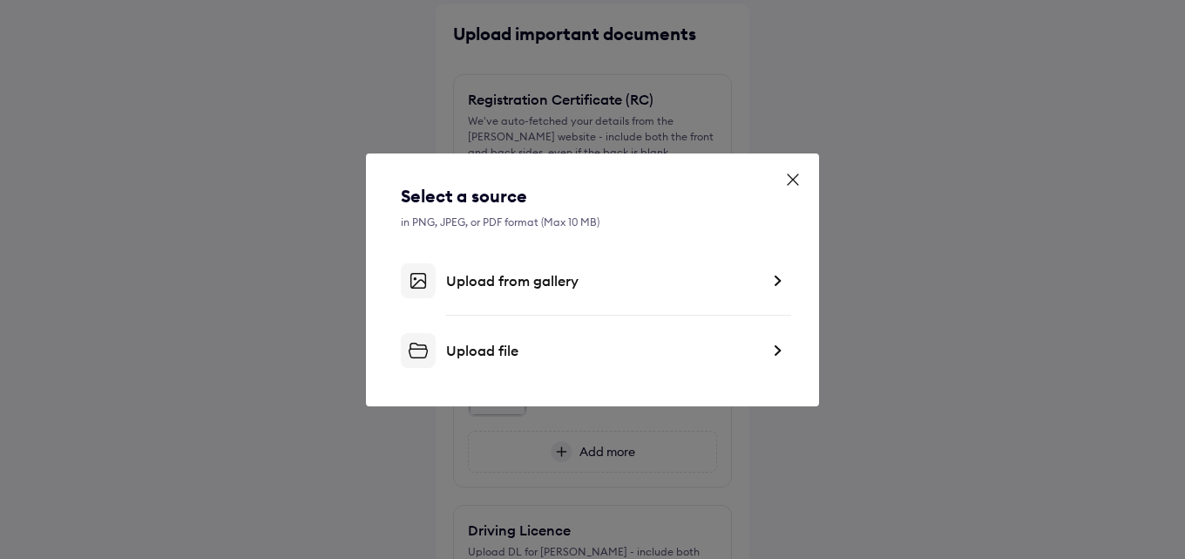
click at [544, 357] on div "Upload file" at bounding box center [603, 350] width 314 height 17
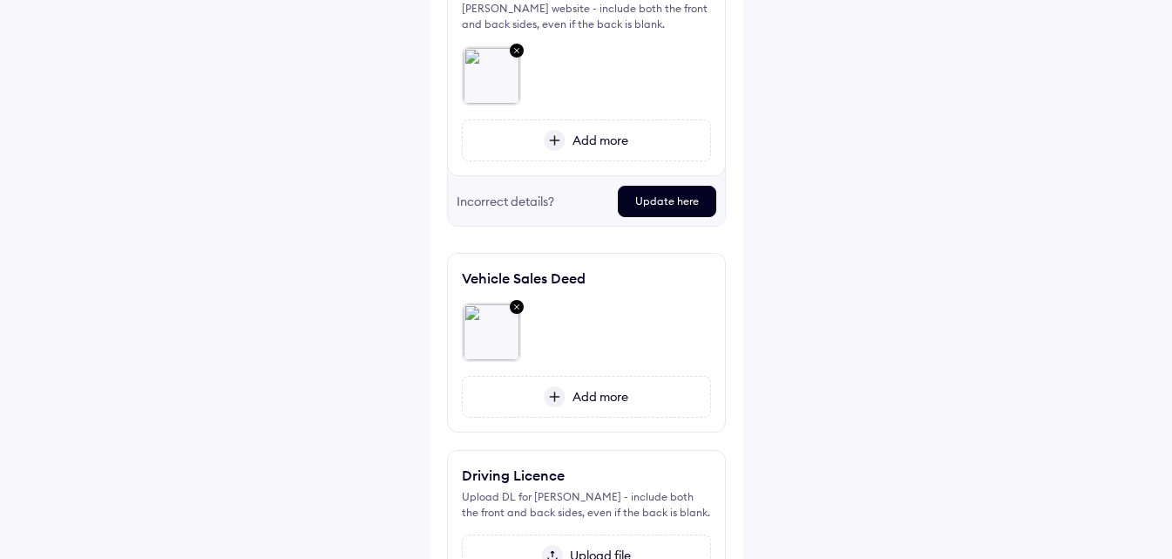
scroll to position [198, 0]
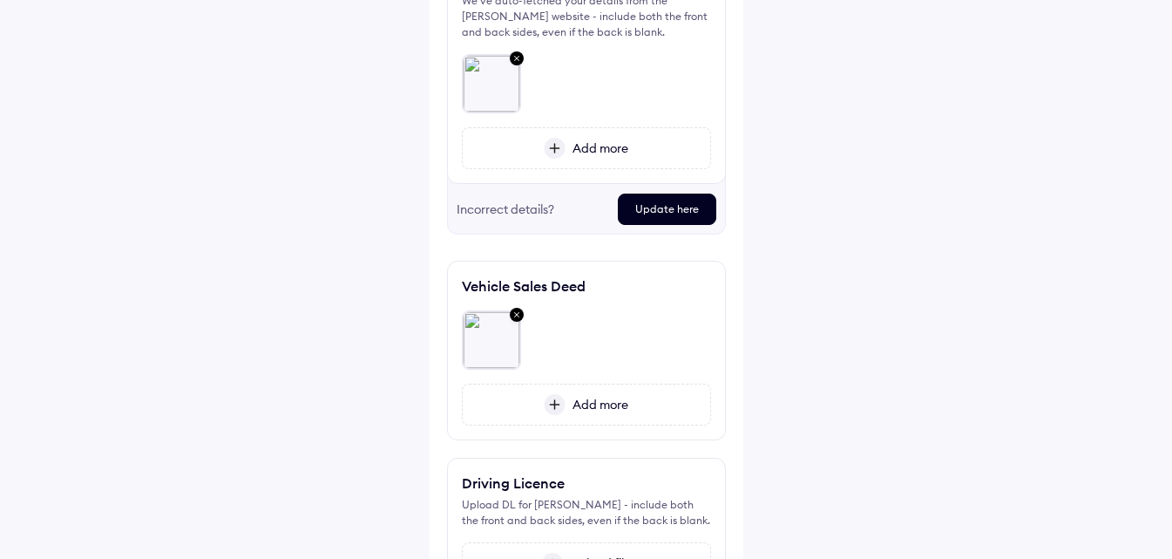
click at [512, 315] on img at bounding box center [516, 315] width 21 height 23
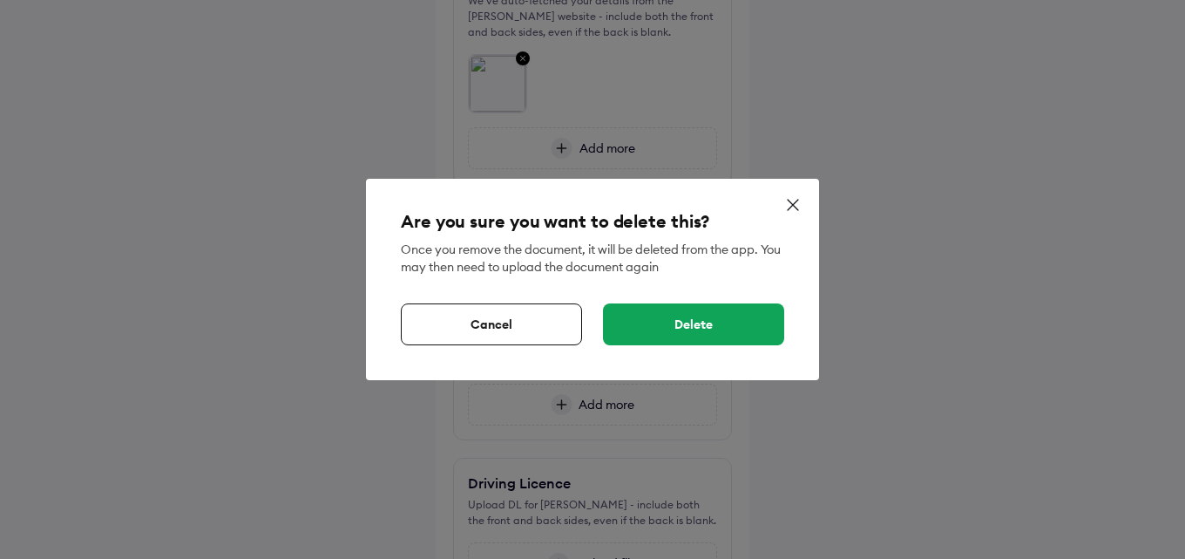
click at [647, 335] on div "Delete" at bounding box center [693, 324] width 181 height 42
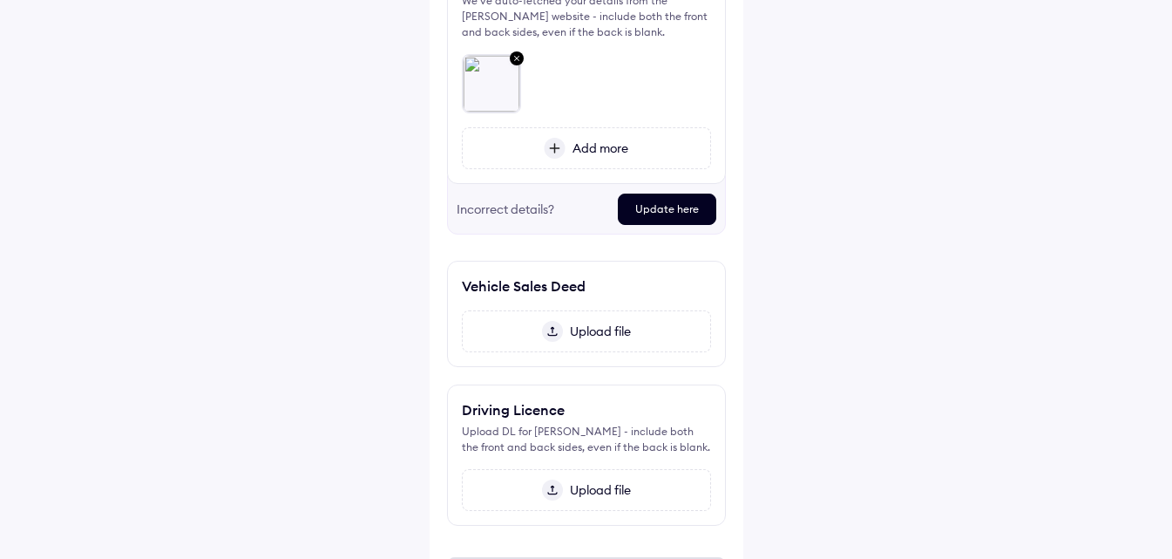
scroll to position [299, 0]
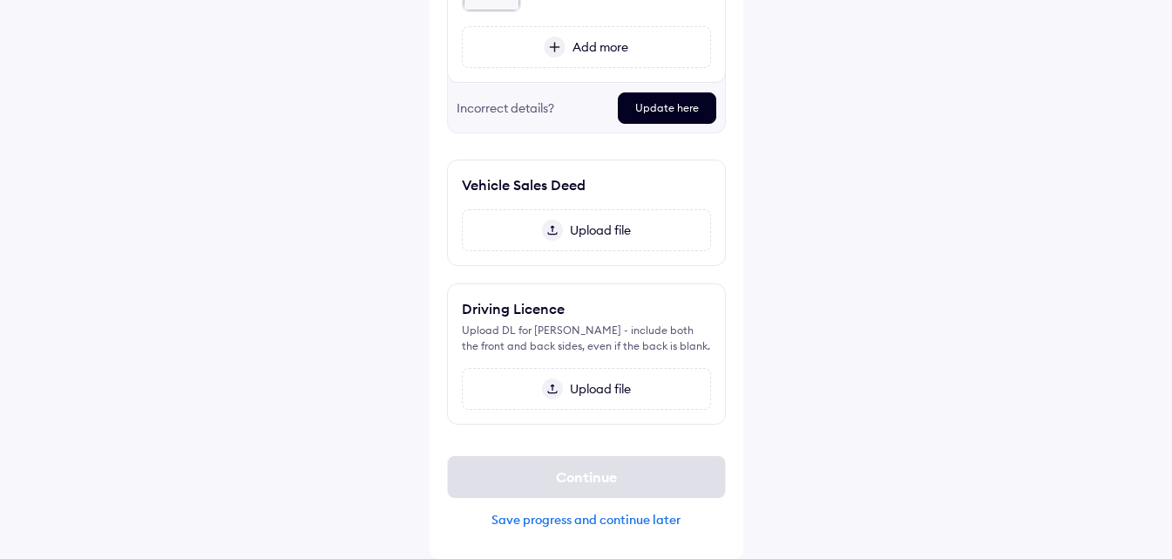
click at [603, 389] on span "Upload file" at bounding box center [597, 389] width 68 height 16
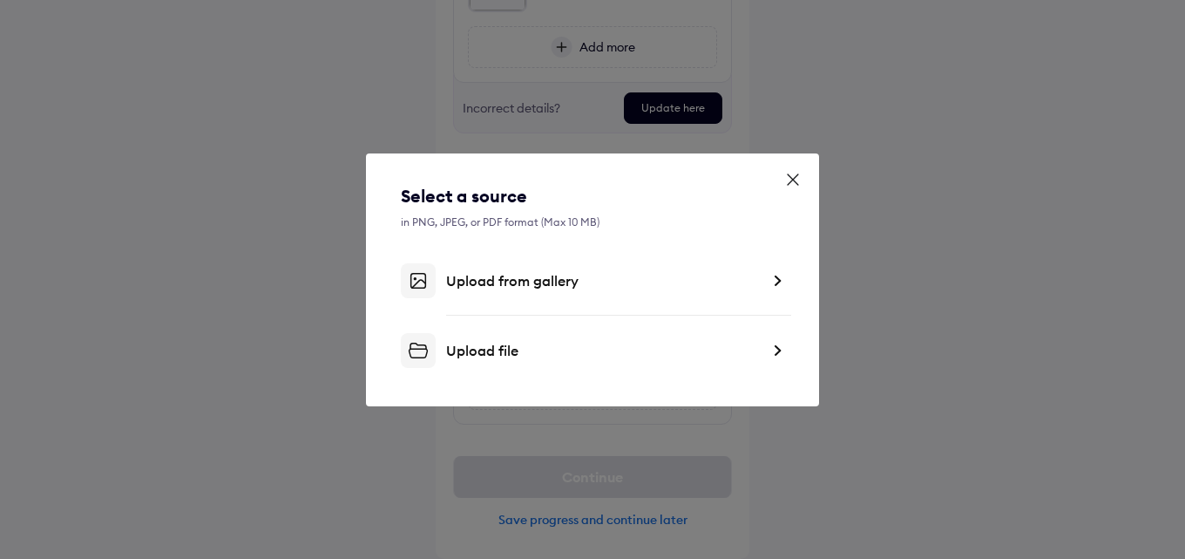
click at [541, 350] on div "Upload file" at bounding box center [603, 350] width 314 height 17
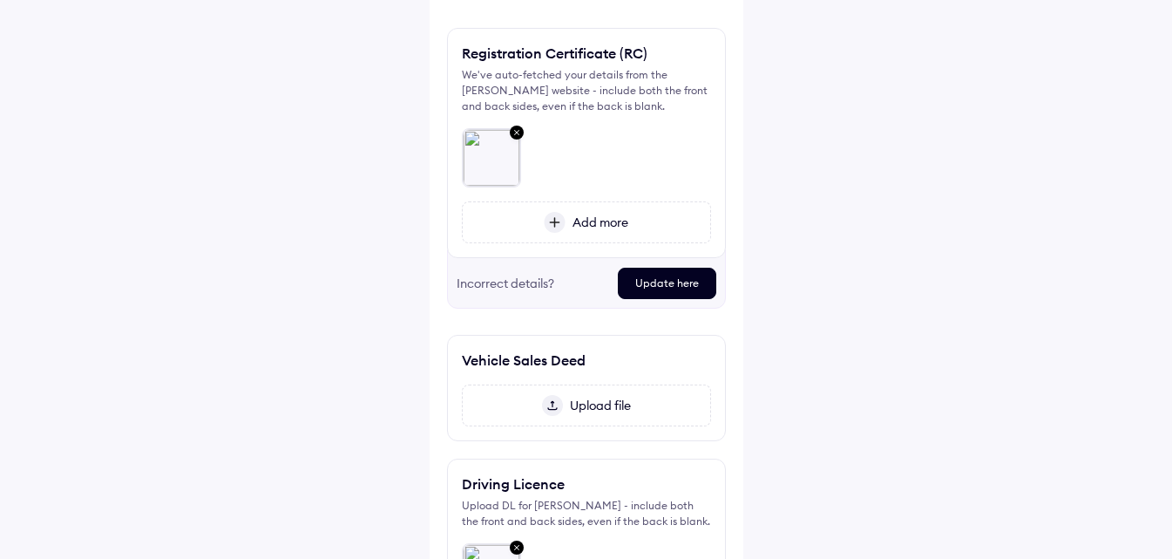
scroll to position [0, 0]
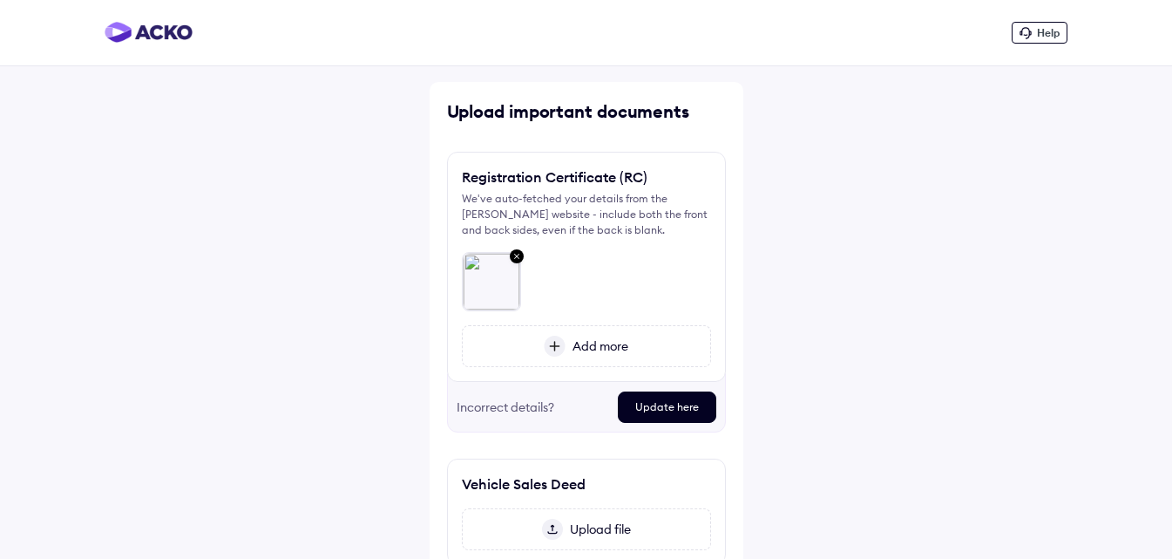
click at [518, 257] on img at bounding box center [516, 257] width 21 height 23
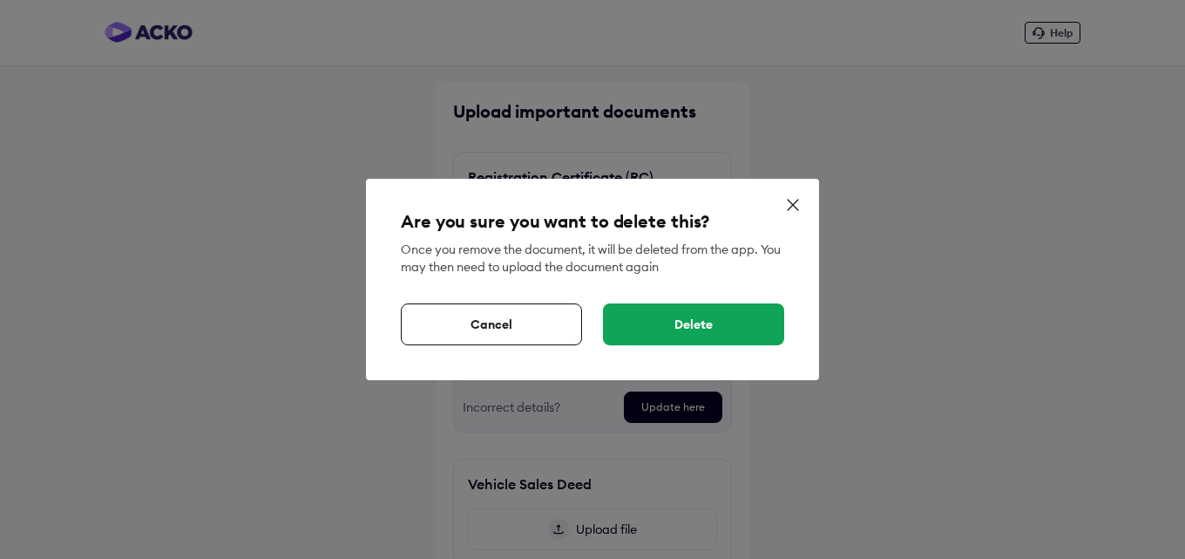
click at [655, 317] on div "Delete" at bounding box center [693, 324] width 181 height 42
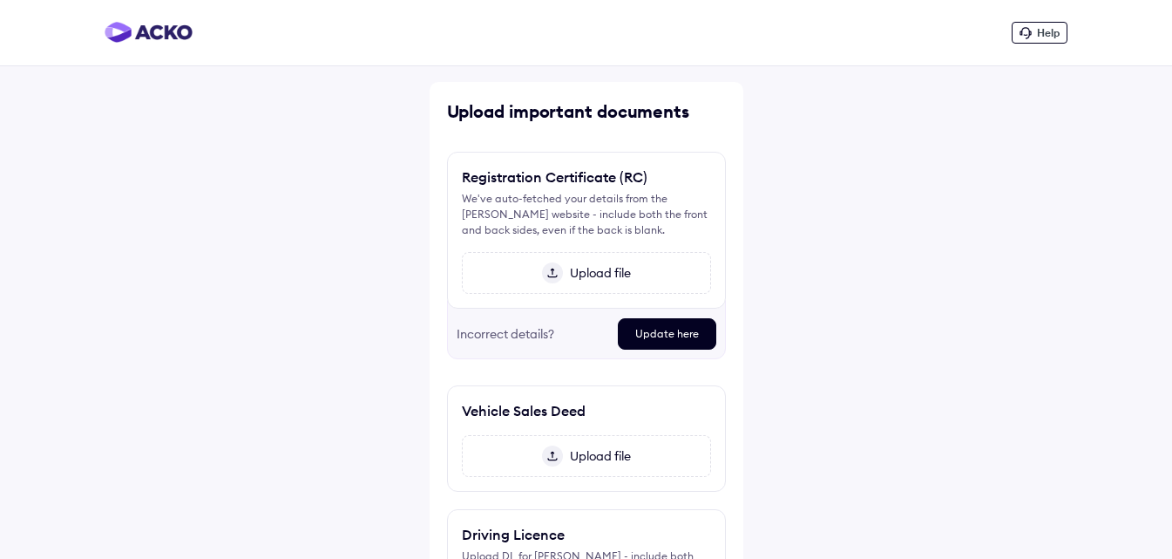
click at [578, 266] on span "Upload file" at bounding box center [597, 273] width 68 height 16
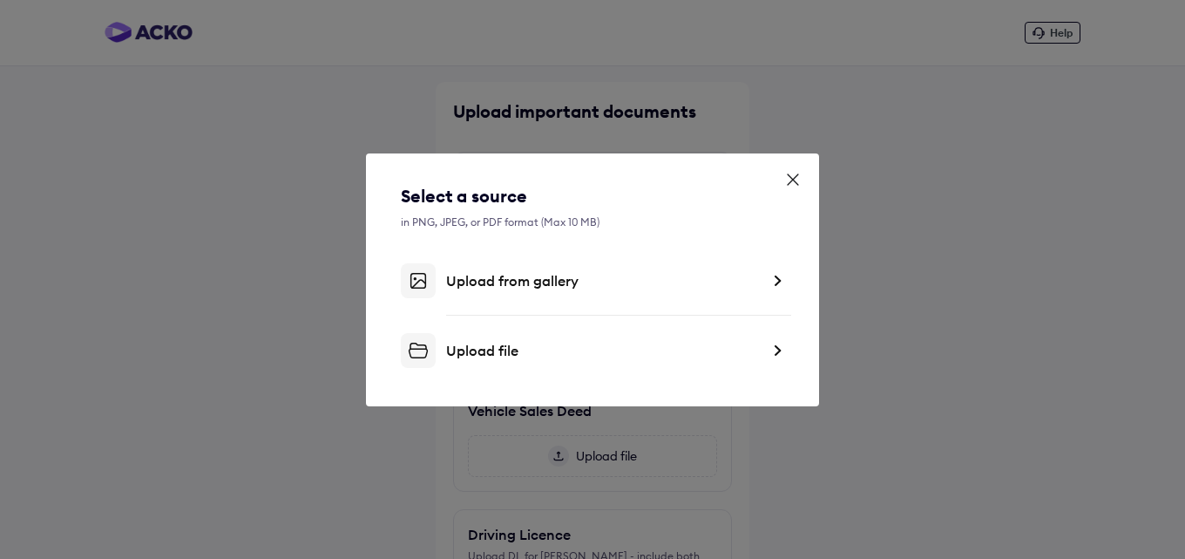
click at [538, 348] on div "Upload file" at bounding box center [603, 350] width 314 height 17
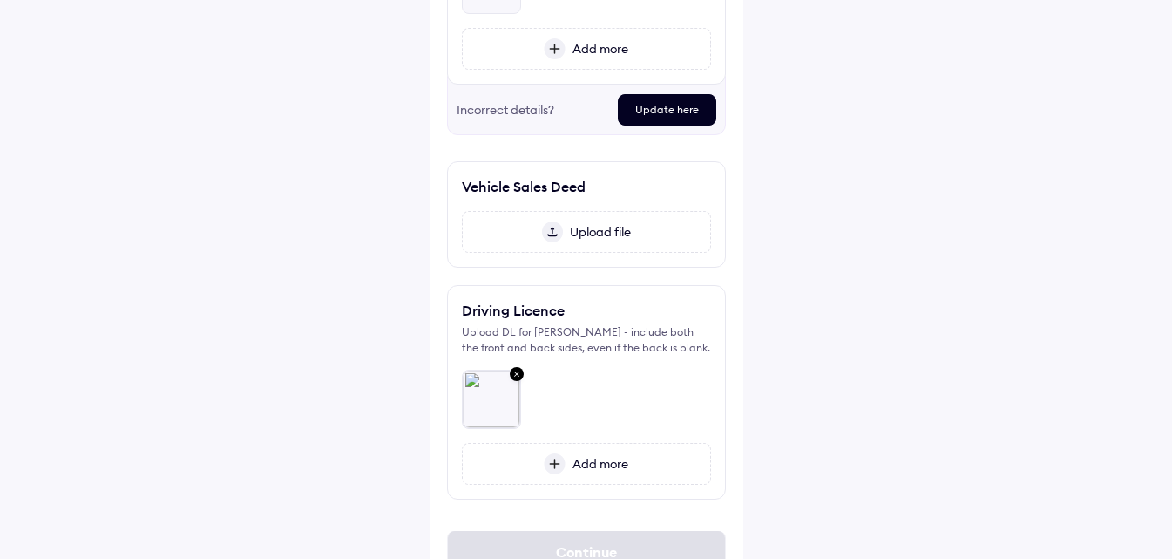
scroll to position [372, 0]
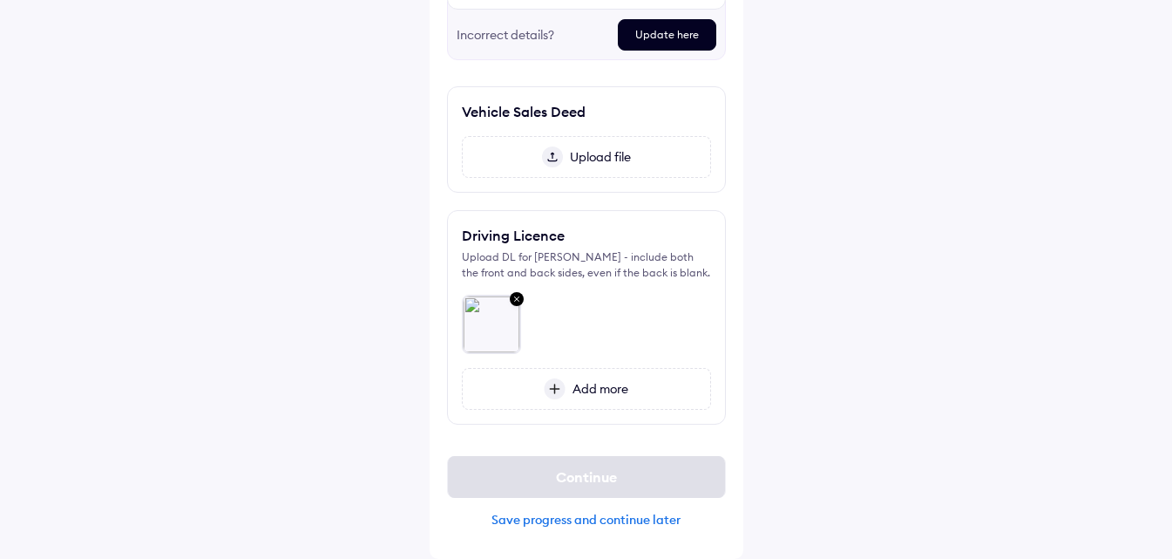
click at [579, 158] on span "Upload file" at bounding box center [597, 157] width 68 height 16
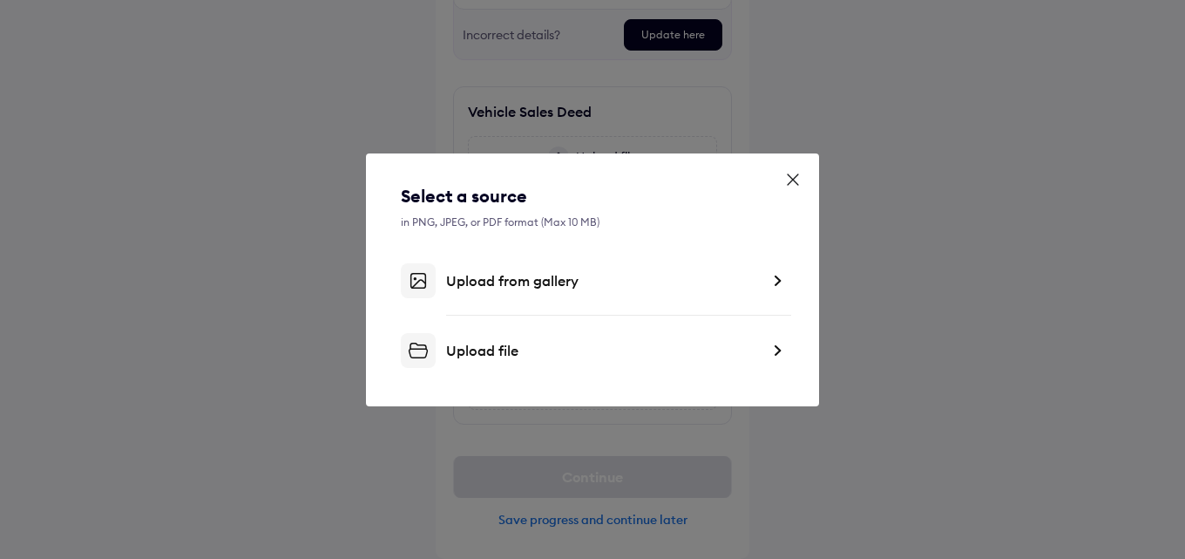
click at [484, 335] on div "Upload file" at bounding box center [592, 350] width 383 height 35
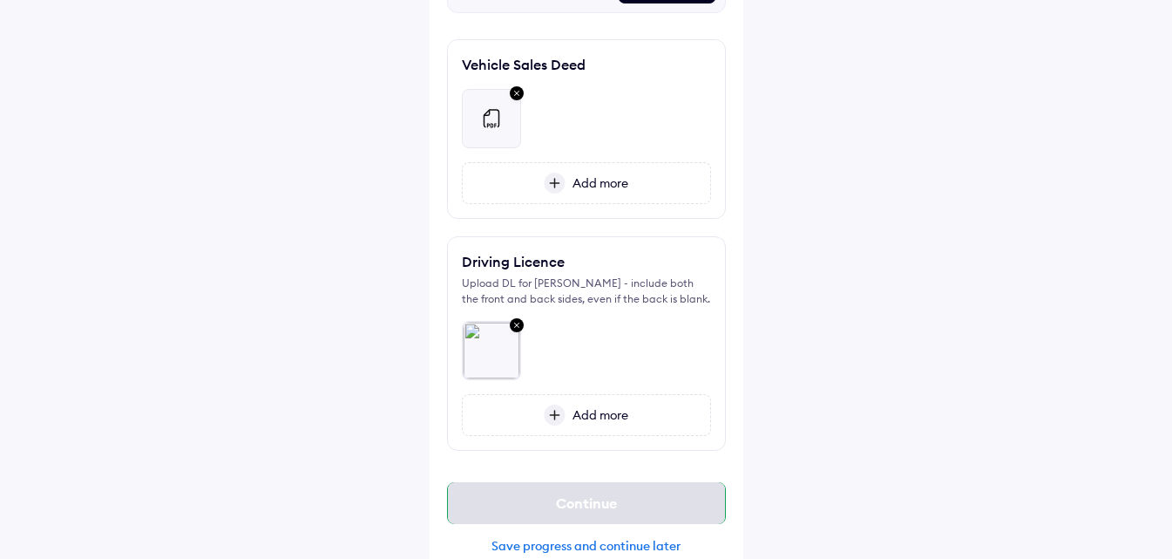
scroll to position [445, 0]
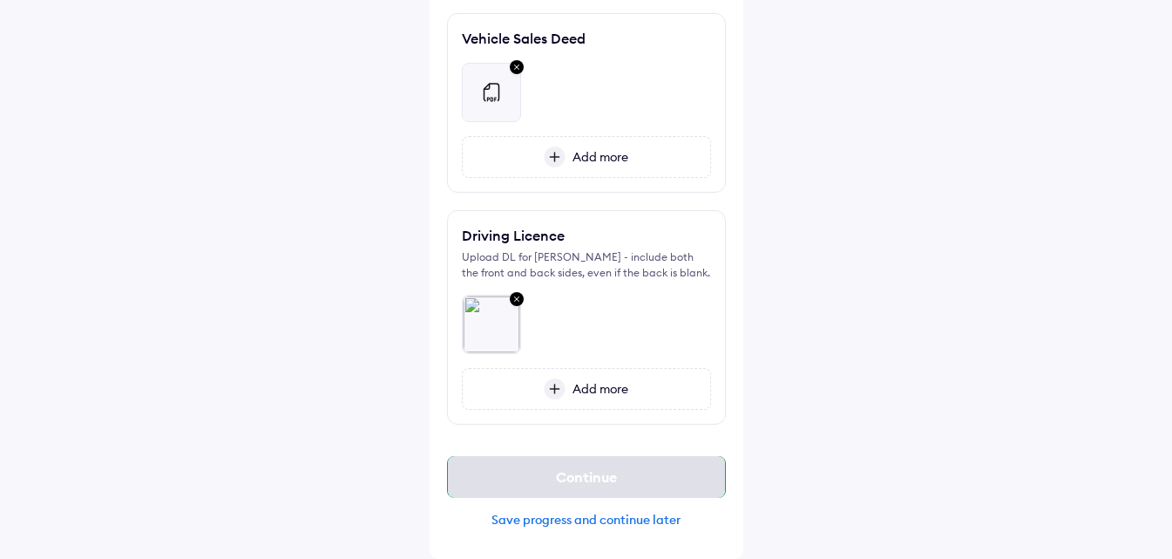
click at [584, 471] on div "Continue" at bounding box center [586, 477] width 279 height 42
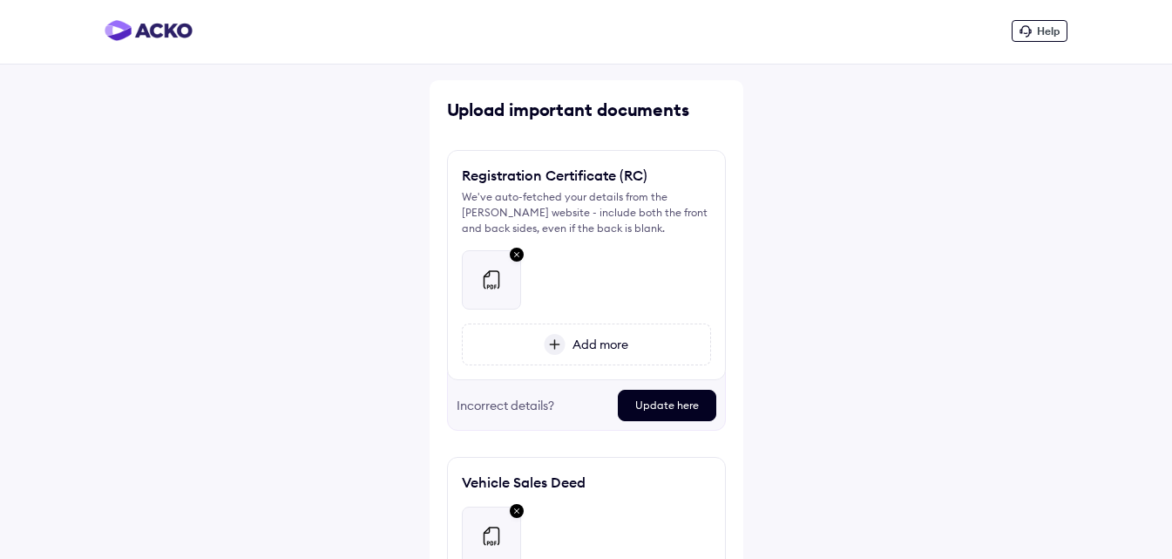
scroll to position [0, 0]
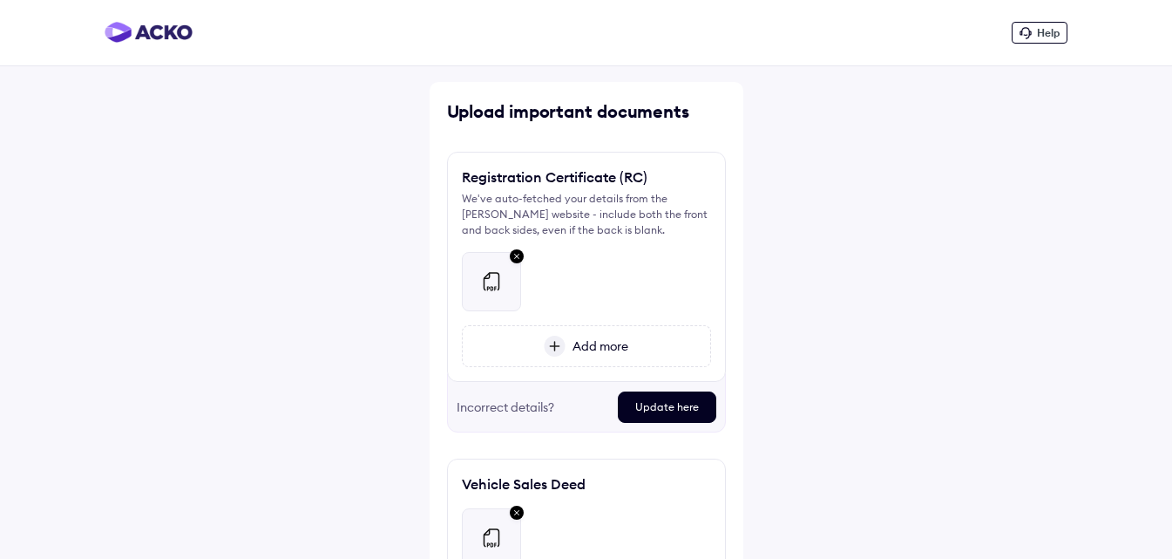
click at [600, 371] on div "Registration Certificate (RC) We've auto-fetched your details from the Vahan we…" at bounding box center [586, 267] width 279 height 230
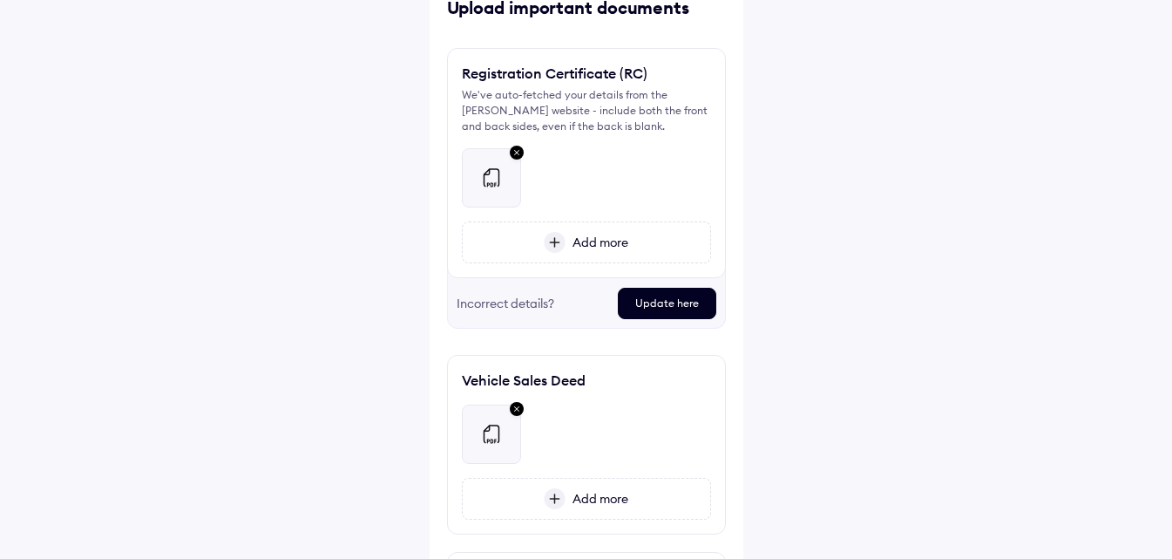
scroll to position [87, 0]
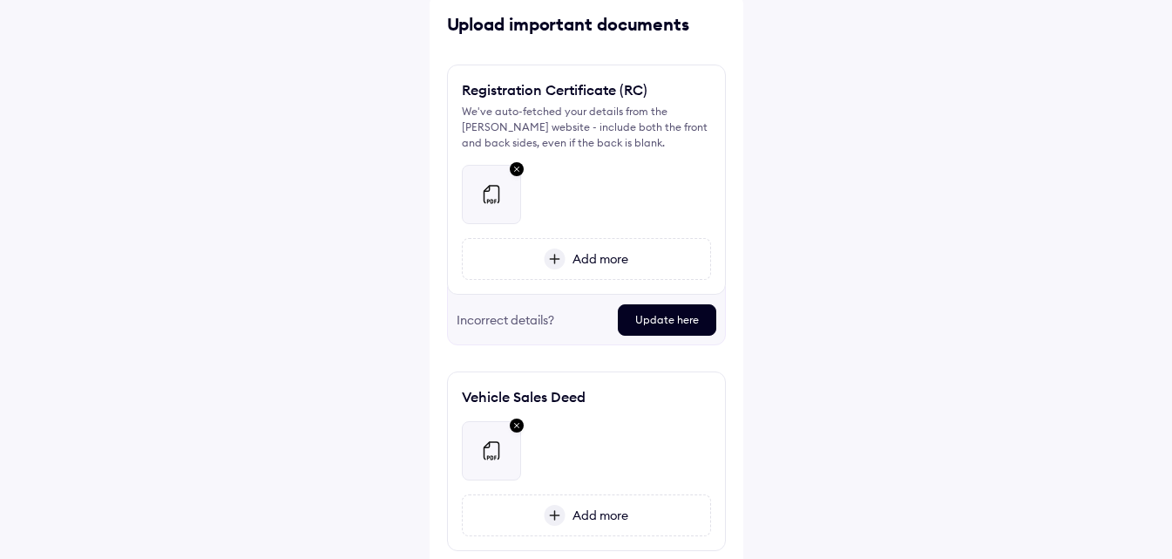
click at [603, 247] on div "Add more" at bounding box center [586, 259] width 249 height 42
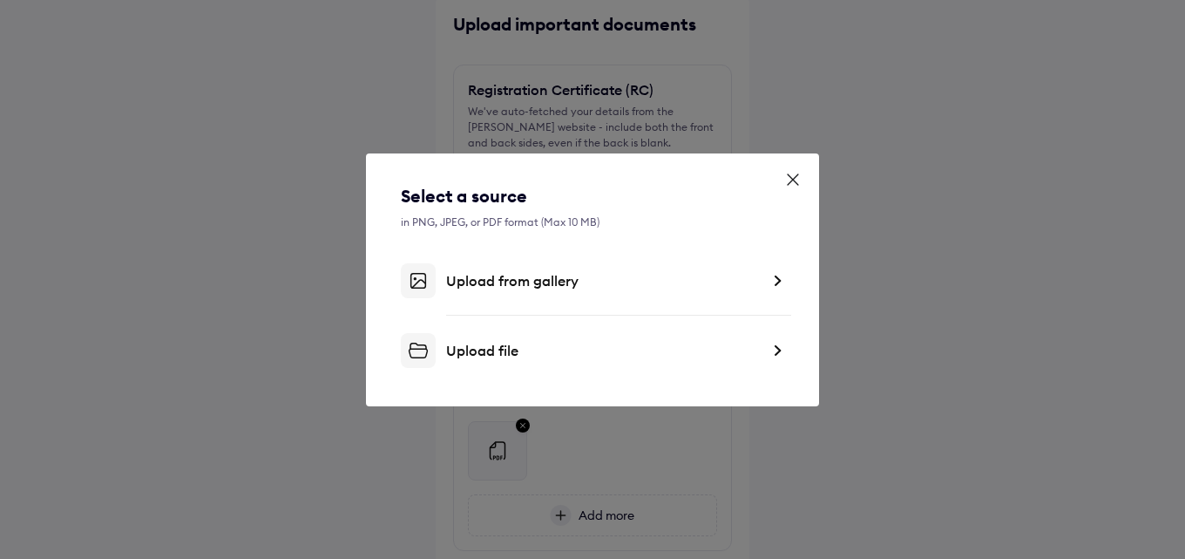
click at [572, 357] on div "Upload file" at bounding box center [603, 350] width 314 height 17
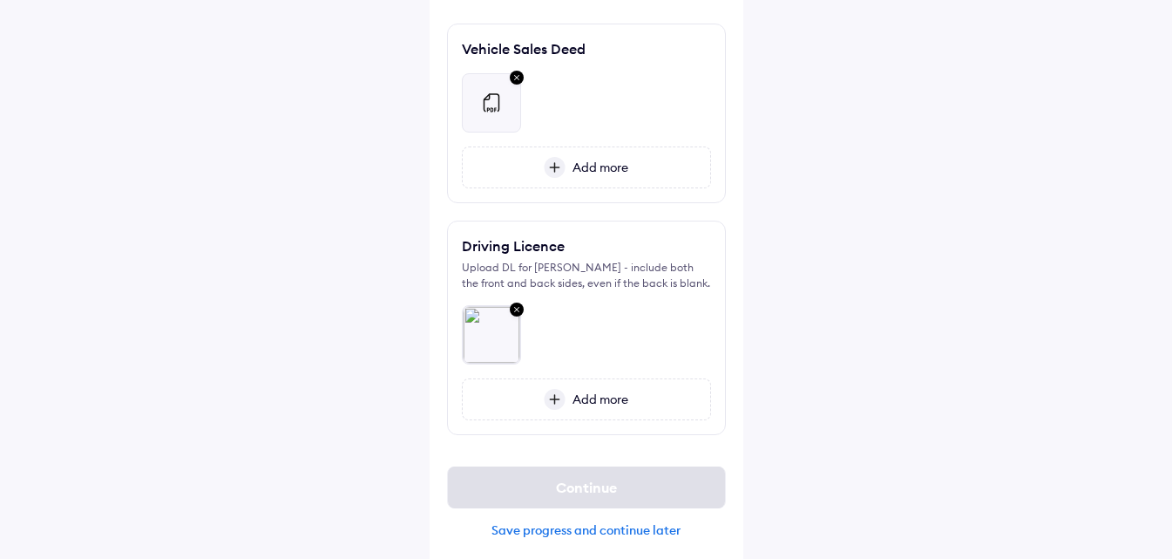
scroll to position [389, 0]
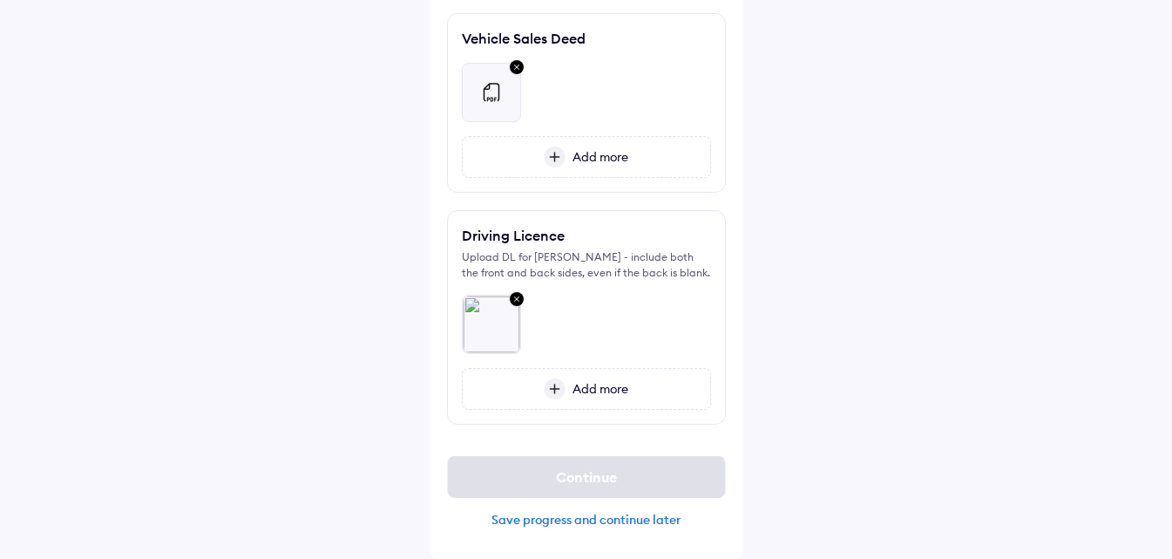
click at [585, 388] on span "Add more" at bounding box center [596, 389] width 63 height 16
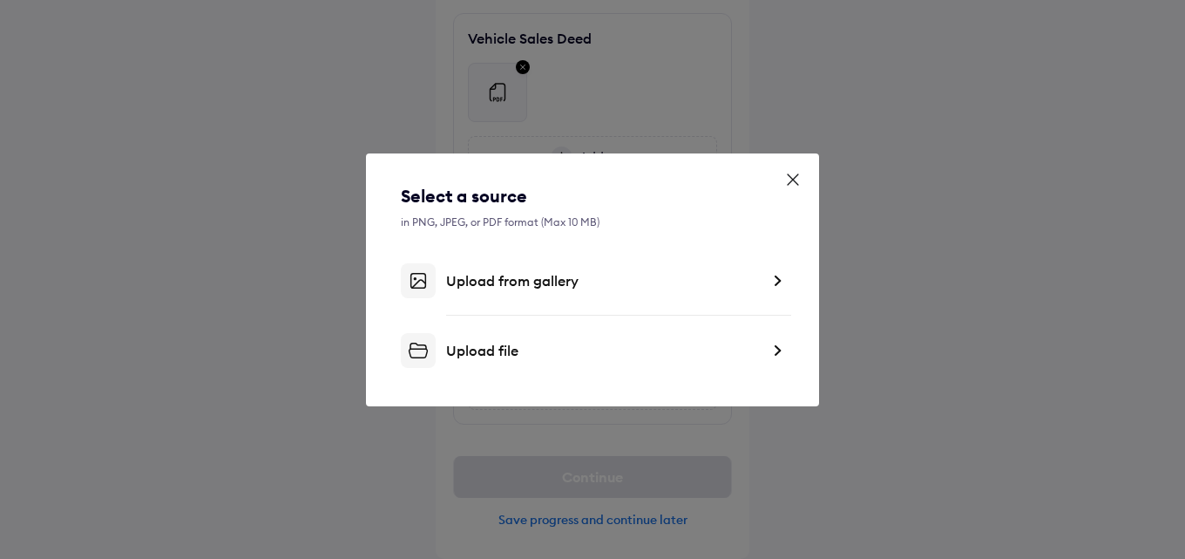
click at [518, 342] on div "Upload file" at bounding box center [603, 350] width 314 height 17
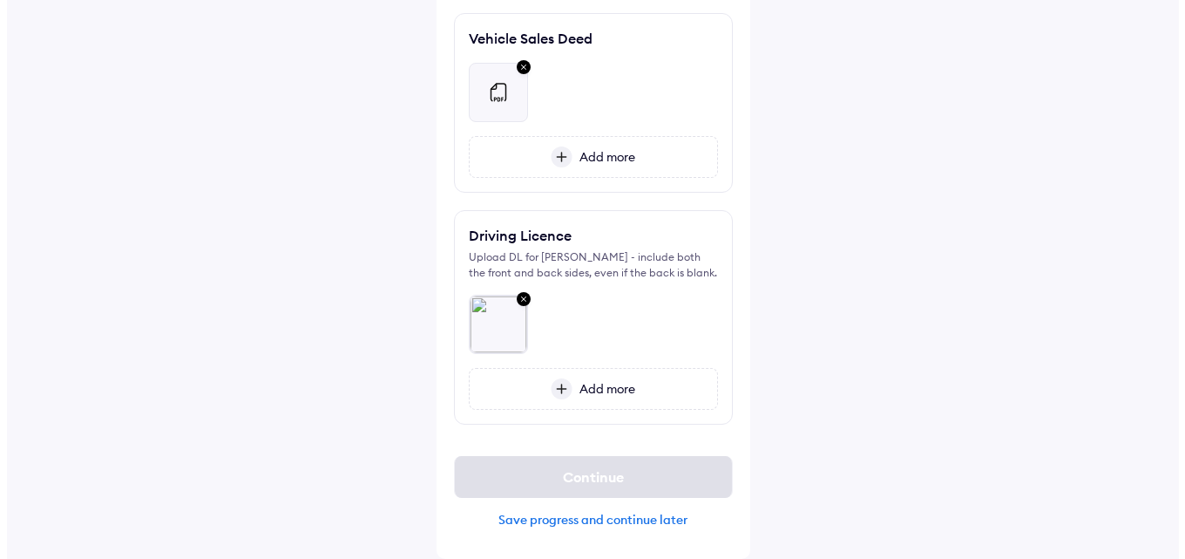
scroll to position [334, 0]
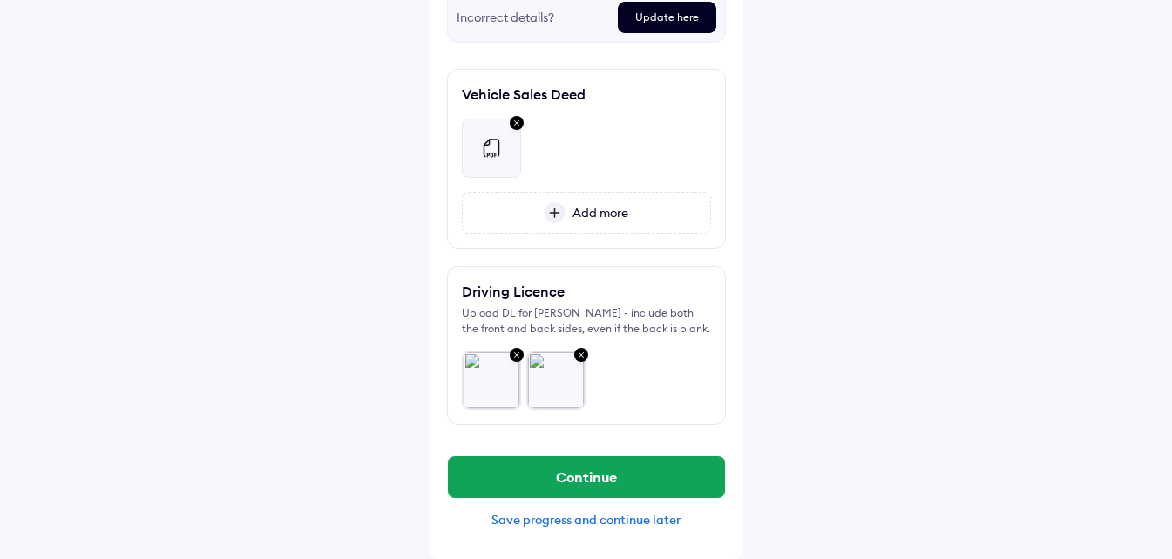
click at [518, 119] on img at bounding box center [516, 123] width 21 height 23
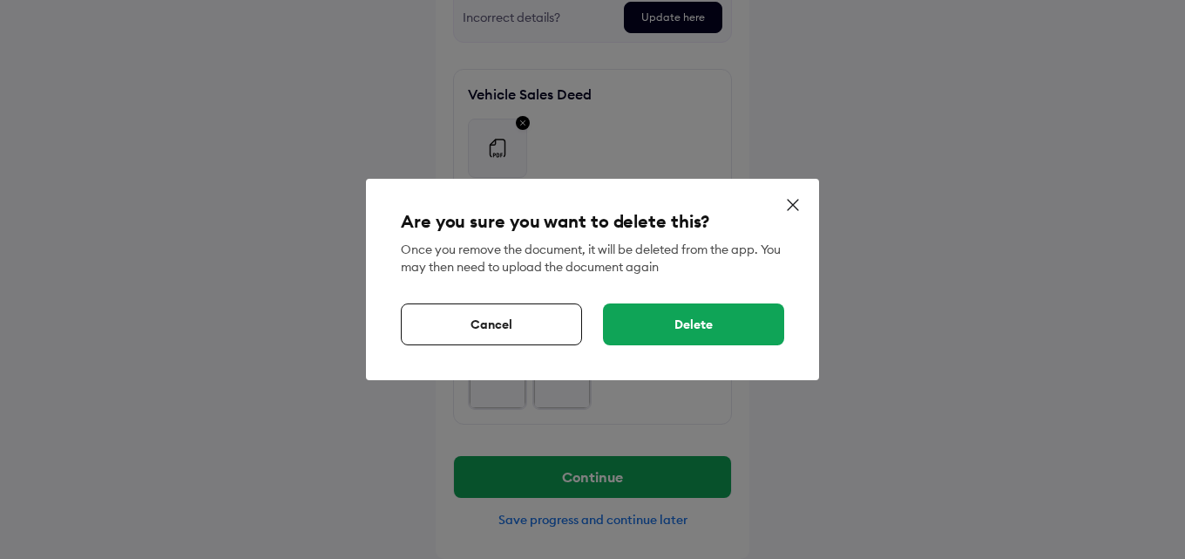
click at [684, 343] on div "Delete" at bounding box center [693, 324] width 181 height 42
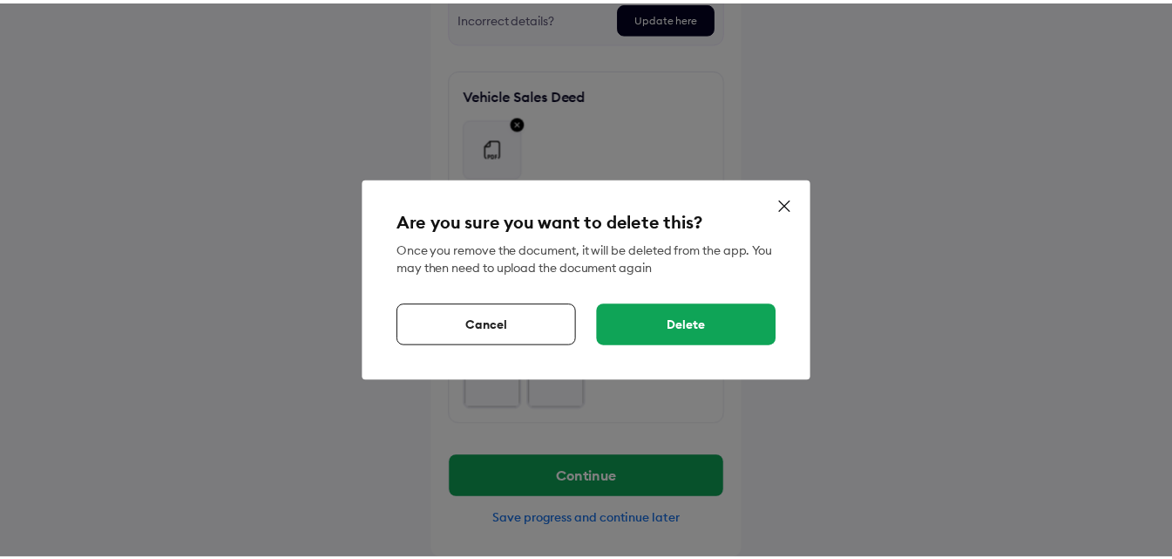
scroll to position [261, 0]
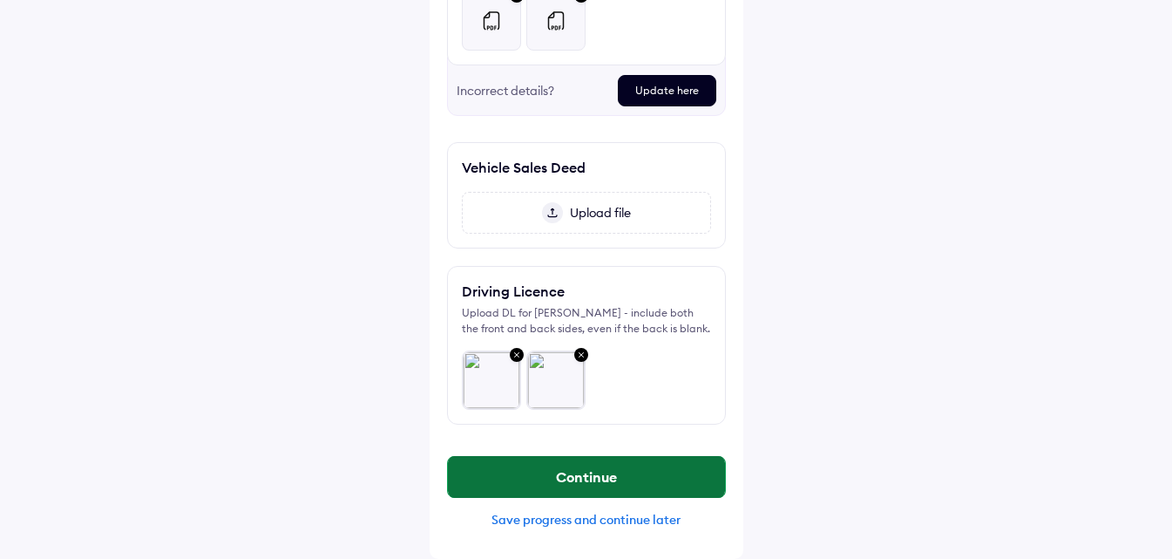
click at [657, 456] on button "Continue" at bounding box center [586, 477] width 277 height 42
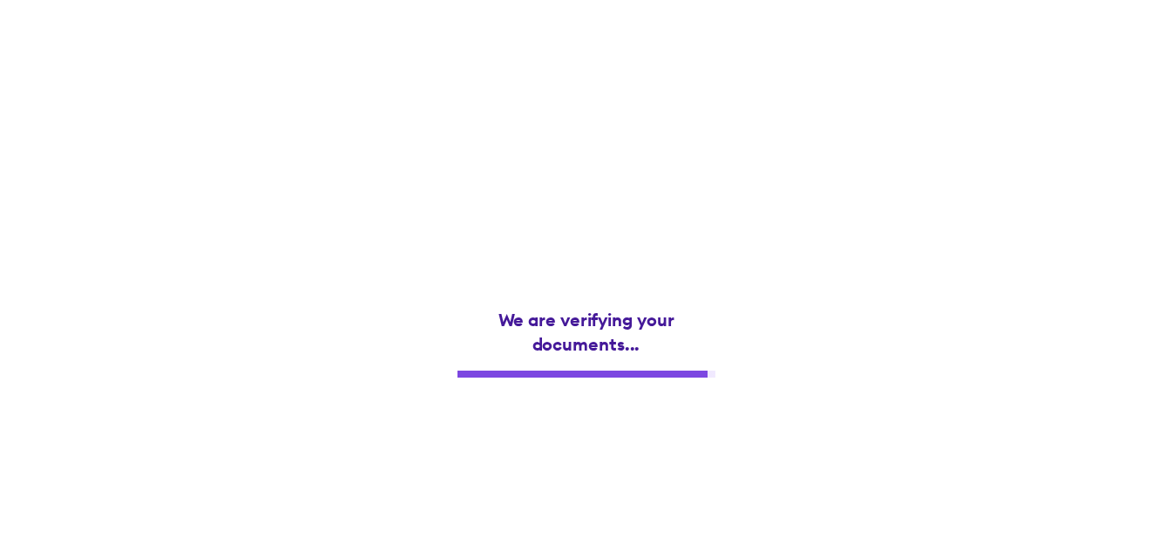
scroll to position [0, 0]
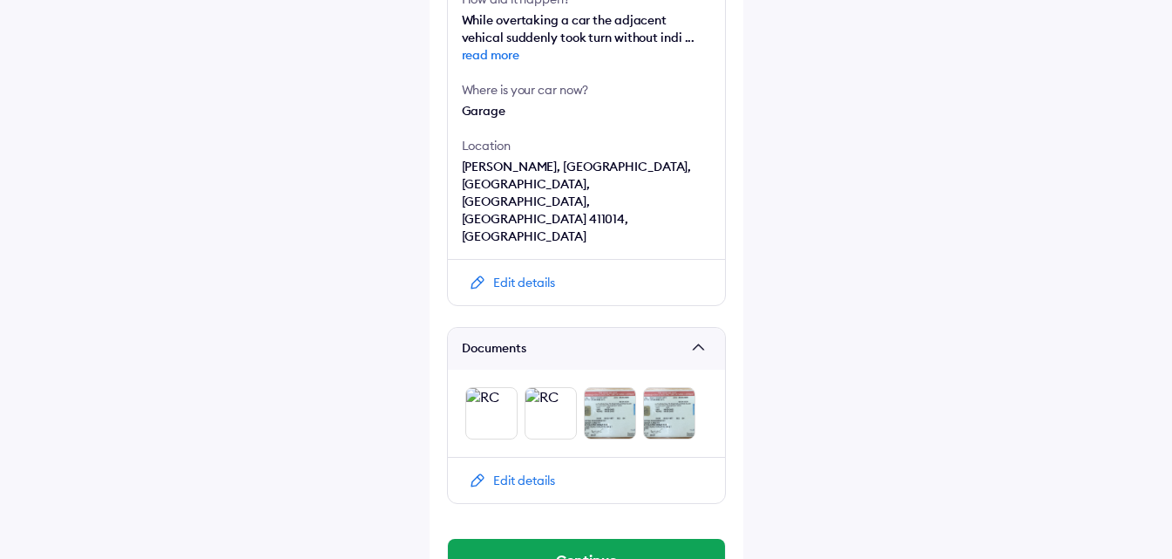
scroll to position [678, 0]
click at [679, 538] on button "Continue" at bounding box center [586, 559] width 277 height 42
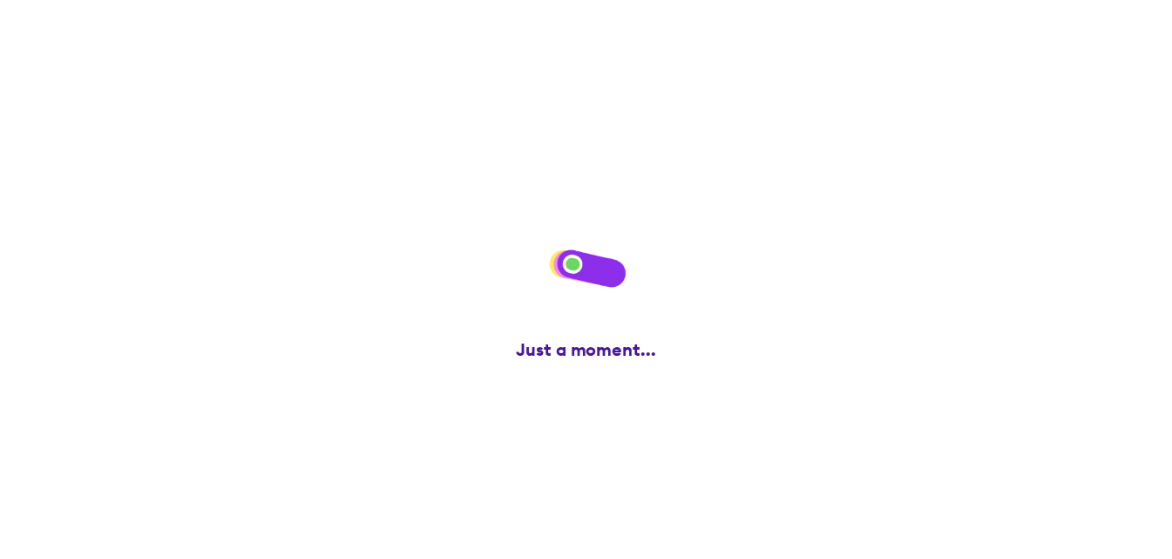
scroll to position [0, 0]
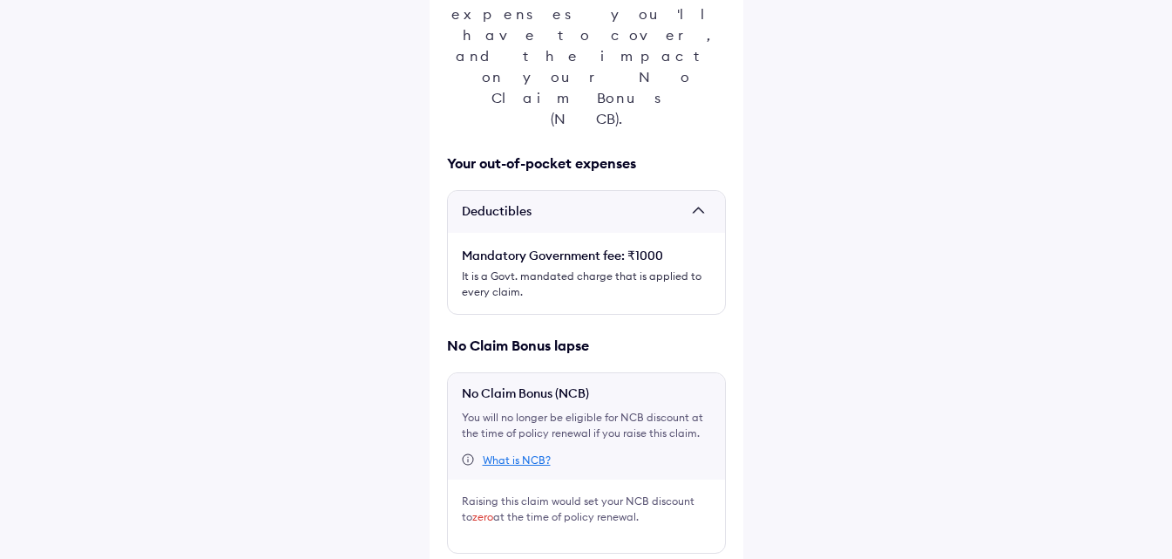
scroll to position [286, 0]
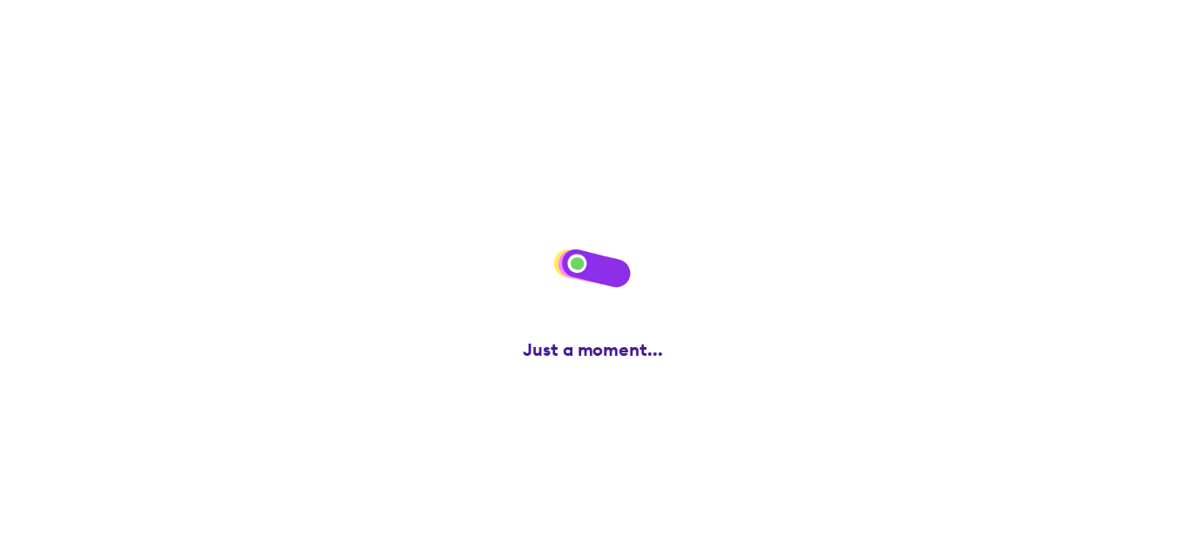
scroll to position [0, 0]
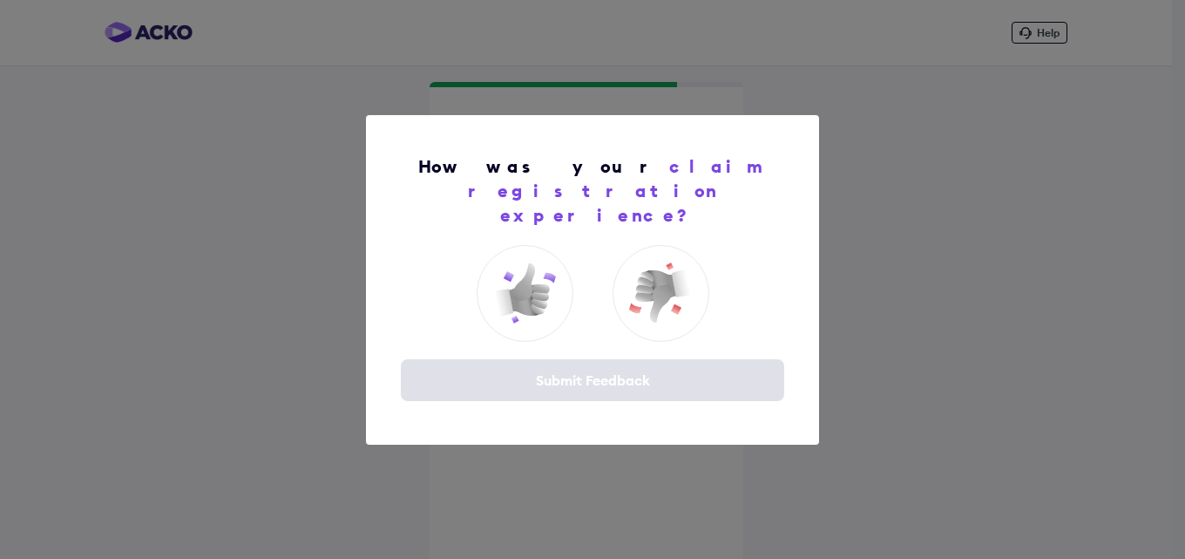
click at [797, 144] on div "How was your claim registration experience? Submit Feedback" at bounding box center [592, 279] width 453 height 329
click at [529, 295] on img at bounding box center [525, 293] width 70 height 70
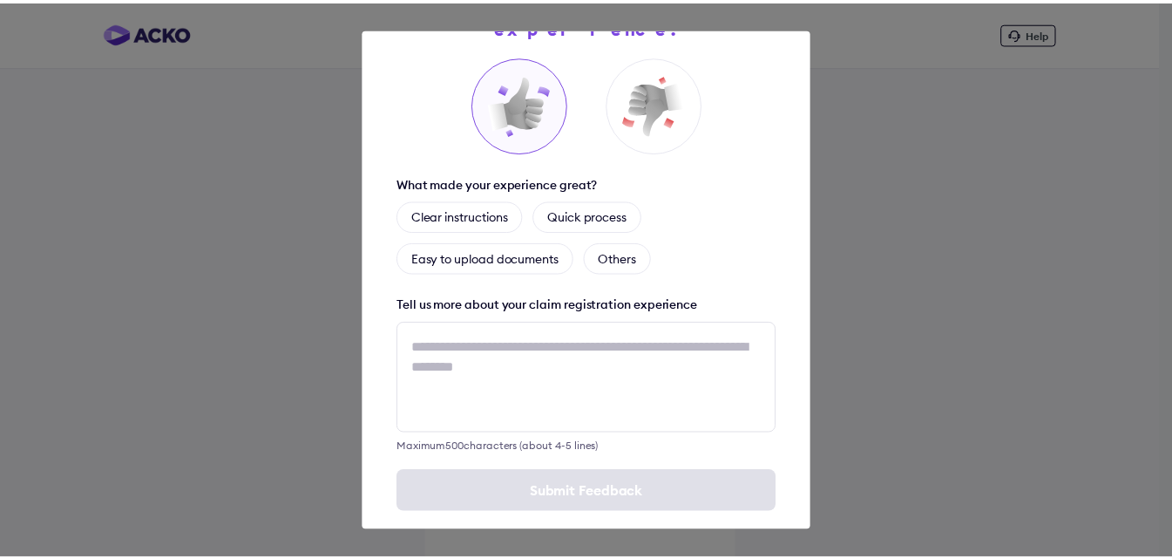
scroll to position [103, 0]
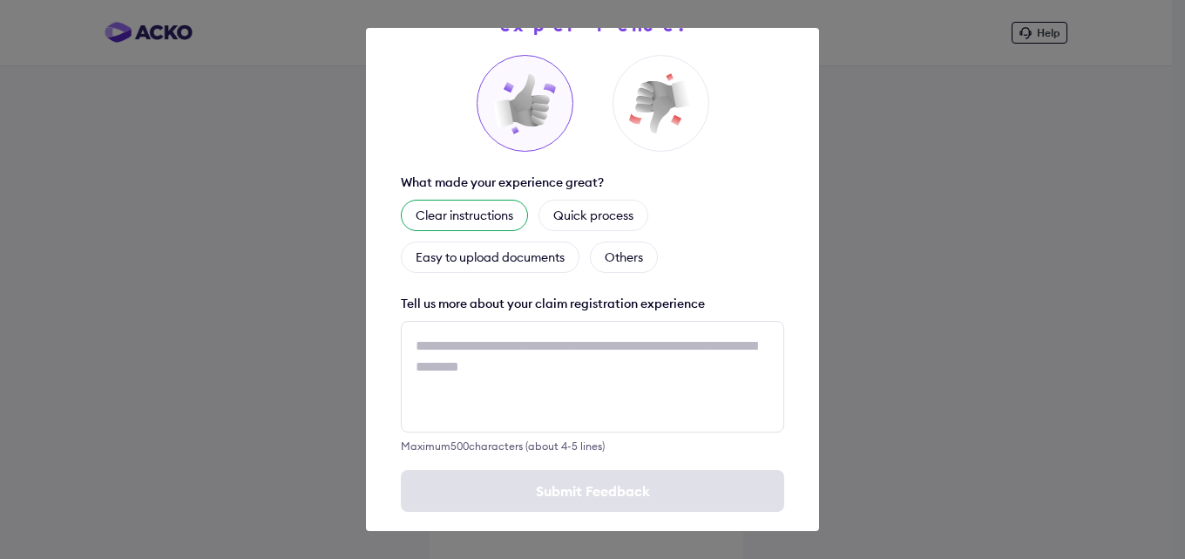
click at [474, 200] on div "Clear instructions" at bounding box center [464, 215] width 127 height 31
click at [633, 241] on div "Others" at bounding box center [624, 256] width 68 height 31
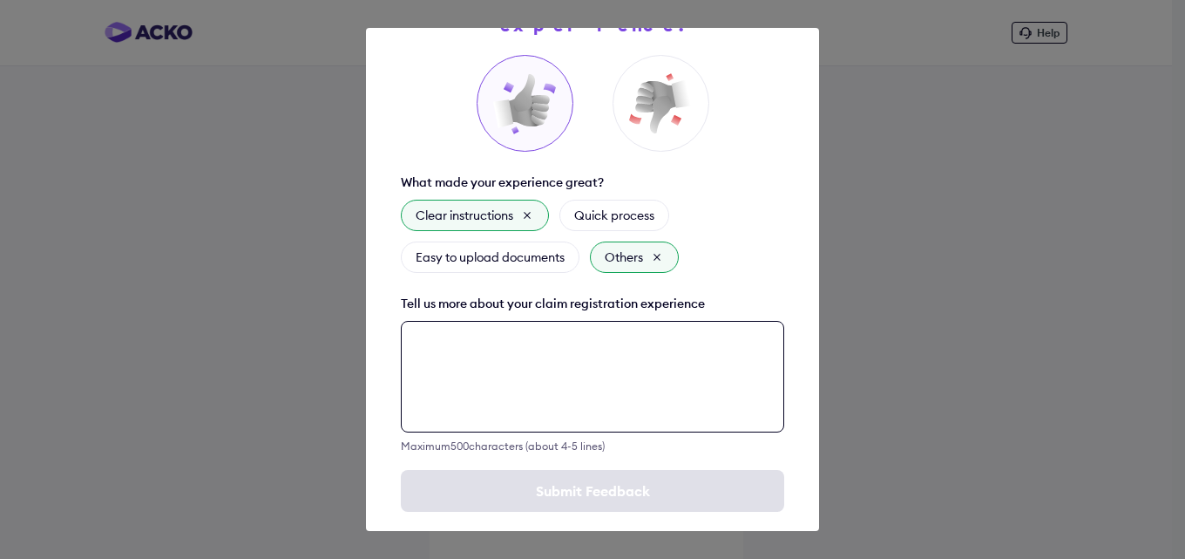
click at [591, 321] on textarea at bounding box center [592, 377] width 383 height 112
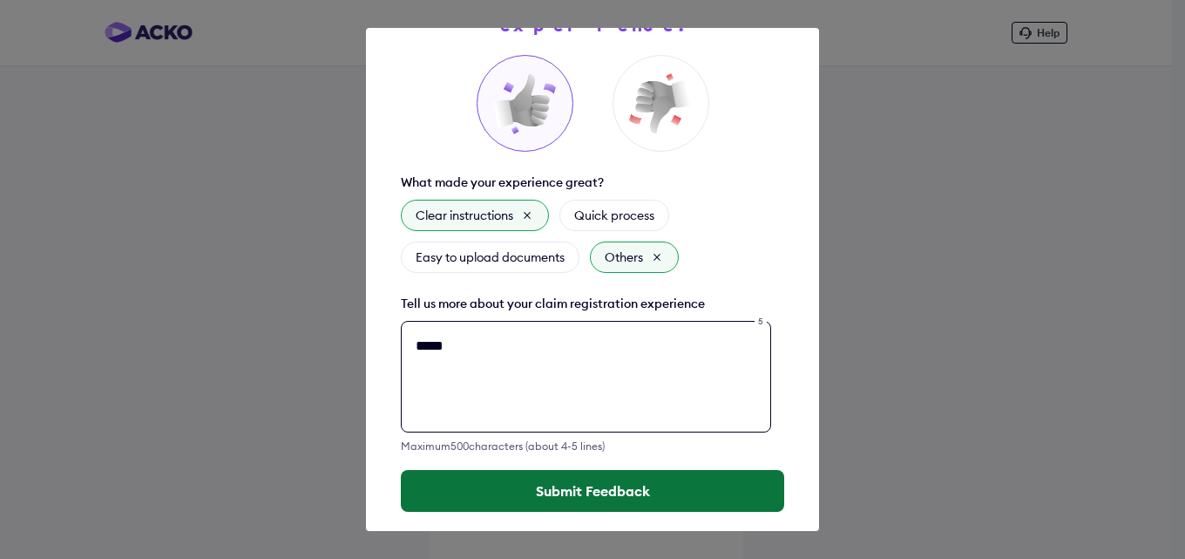
type textarea "*****"
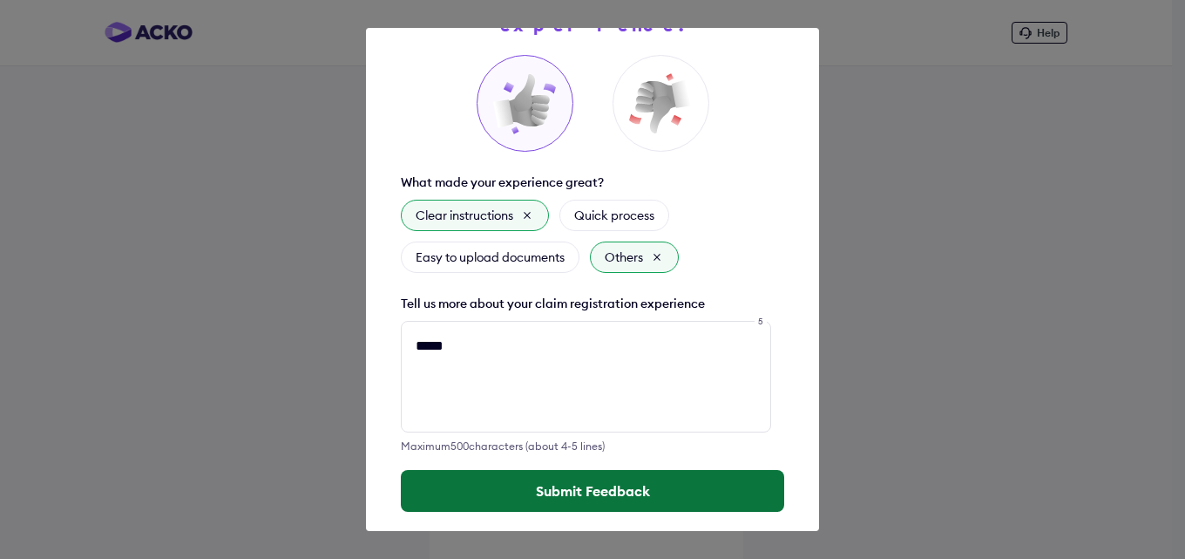
click at [613, 470] on button "Submit Feedback" at bounding box center [592, 491] width 383 height 42
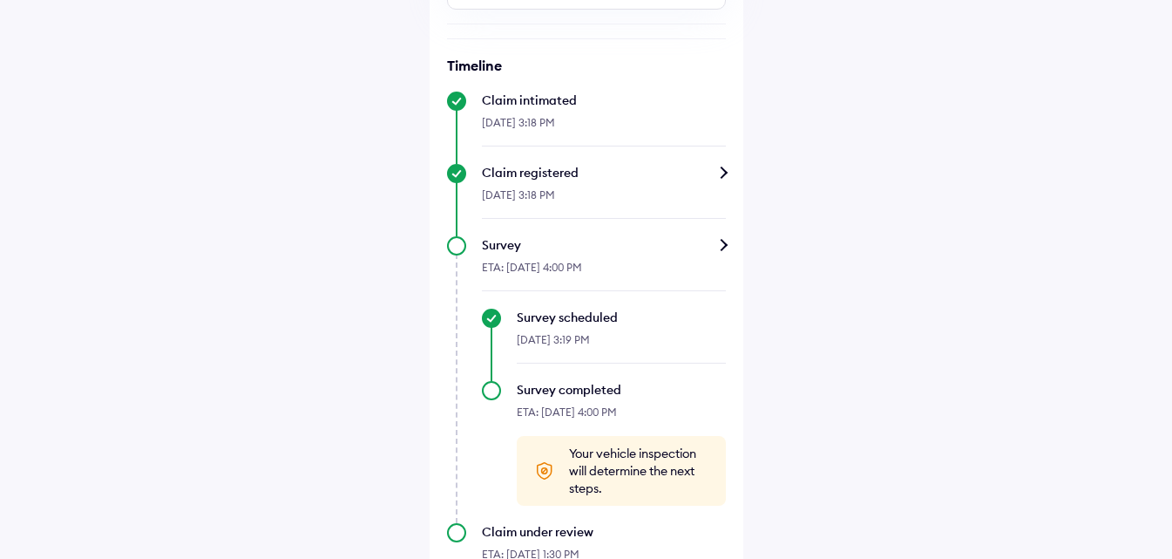
scroll to position [685, 0]
click at [714, 162] on div "Claim registered" at bounding box center [604, 170] width 244 height 17
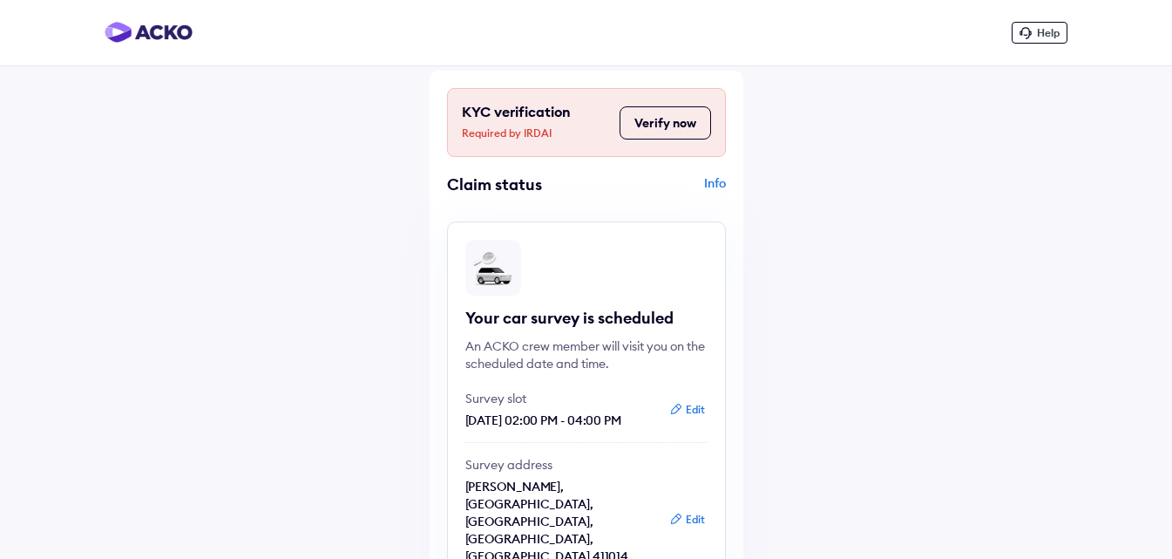
click at [719, 187] on div "Info" at bounding box center [658, 190] width 135 height 33
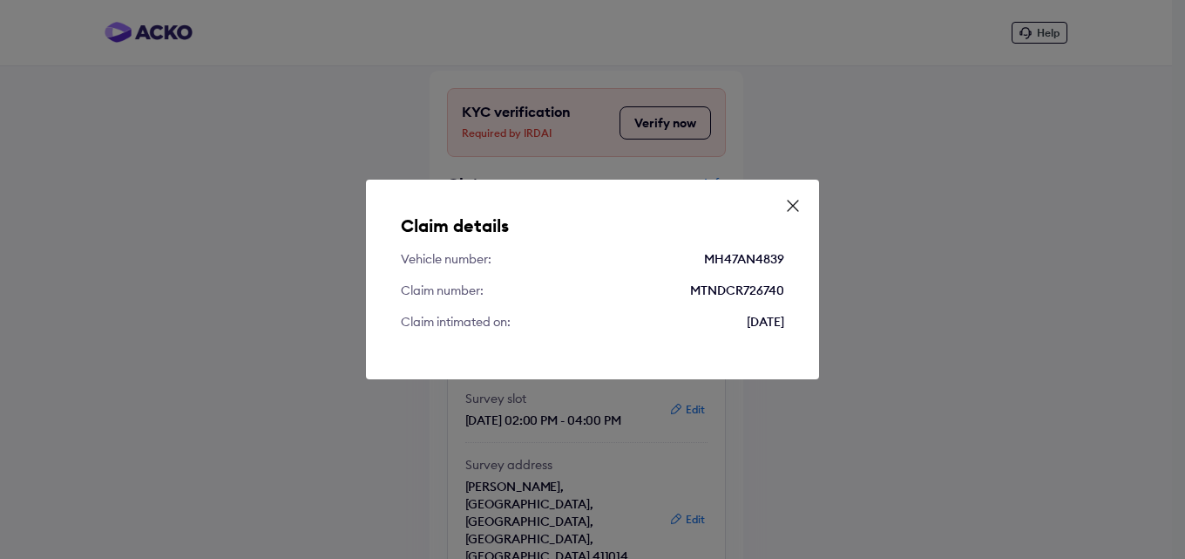
click at [796, 207] on icon at bounding box center [792, 205] width 17 height 17
